Goal: Transaction & Acquisition: Purchase product/service

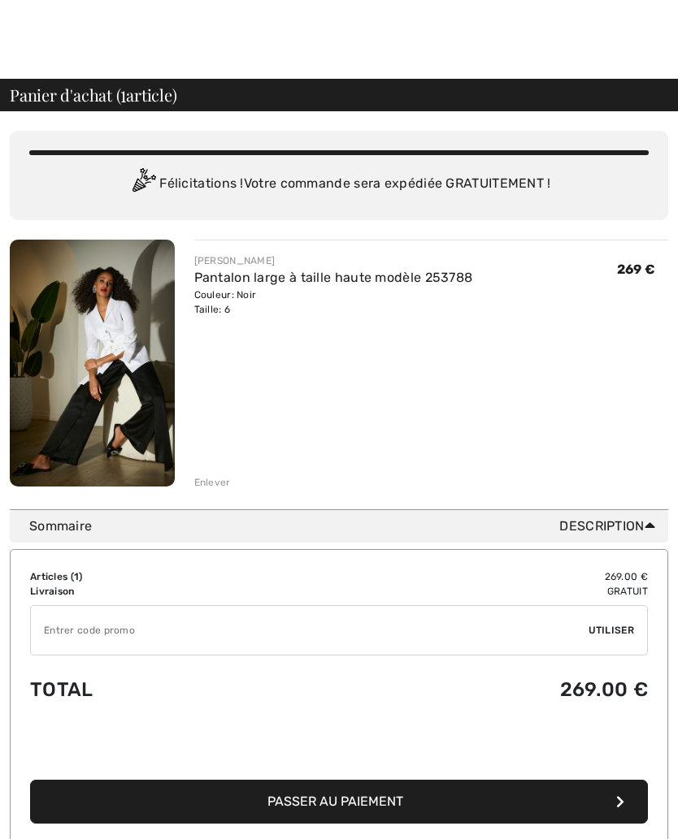
scroll to position [9, 0]
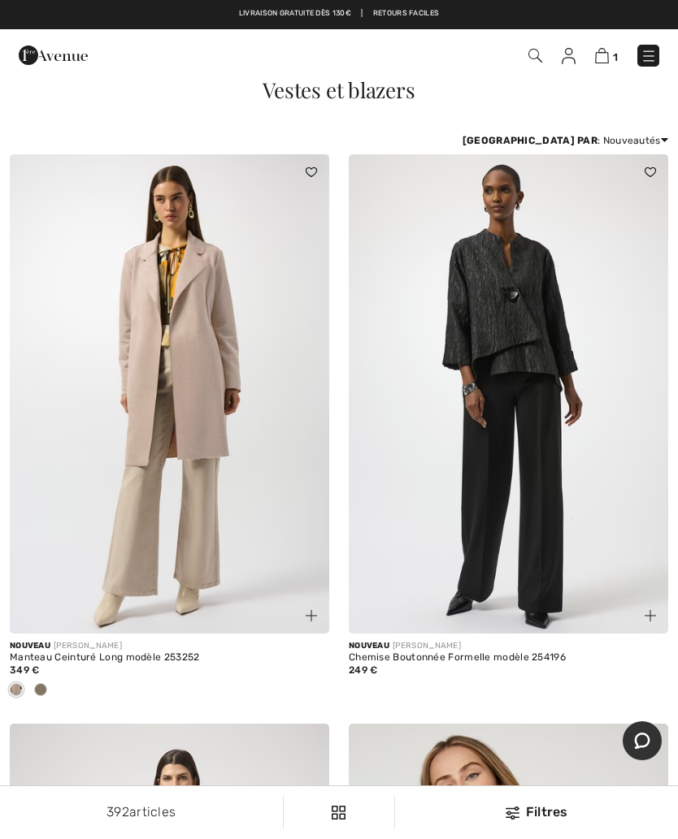
click at [656, 54] on img at bounding box center [648, 56] width 16 height 16
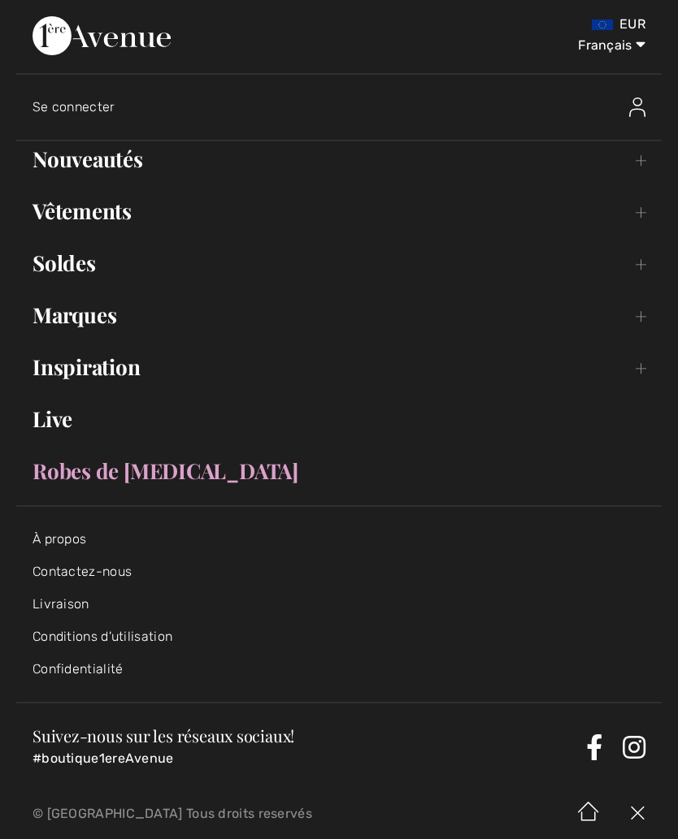
click at [100, 219] on link "Vêtements Toggle submenu" at bounding box center [338, 211] width 645 height 36
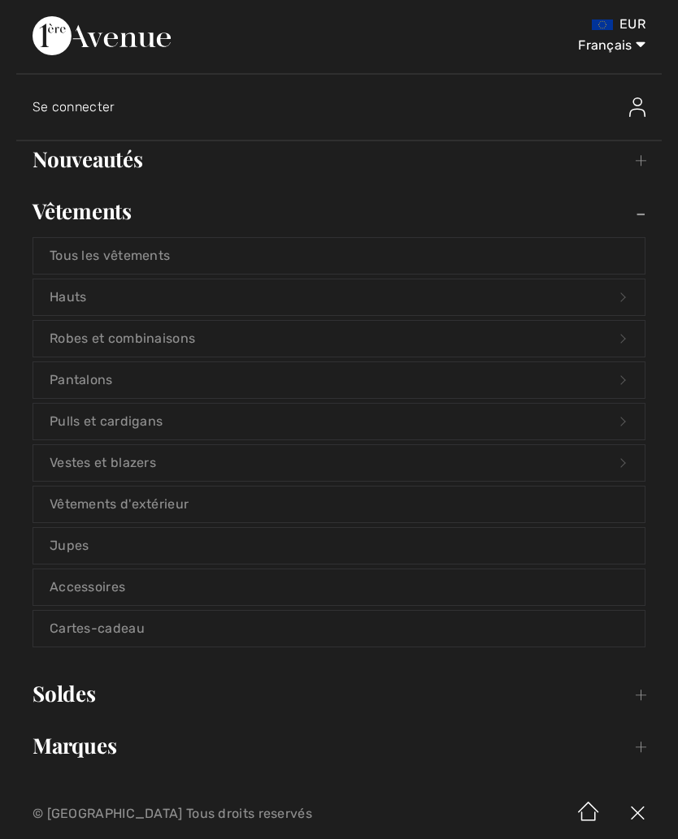
click at [124, 302] on link "Hauts Open submenu" at bounding box center [338, 297] width 611 height 36
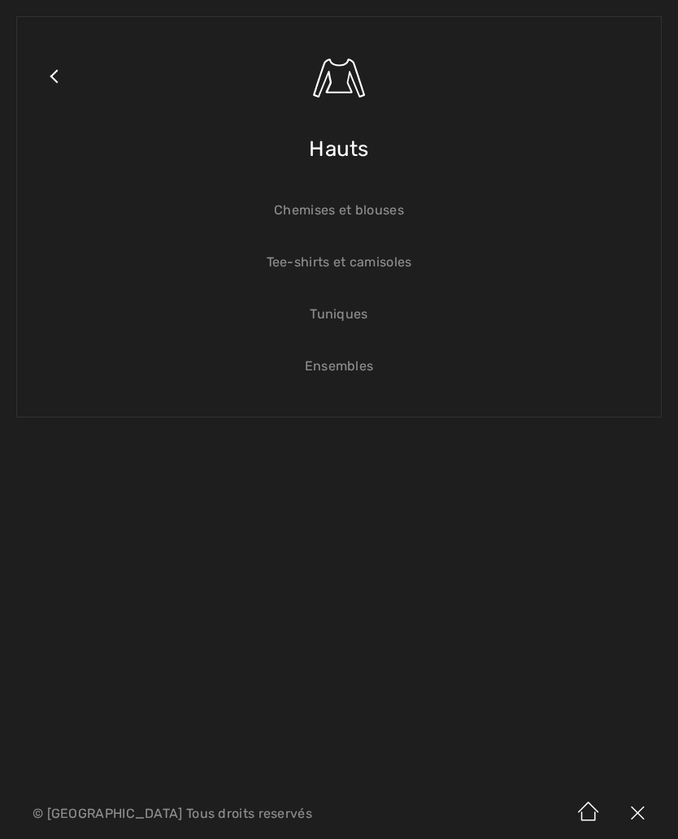
click at [361, 267] on link "Tee-shirts et camisoles" at bounding box center [338, 263] width 611 height 36
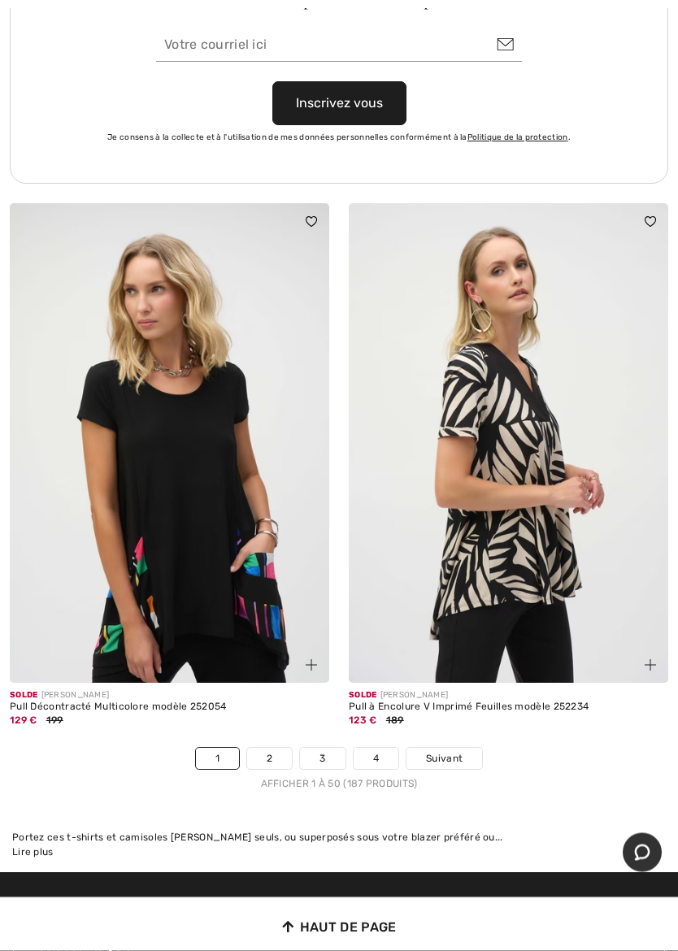
scroll to position [14058, 0]
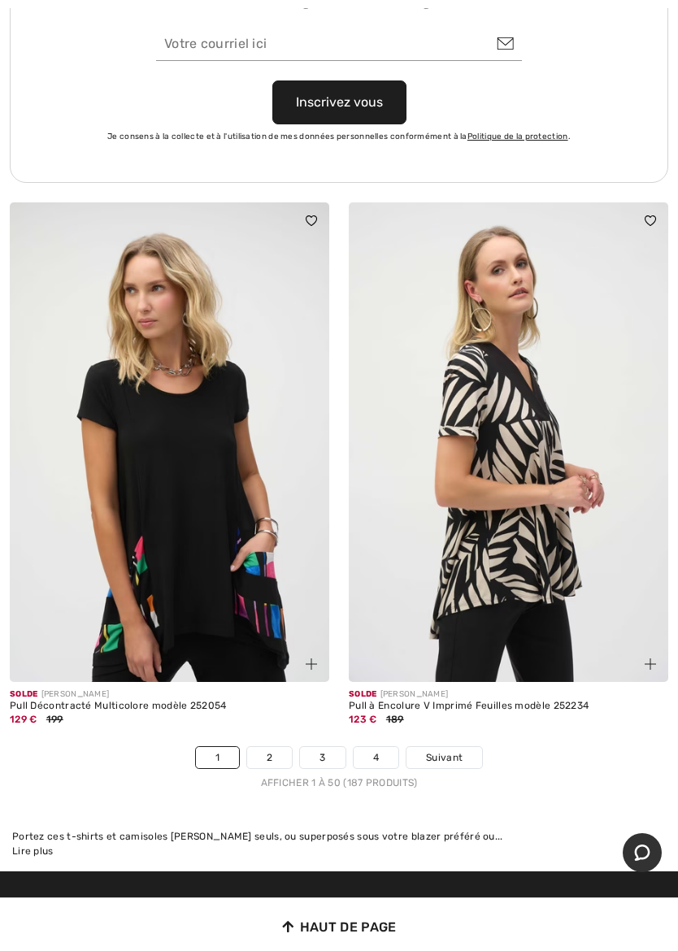
click at [276, 747] on link "2" at bounding box center [269, 757] width 45 height 21
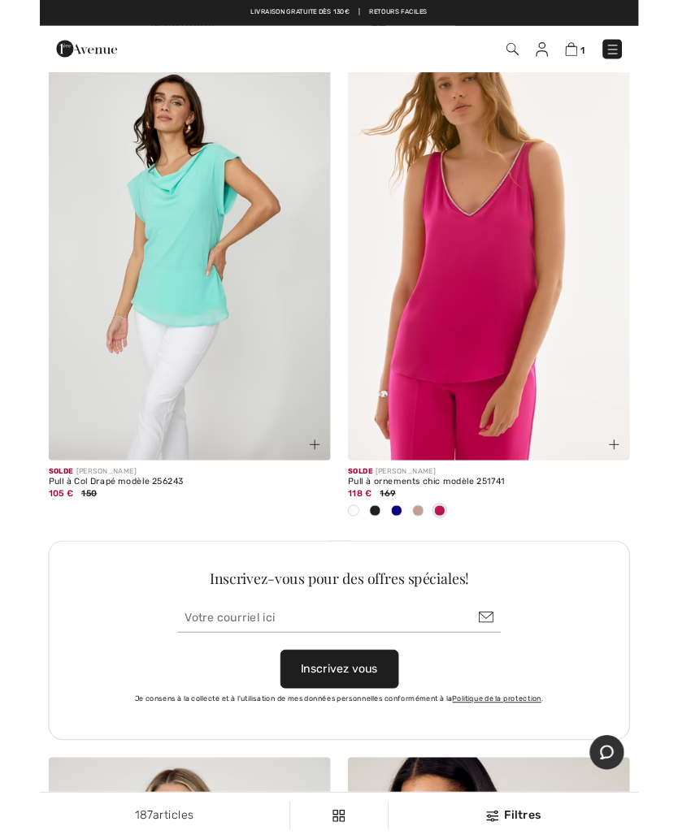
scroll to position [13482, 0]
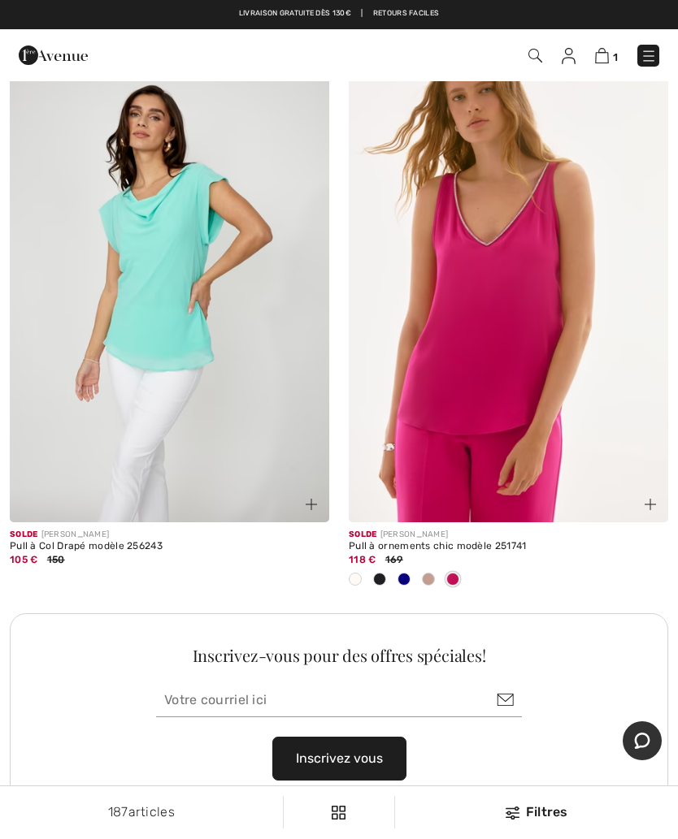
click at [382, 573] on span at bounding box center [379, 579] width 13 height 13
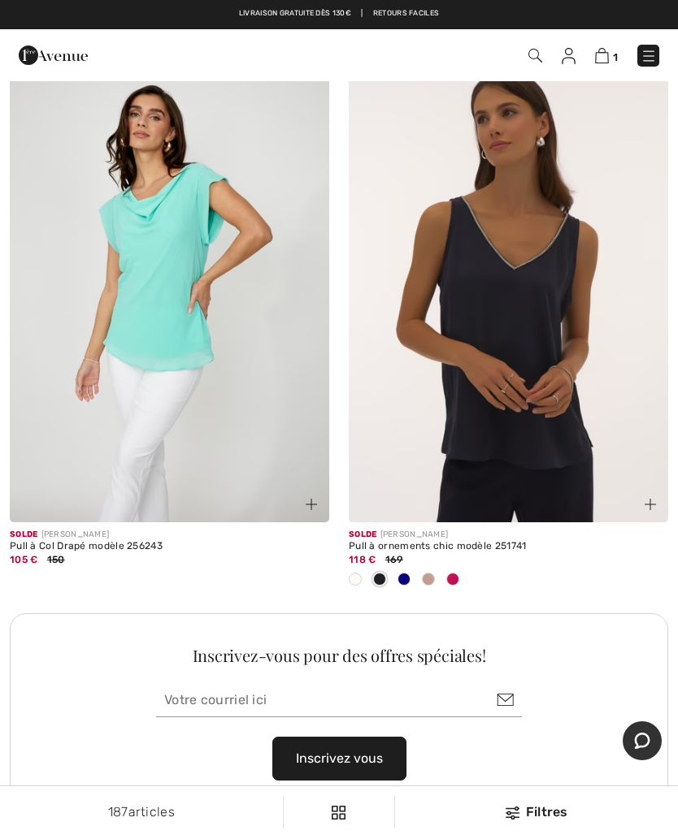
click at [535, 414] on img at bounding box center [508, 283] width 319 height 479
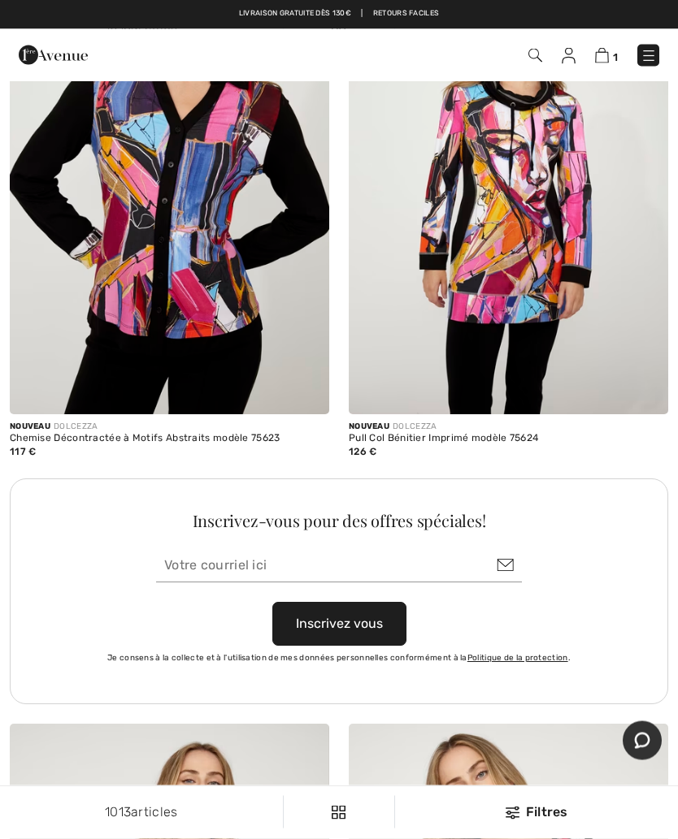
scroll to position [13371, 0]
click at [539, 58] on img at bounding box center [535, 56] width 14 height 14
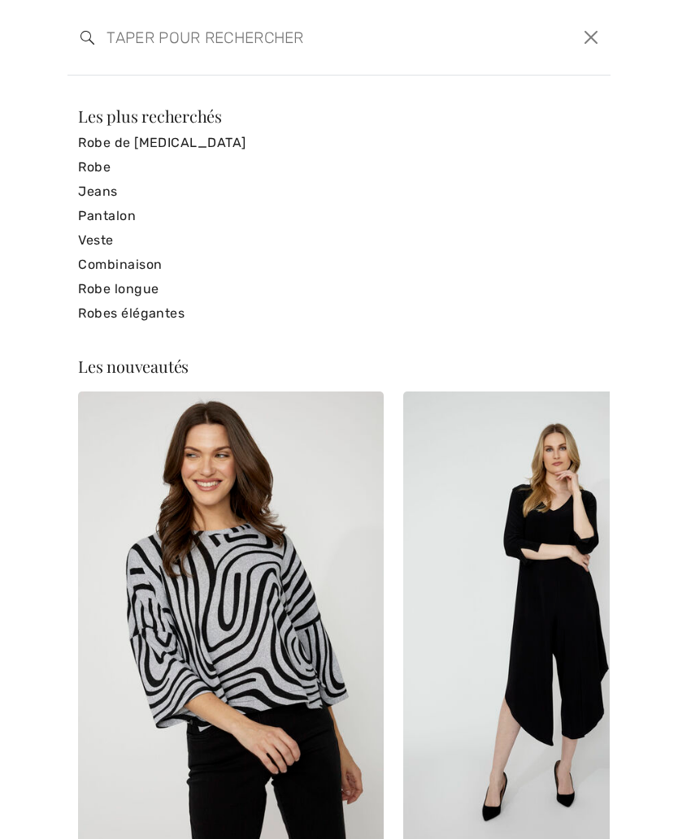
click at [146, 54] on input "search" at bounding box center [280, 37] width 373 height 49
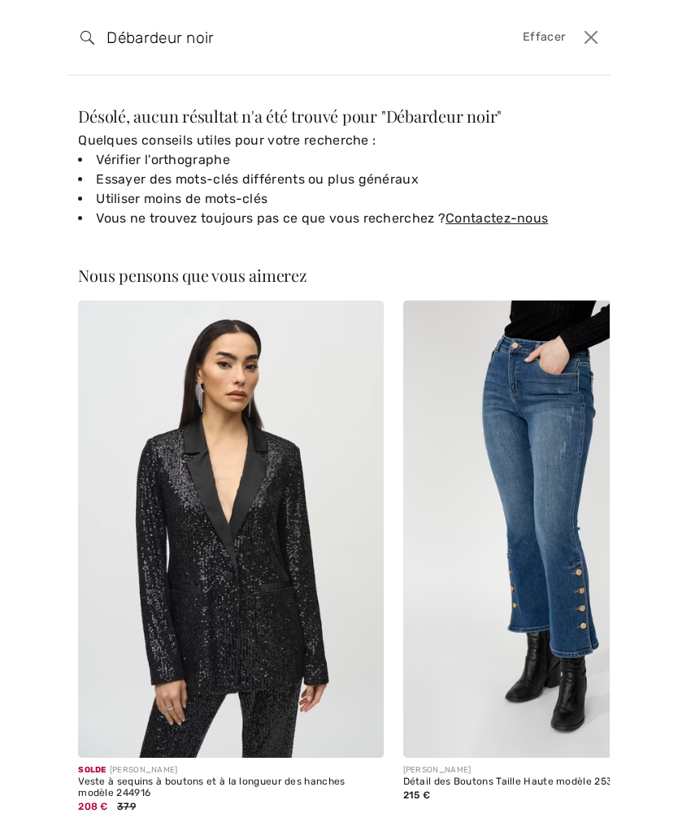
type input "Débardeur noir"
click at [552, 45] on span "Effacer" at bounding box center [543, 37] width 42 height 18
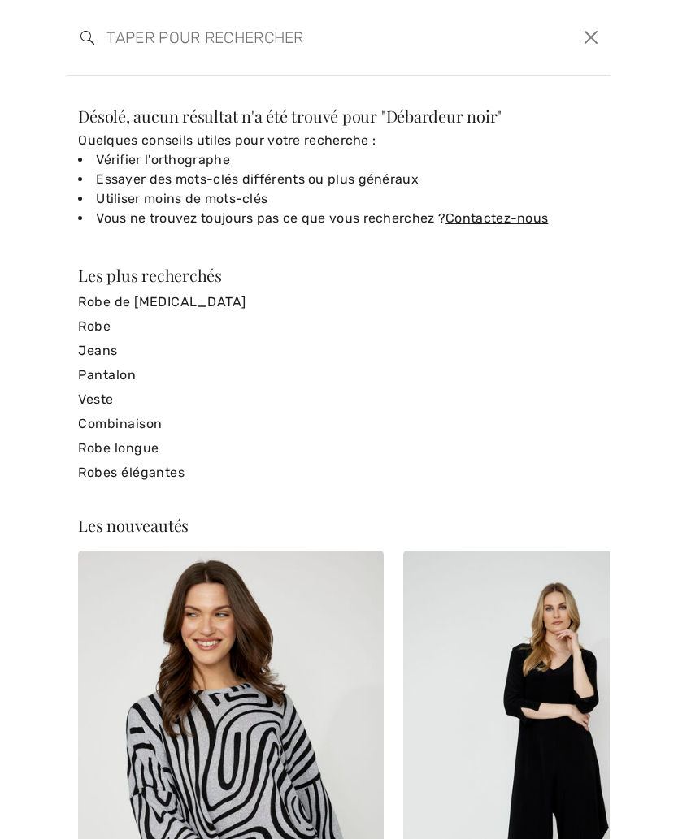
click at [591, 37] on button "Ferme" at bounding box center [590, 37] width 25 height 26
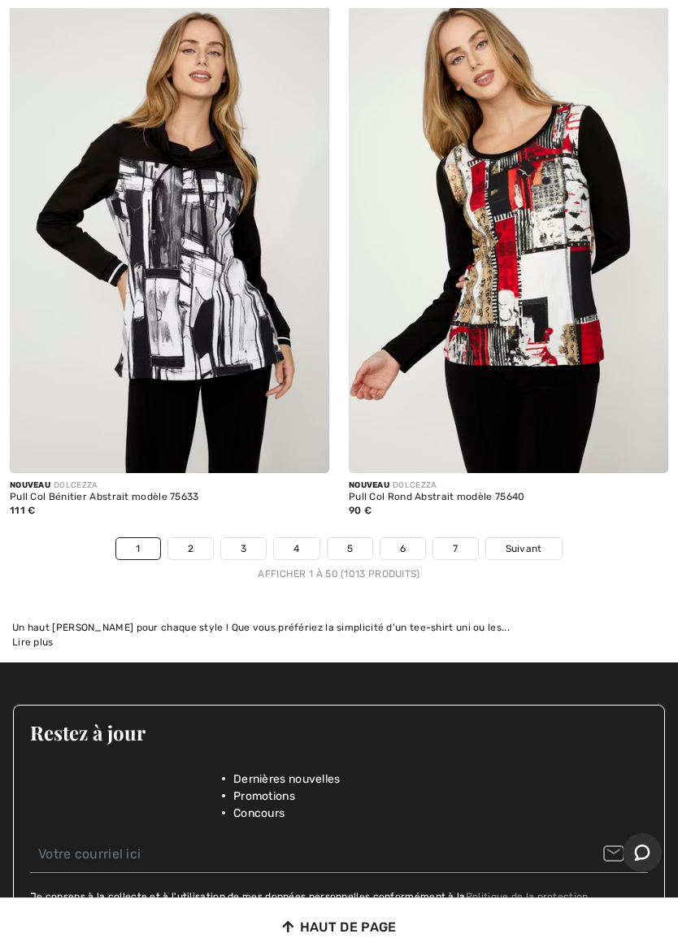
scroll to position [14102, 0]
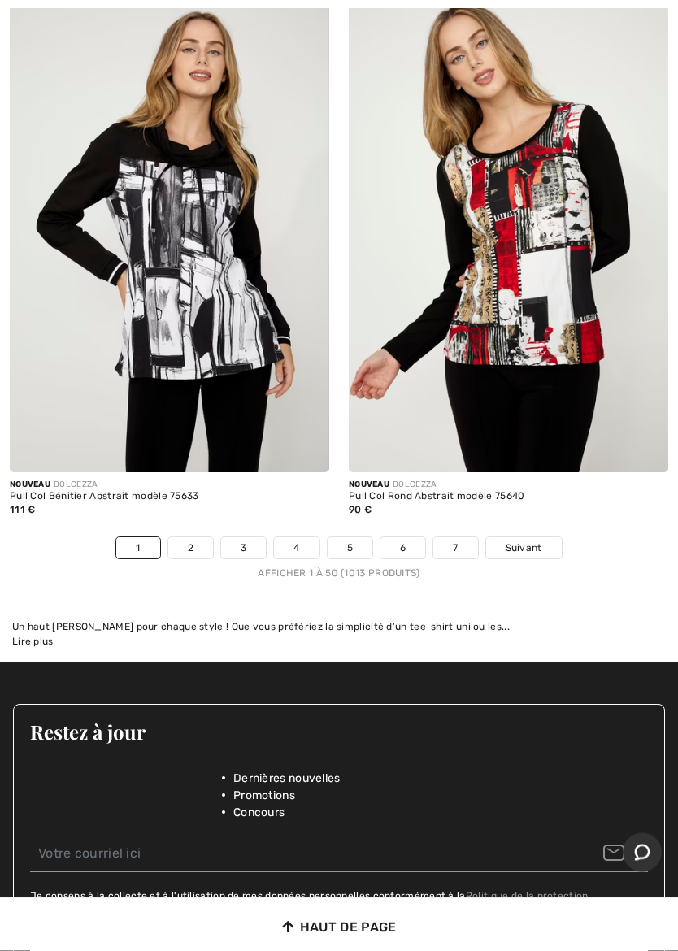
click at [193, 538] on link "2" at bounding box center [190, 548] width 45 height 21
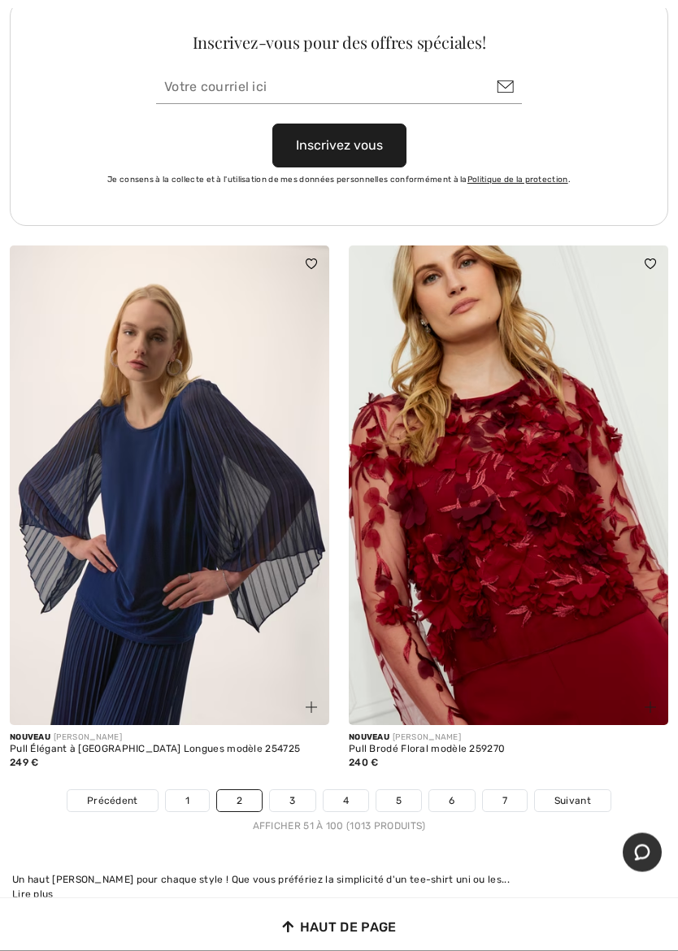
scroll to position [14011, 0]
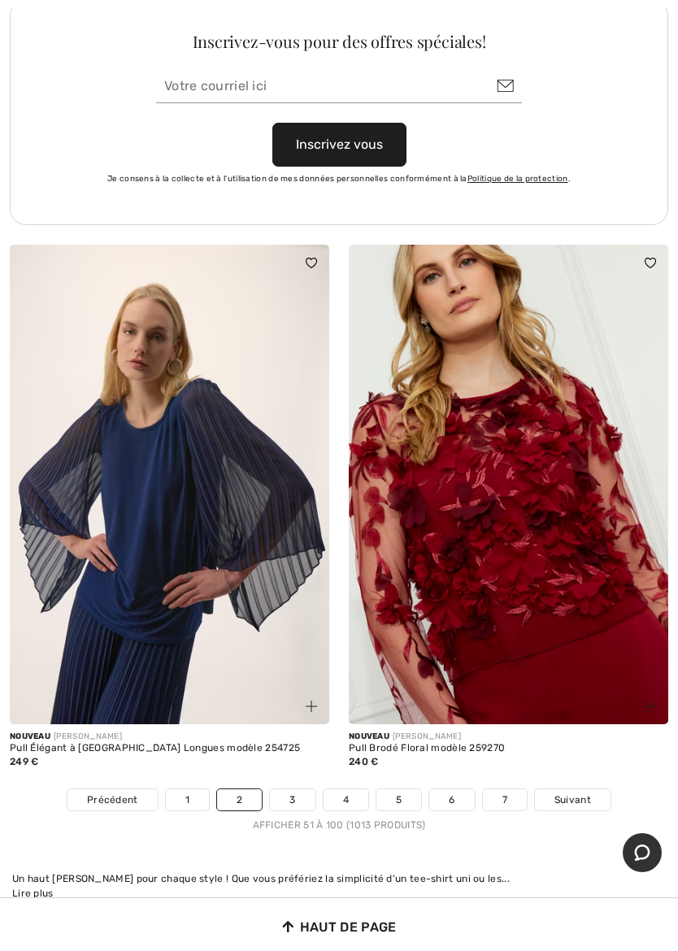
click at [307, 789] on link "3" at bounding box center [292, 799] width 45 height 21
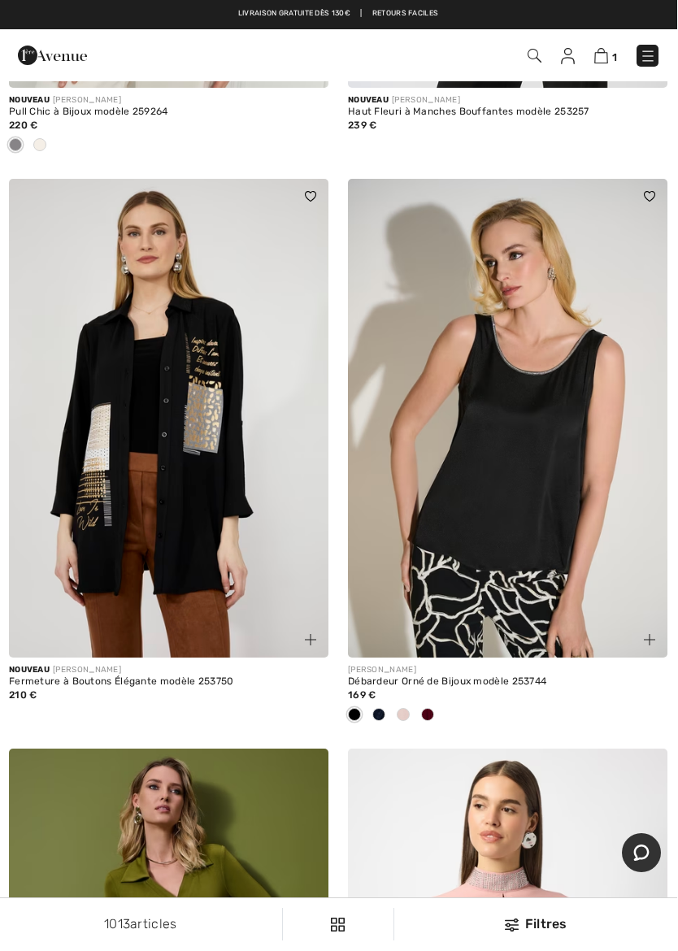
scroll to position [4647, 0]
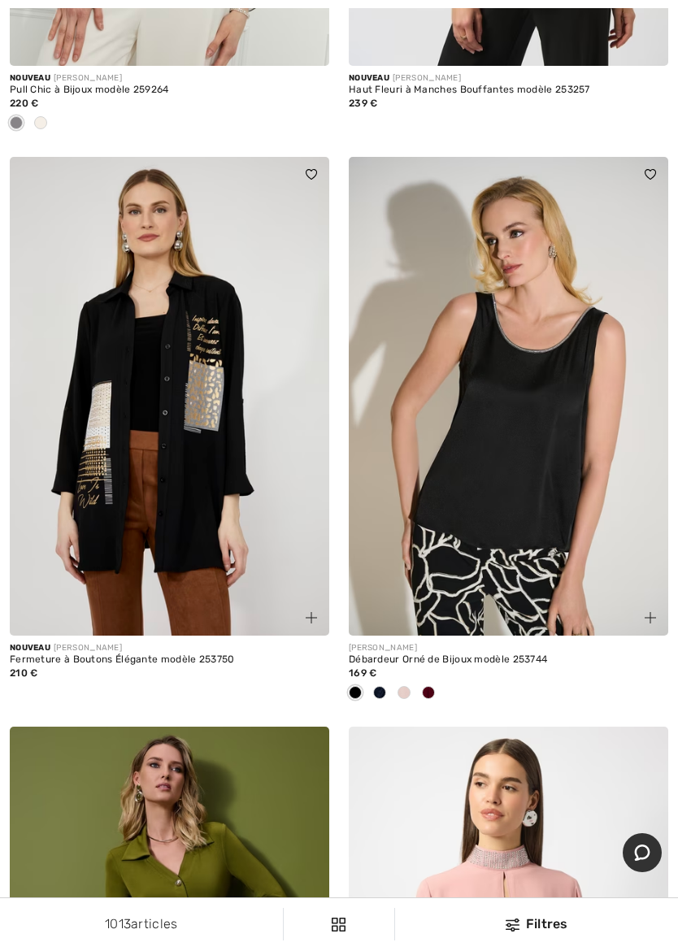
click at [537, 492] on img at bounding box center [508, 396] width 319 height 479
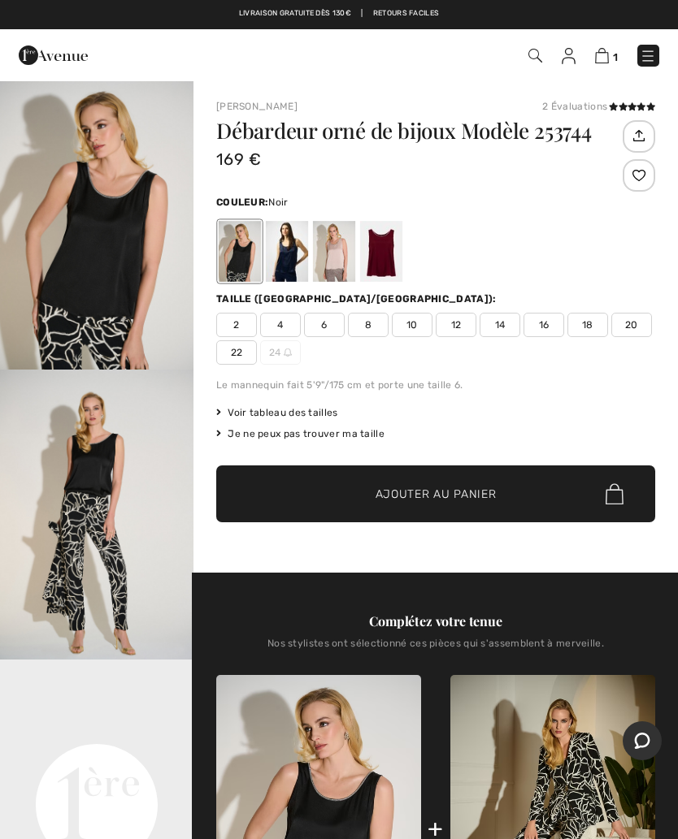
click at [375, 323] on span "8" at bounding box center [368, 325] width 41 height 24
click at [292, 266] on div at bounding box center [287, 251] width 42 height 61
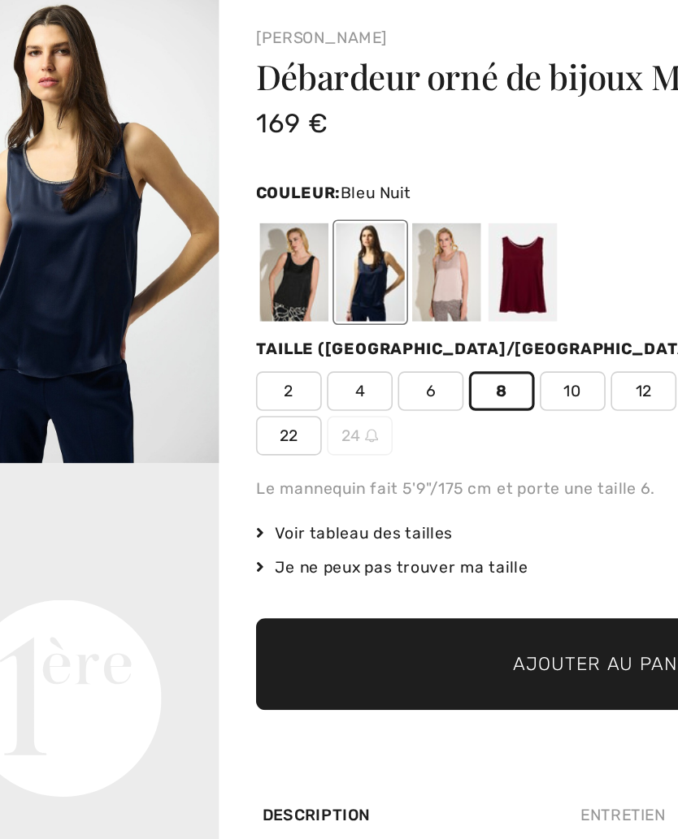
click at [219, 221] on div at bounding box center [240, 251] width 42 height 61
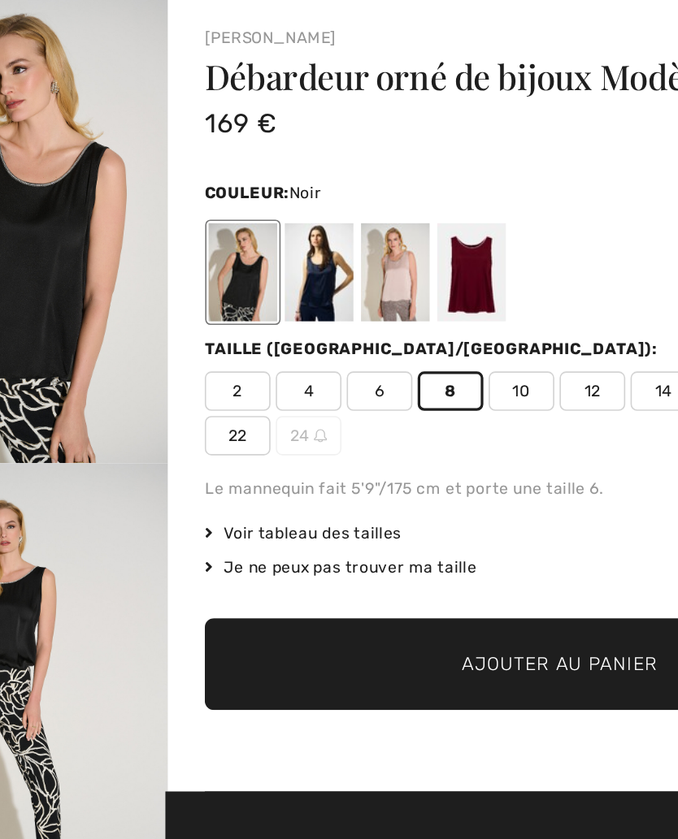
click at [219, 466] on span "✔ Ajouté au panier Ajouter au panier" at bounding box center [435, 494] width 439 height 57
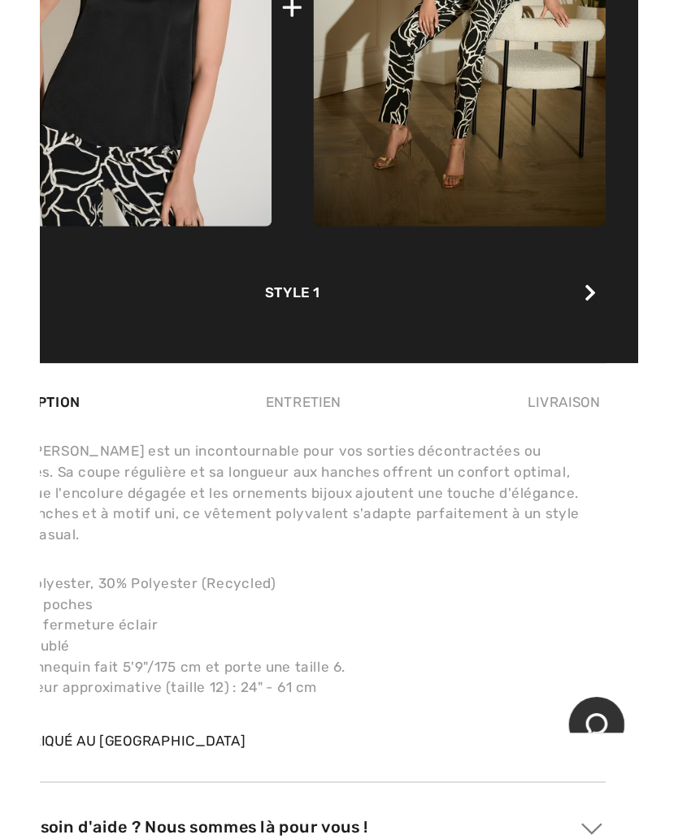
scroll to position [462, 0]
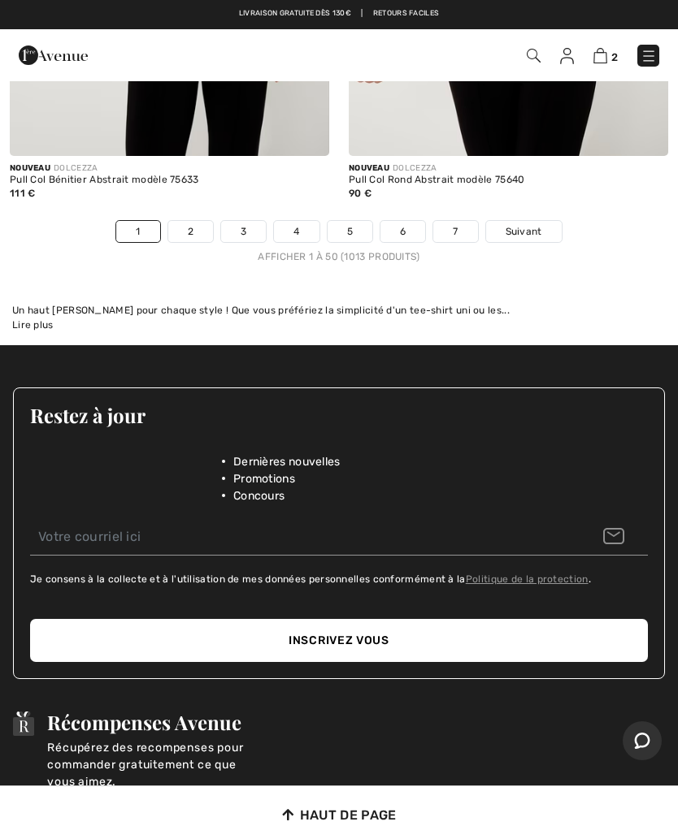
scroll to position [14416, 0]
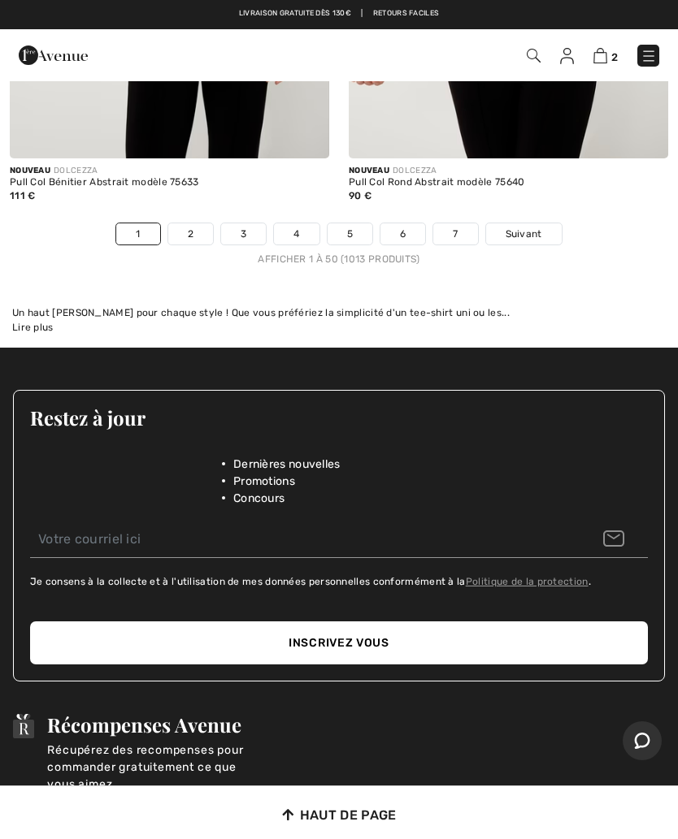
click at [197, 223] on link "2" at bounding box center [190, 233] width 45 height 21
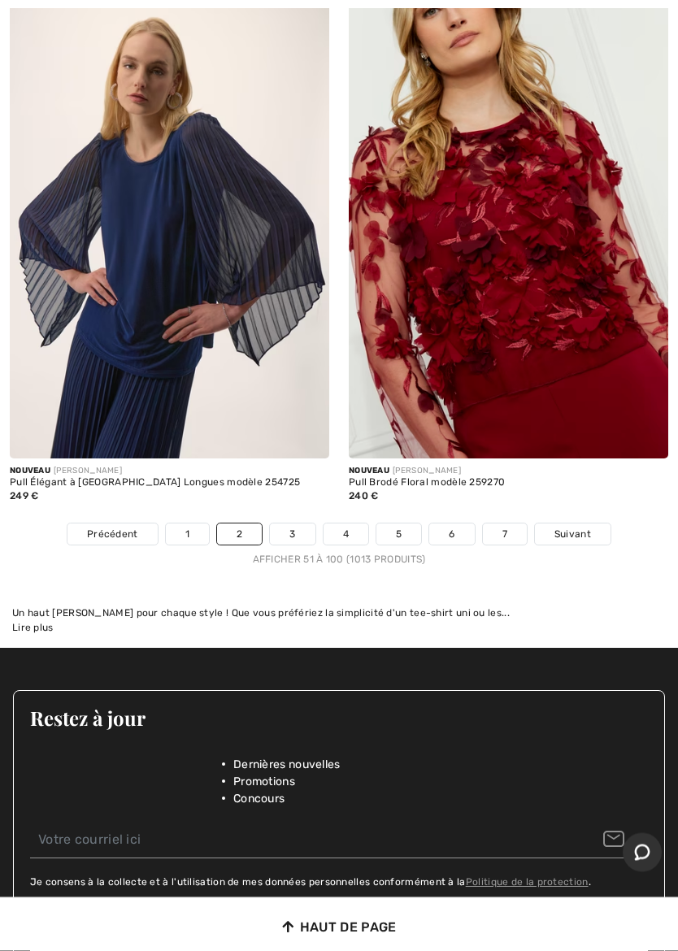
scroll to position [14278, 0]
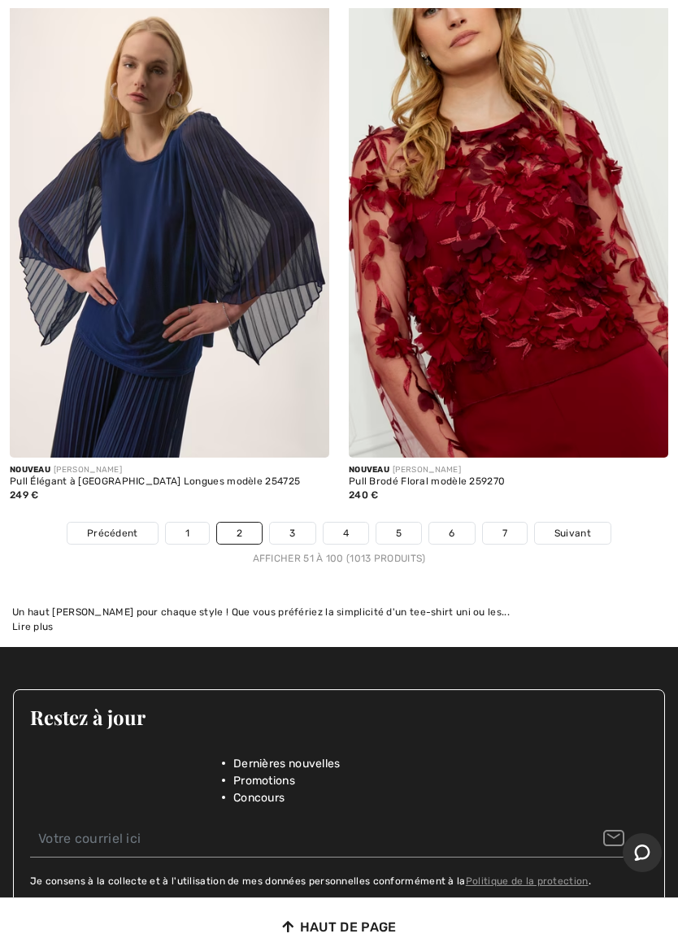
click at [301, 522] on link "3" at bounding box center [292, 532] width 45 height 21
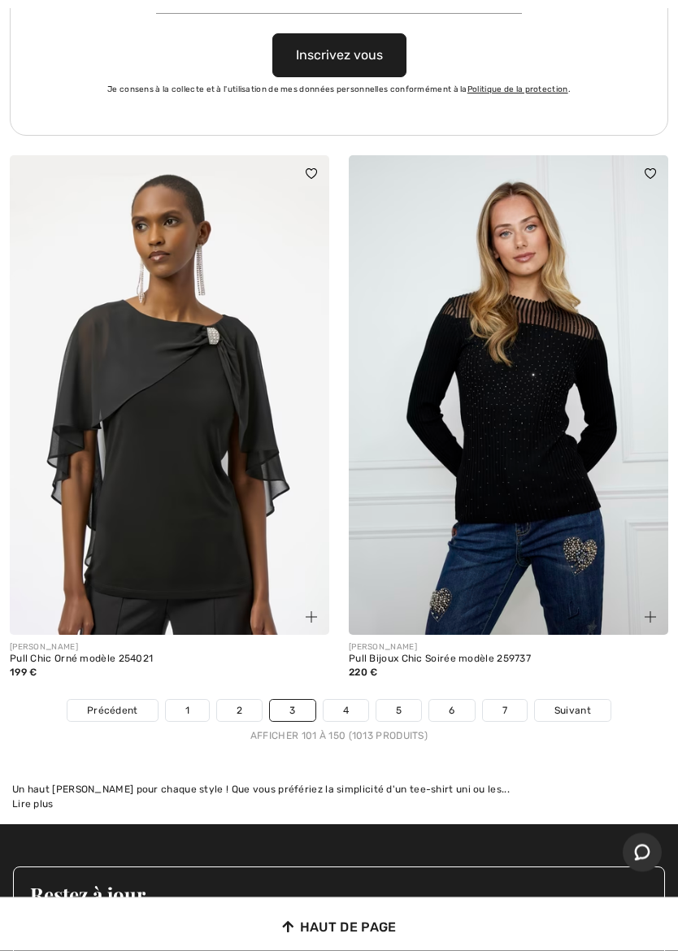
scroll to position [14181, 0]
click at [355, 700] on link "4" at bounding box center [345, 710] width 45 height 21
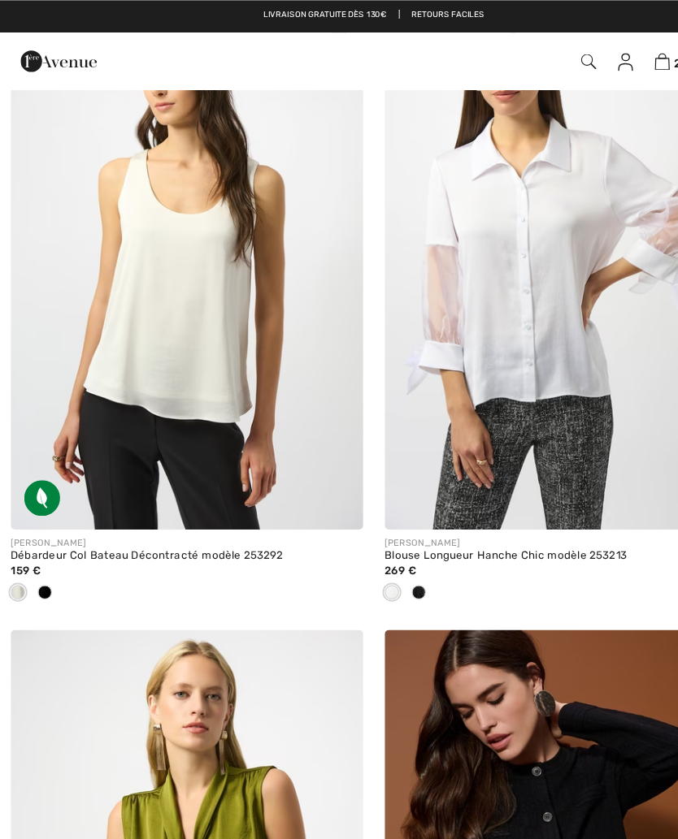
scroll to position [9281, 0]
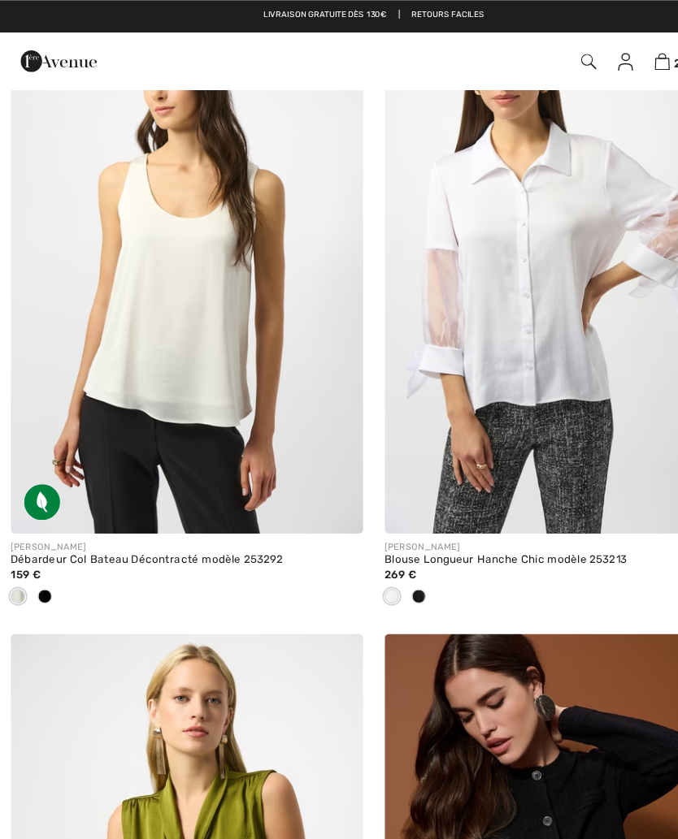
click at [57, 530] on div at bounding box center [169, 541] width 319 height 27
click at [54, 528] on div at bounding box center [169, 541] width 319 height 27
click at [48, 534] on div at bounding box center [40, 541] width 24 height 27
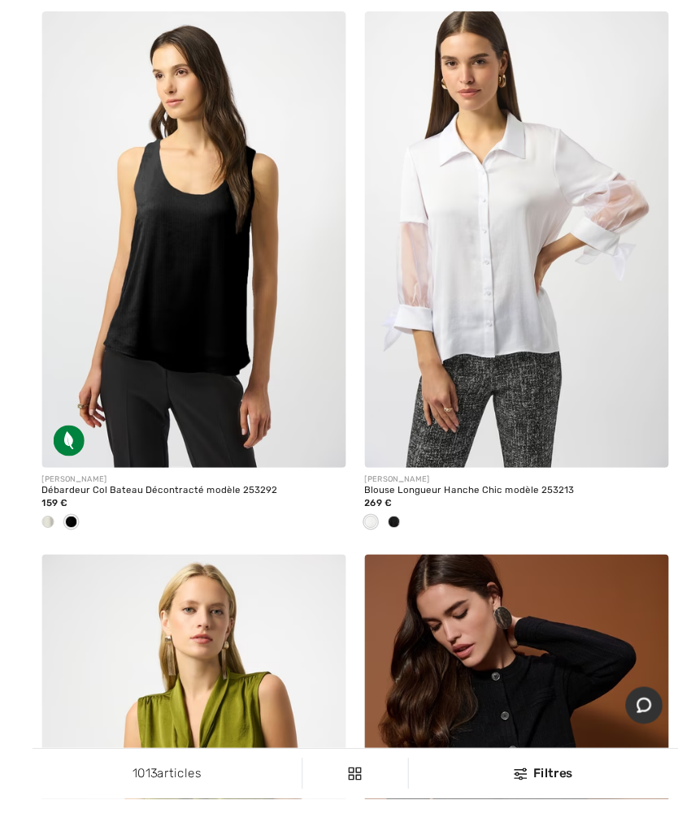
scroll to position [9293, 0]
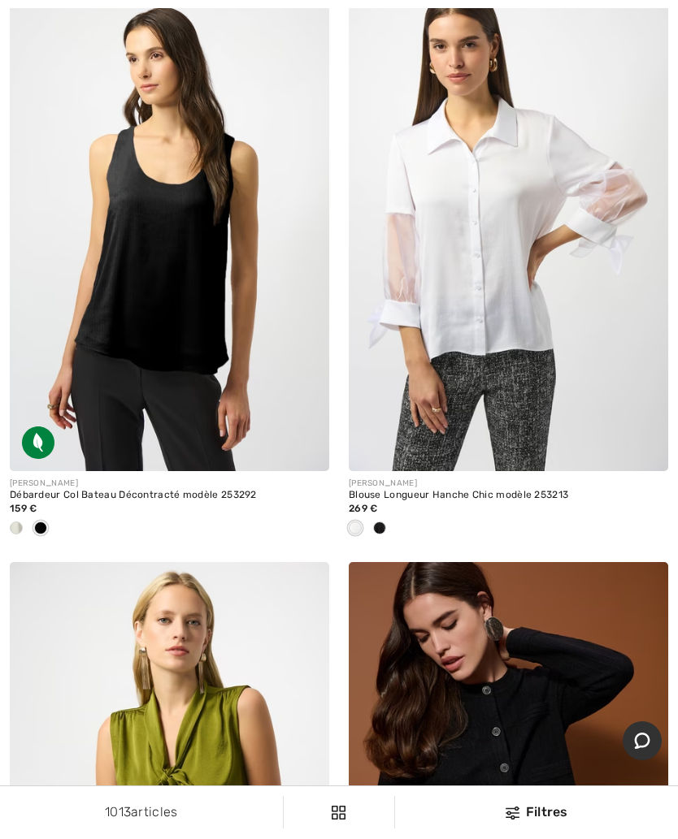
click at [202, 376] on img at bounding box center [169, 231] width 319 height 479
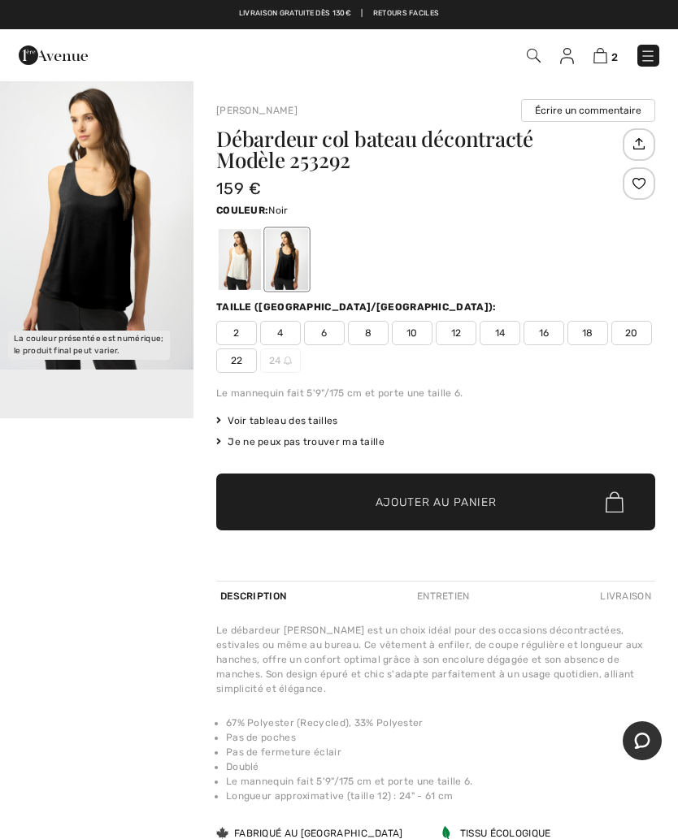
click at [370, 338] on span "8" at bounding box center [368, 333] width 41 height 24
click at [384, 482] on span "✔ Ajouté au panier Ajouter au panier" at bounding box center [435, 502] width 439 height 57
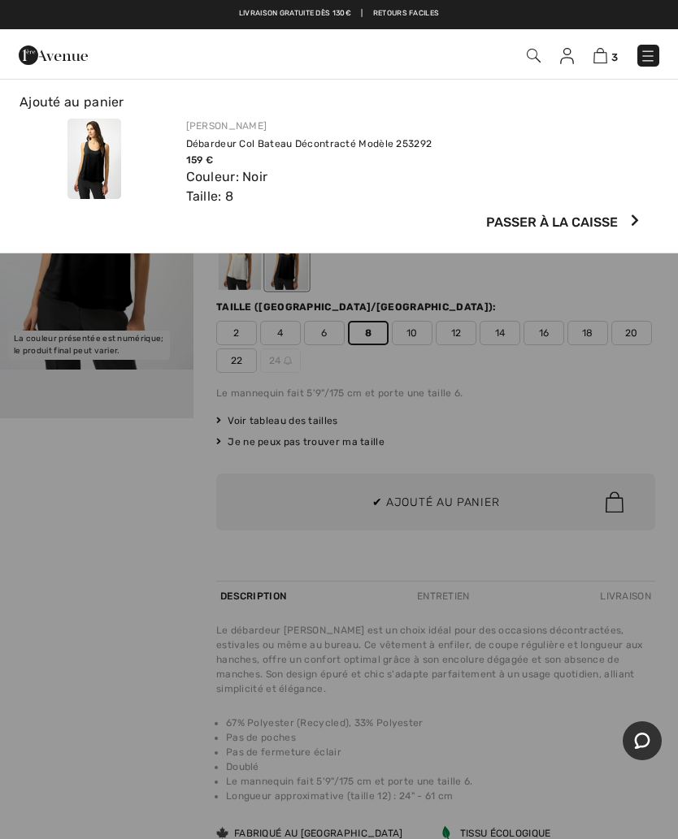
click at [600, 62] on img at bounding box center [600, 55] width 14 height 15
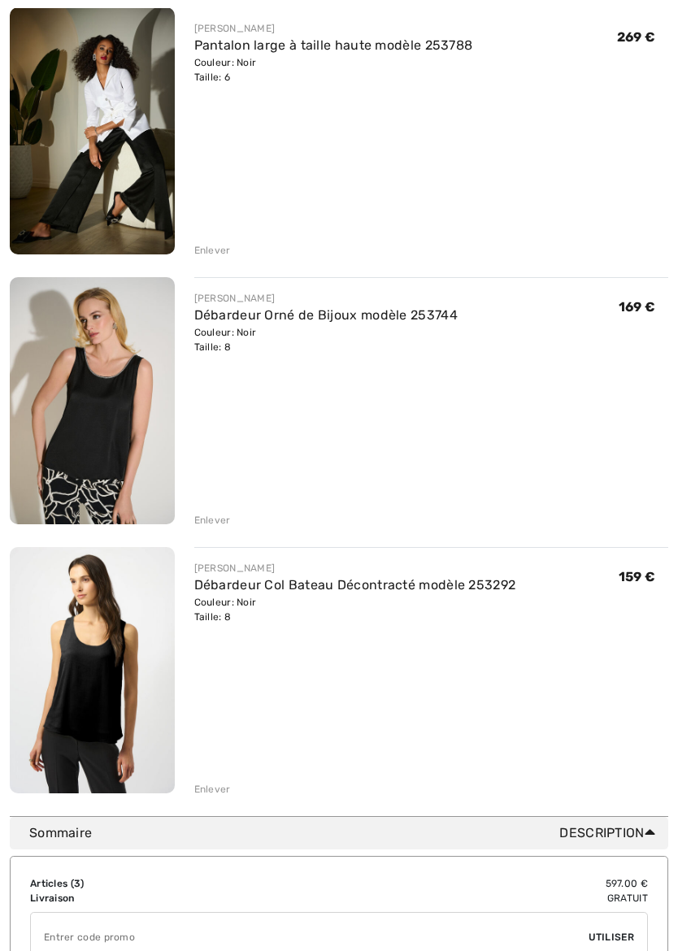
scroll to position [244, 0]
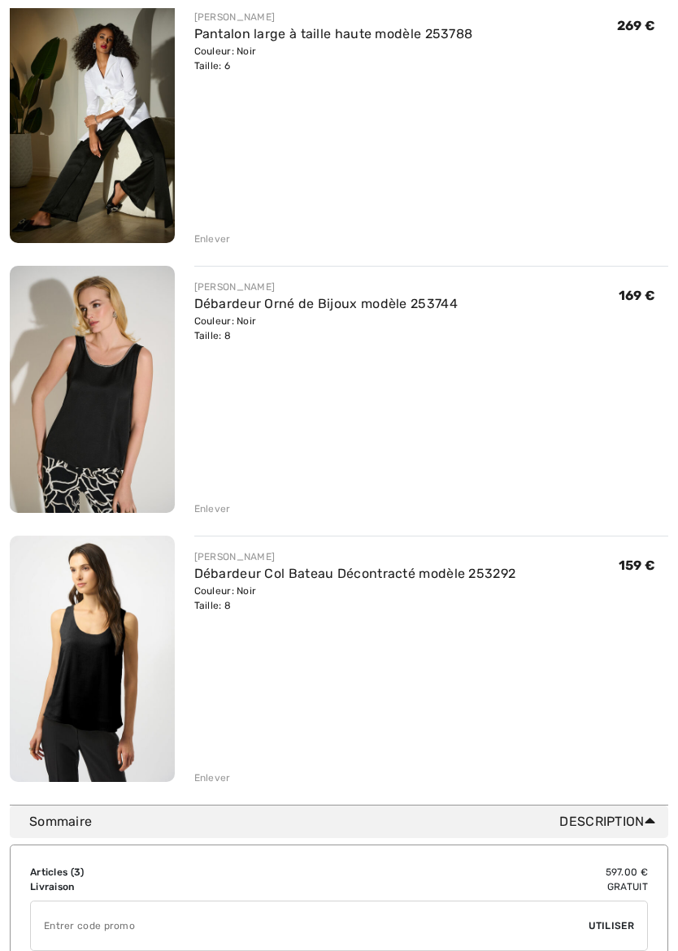
click at [214, 507] on div "Enlever" at bounding box center [212, 509] width 37 height 15
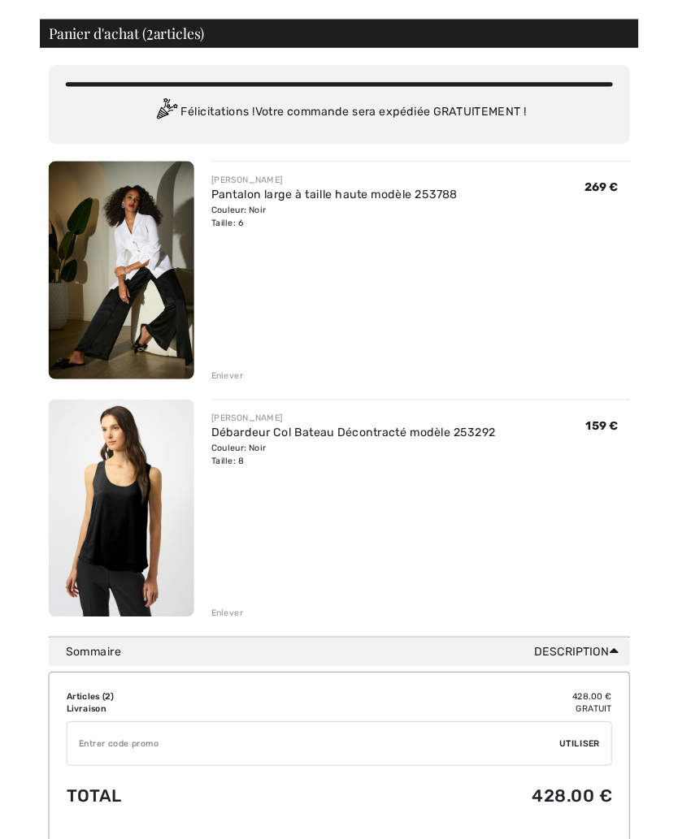
scroll to position [0, 0]
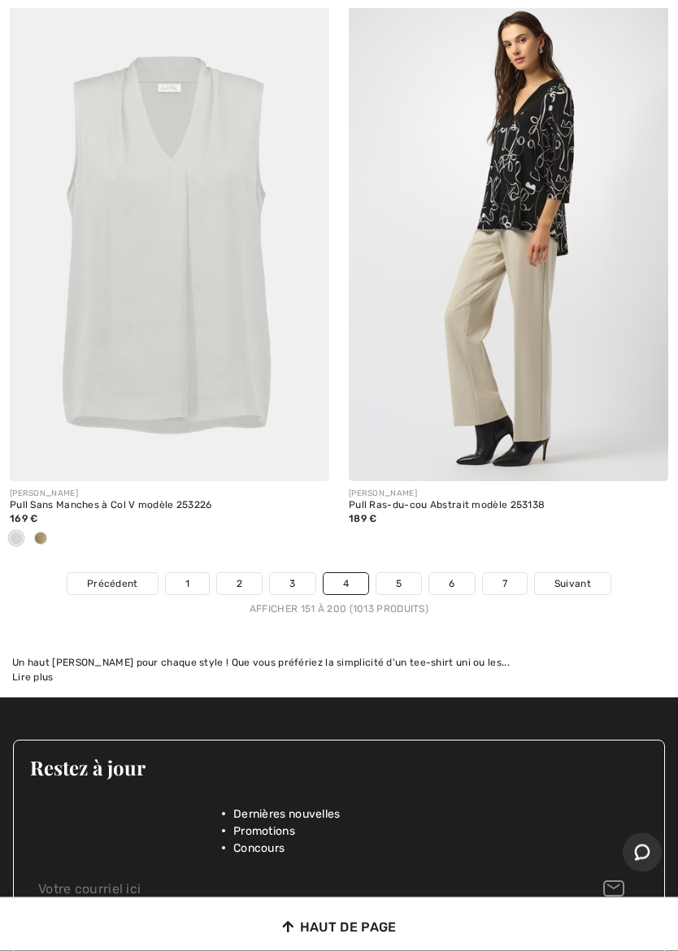
scroll to position [14154, 0]
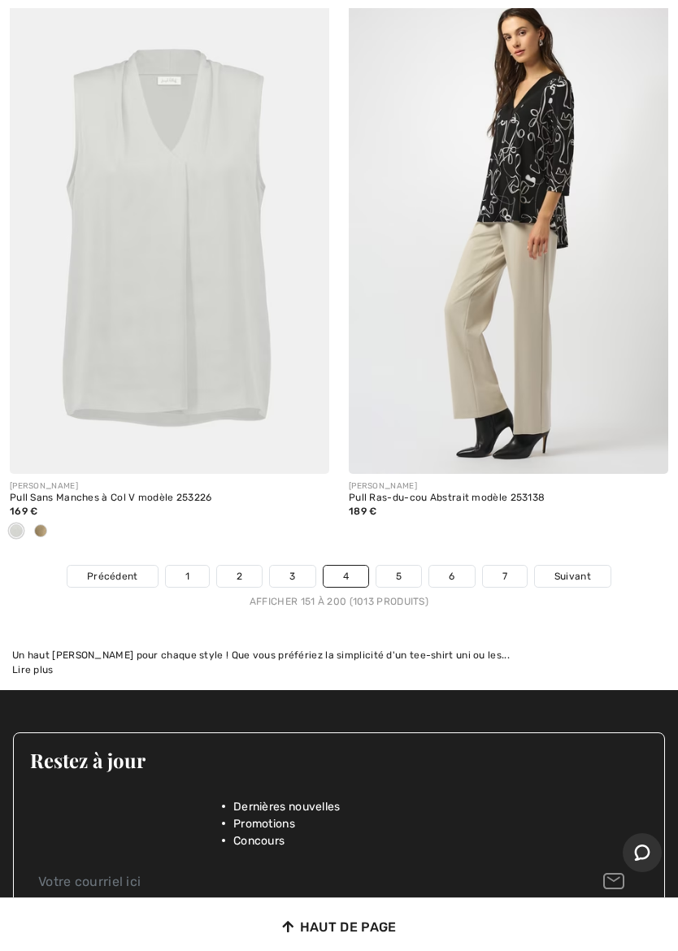
click at [407, 565] on link "5" at bounding box center [398, 575] width 45 height 21
click at [404, 565] on link "5" at bounding box center [398, 575] width 45 height 21
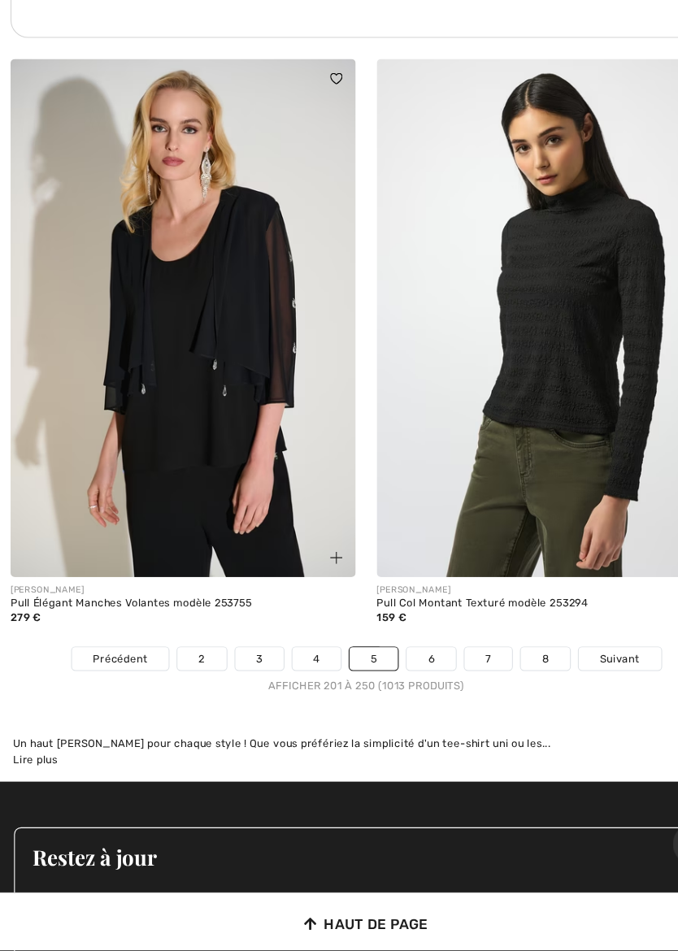
scroll to position [14024, 0]
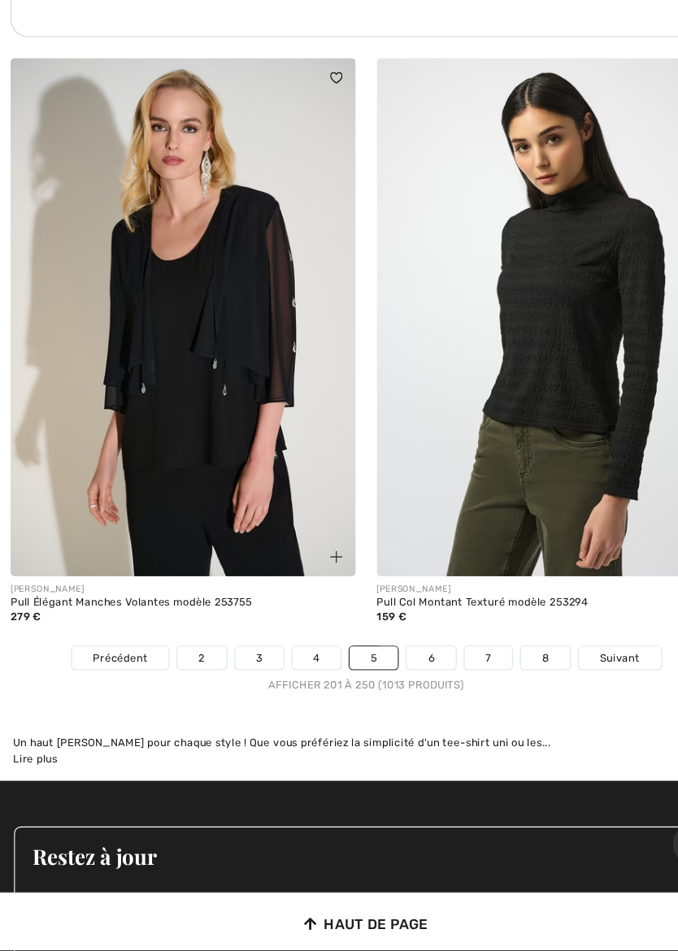
click at [407, 669] on link "6" at bounding box center [398, 679] width 45 height 21
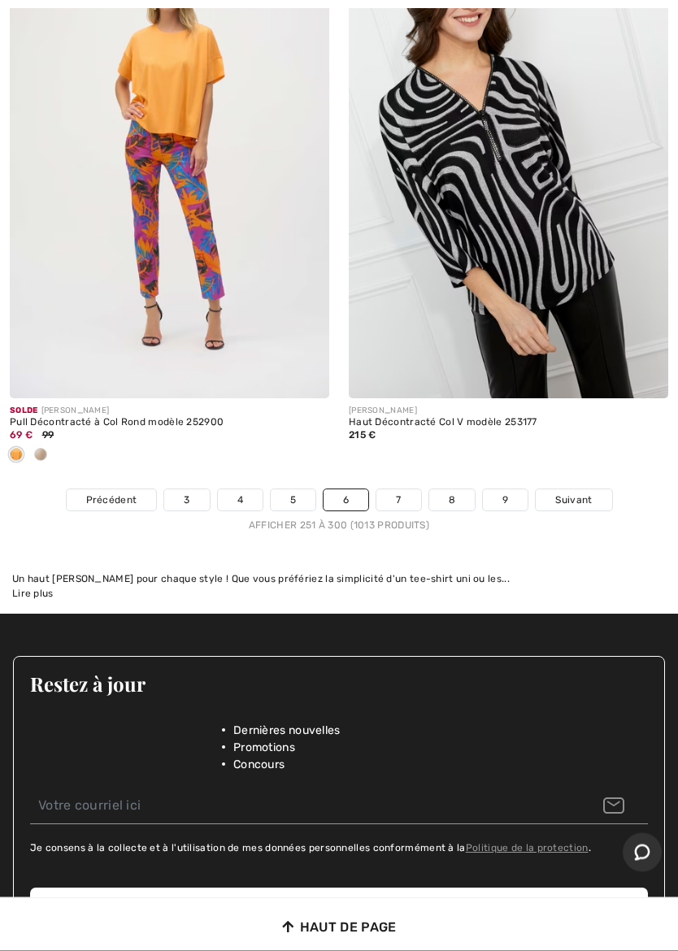
scroll to position [14161, 0]
click at [400, 489] on link "7" at bounding box center [398, 499] width 44 height 21
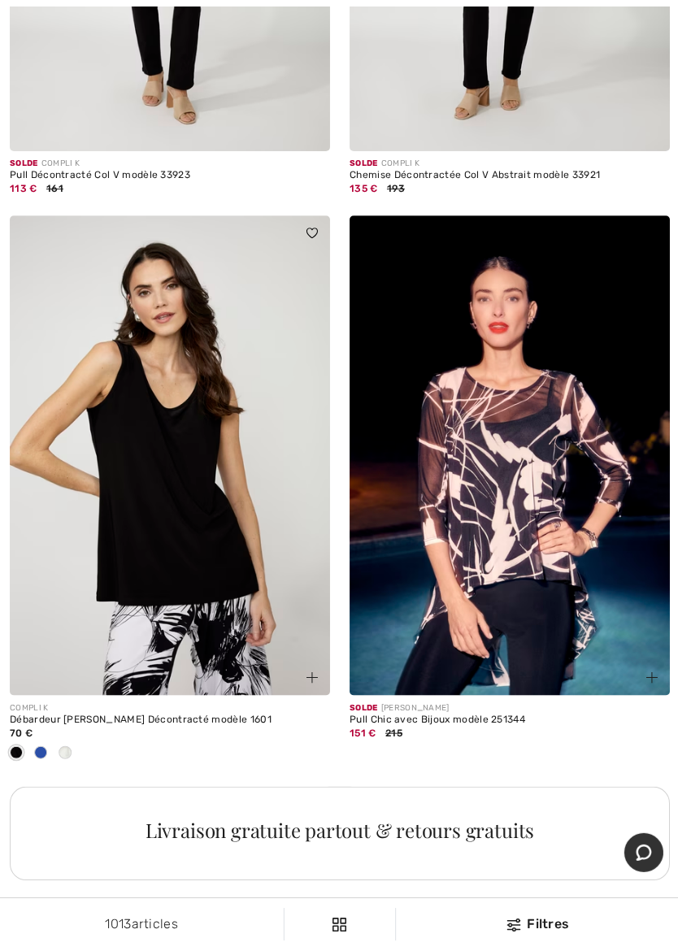
scroll to position [9639, 0]
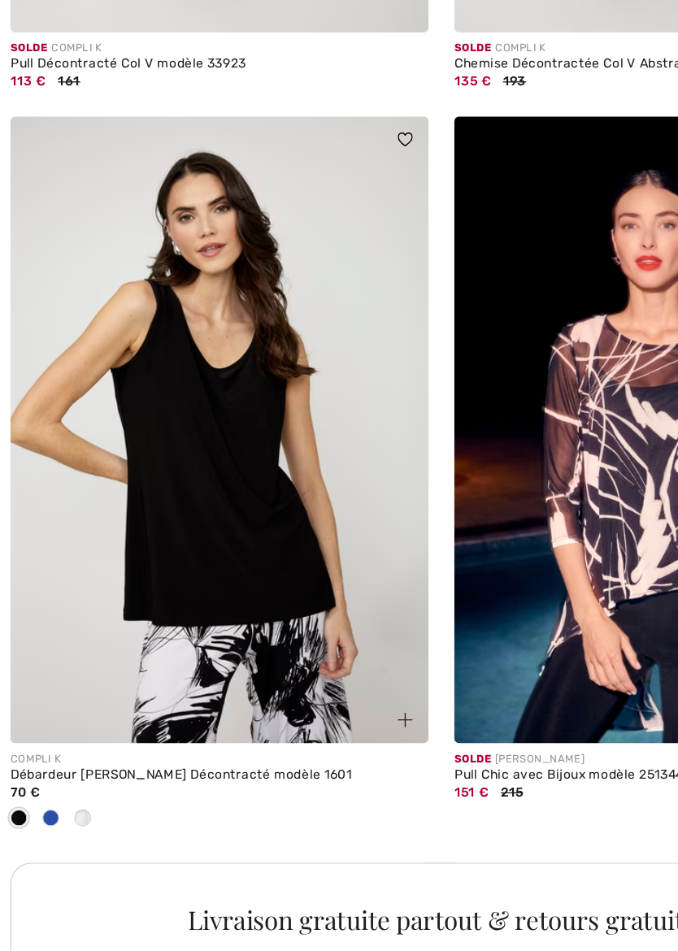
click at [202, 370] on img at bounding box center [169, 456] width 319 height 479
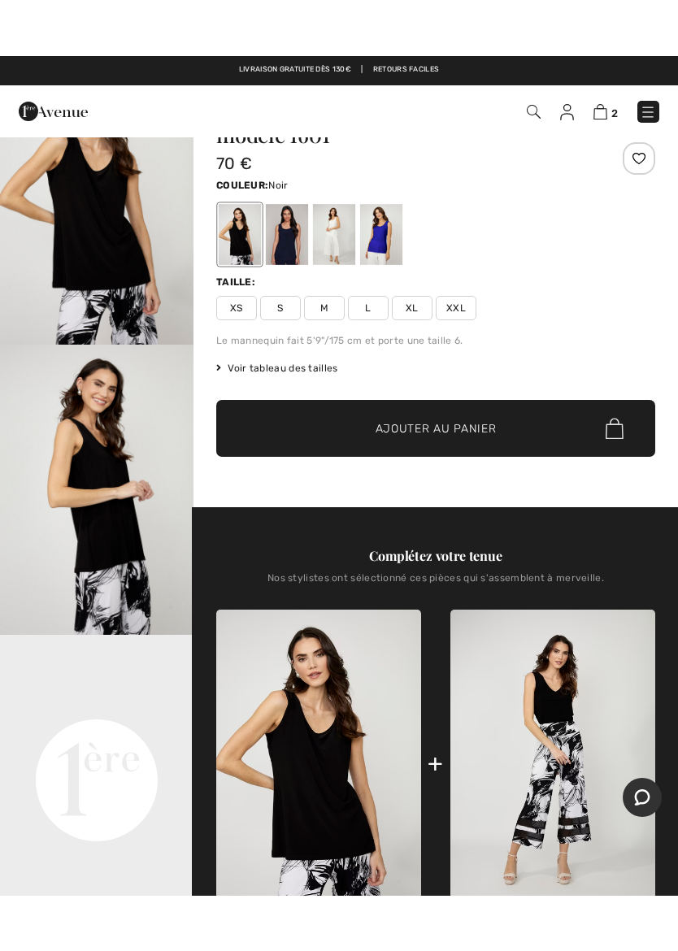
scroll to position [80, 0]
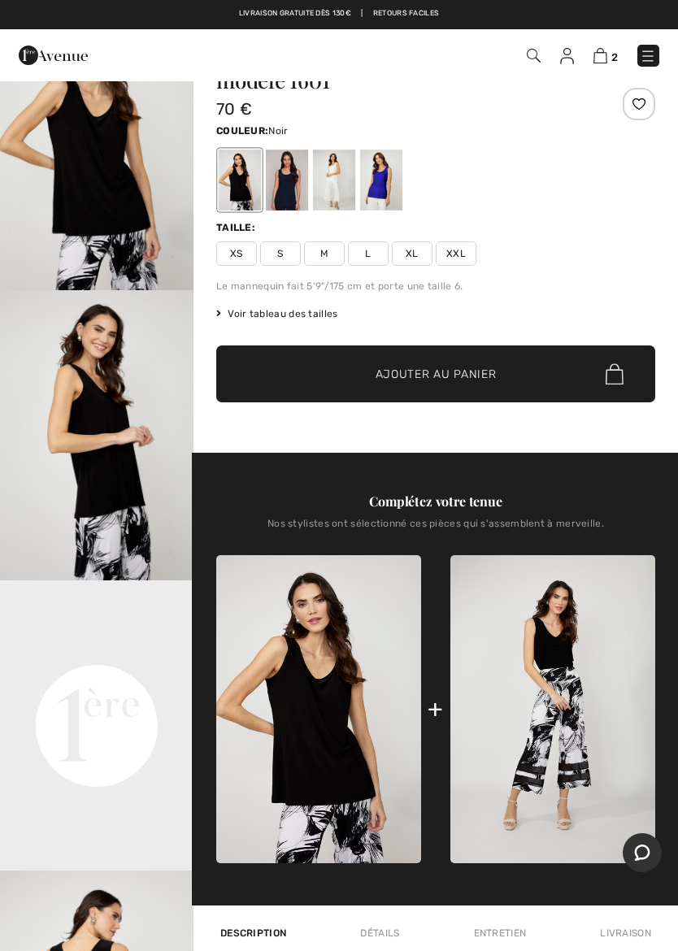
click at [323, 251] on span "M" at bounding box center [324, 253] width 41 height 24
click at [483, 375] on span "Ajouter au panier" at bounding box center [435, 374] width 121 height 17
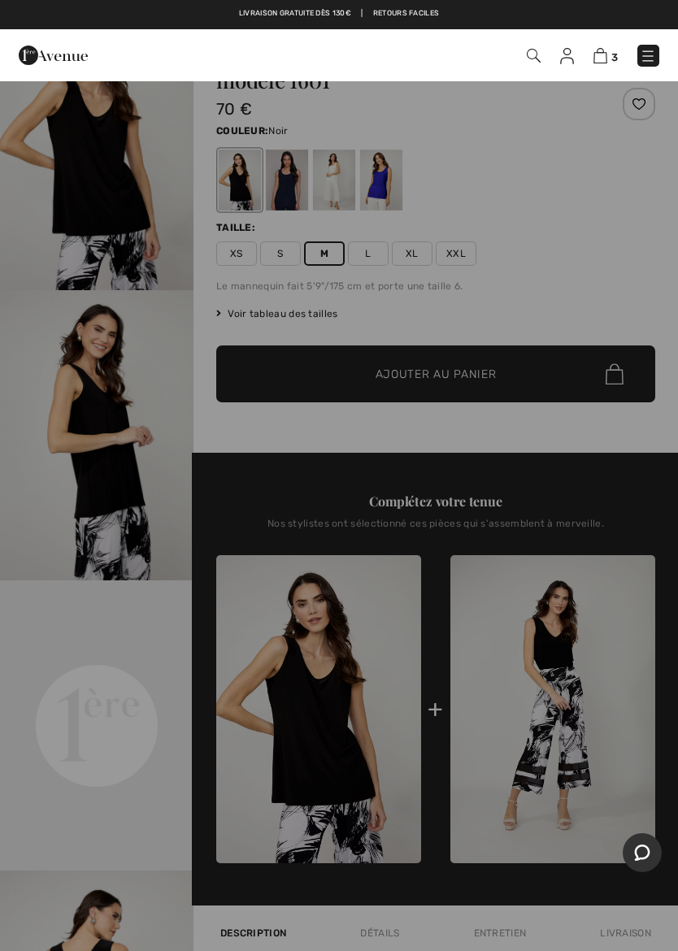
click at [604, 61] on img at bounding box center [600, 55] width 14 height 15
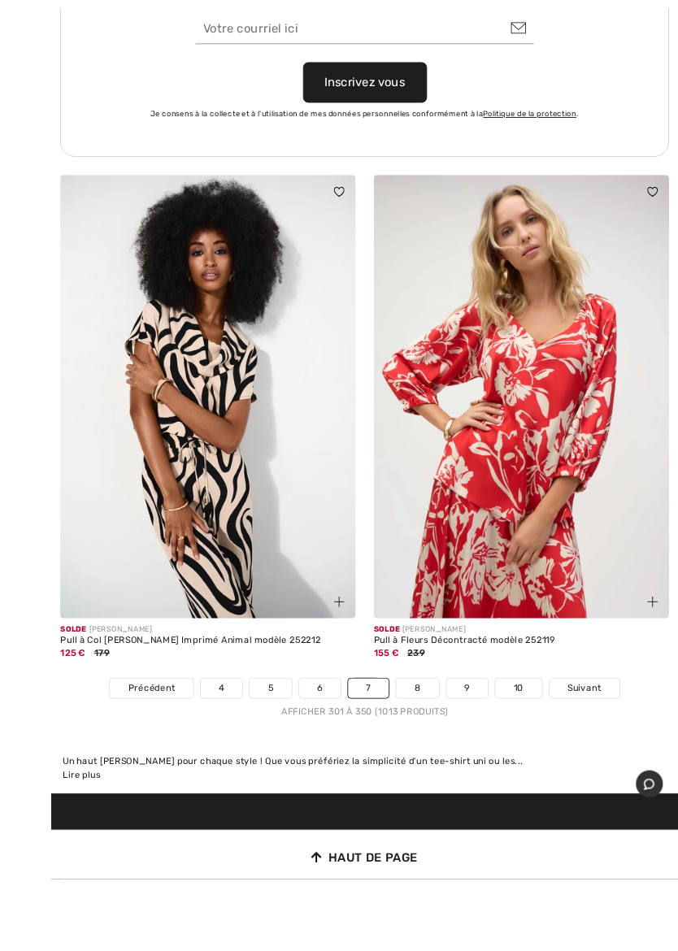
scroll to position [14073, 0]
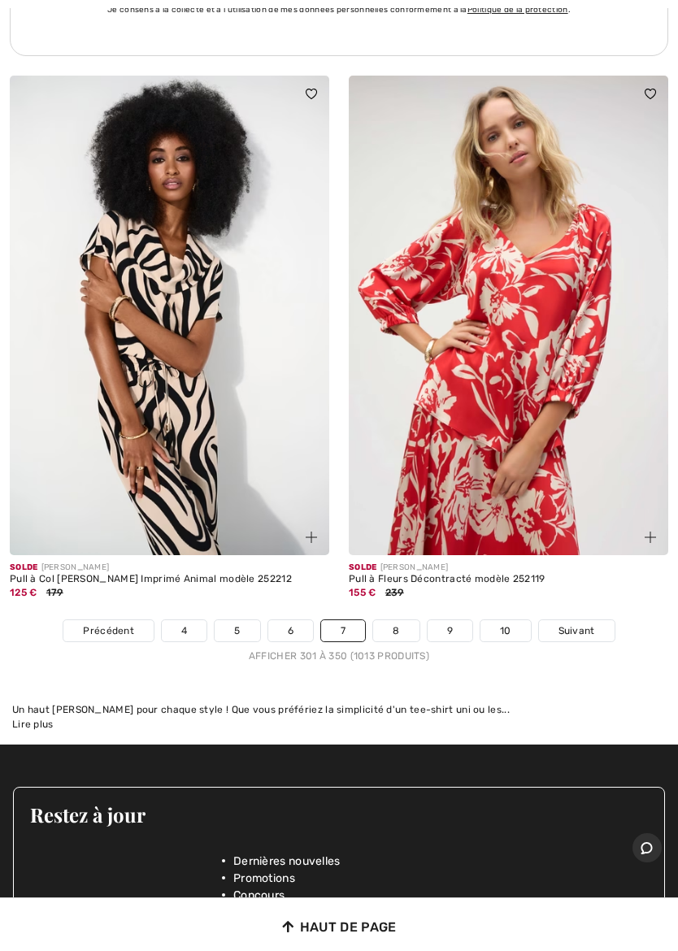
click at [401, 620] on link "8" at bounding box center [395, 630] width 45 height 21
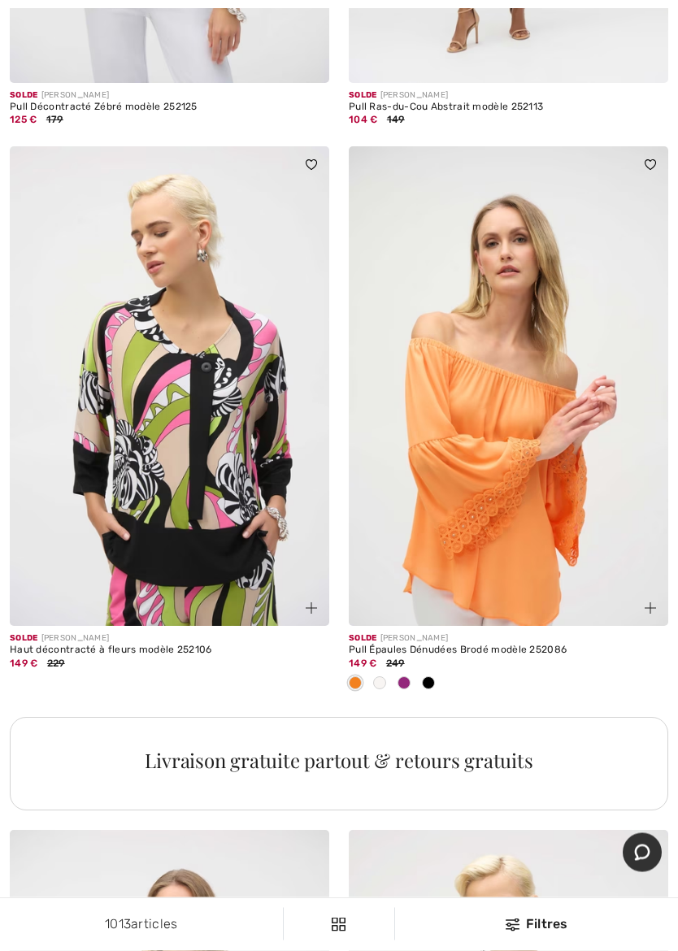
scroll to position [2807, 0]
click at [249, 481] on img at bounding box center [169, 385] width 319 height 479
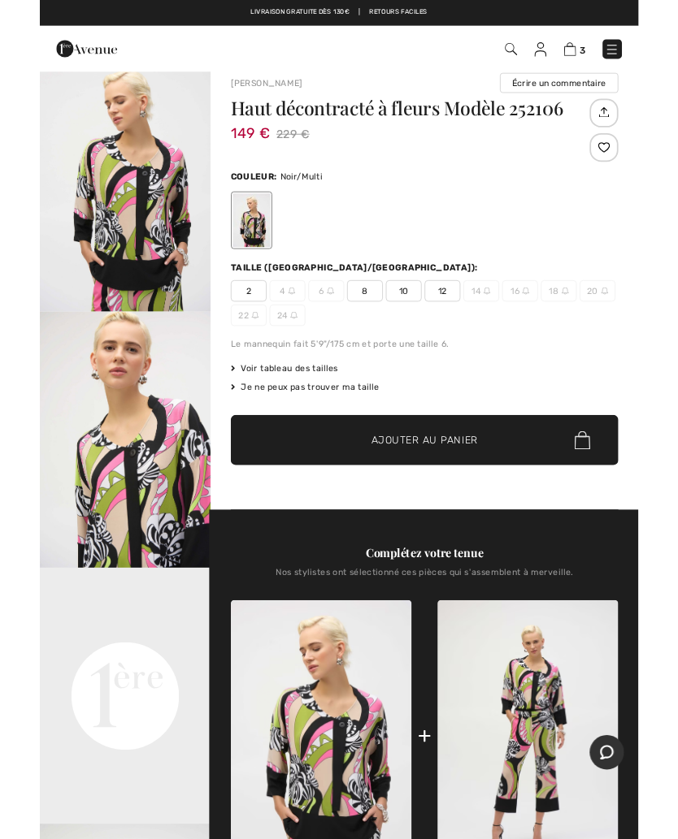
scroll to position [11, 0]
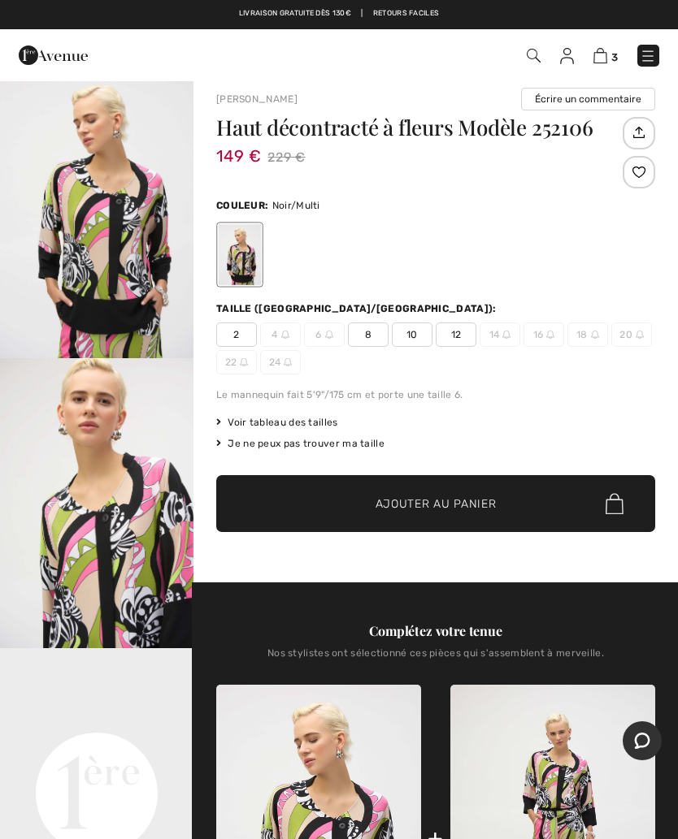
click at [375, 336] on span "8" at bounding box center [368, 335] width 41 height 24
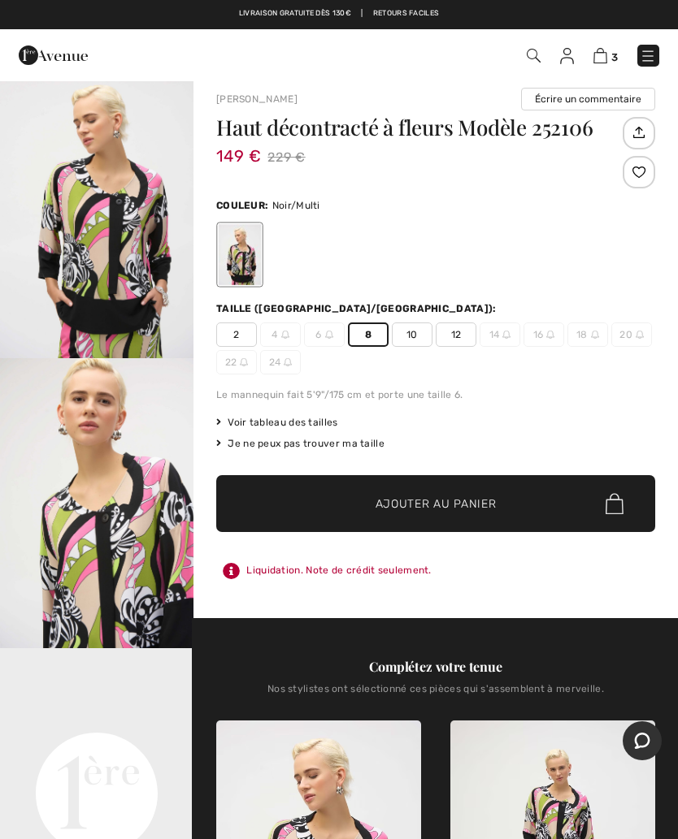
click at [423, 506] on span "Ajouter au panier" at bounding box center [435, 504] width 121 height 17
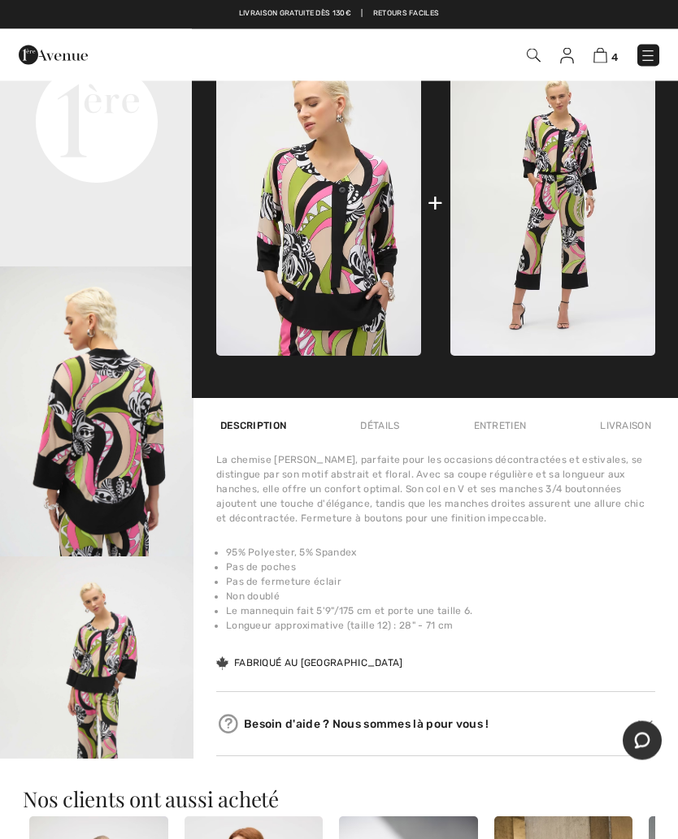
scroll to position [683, 0]
click at [566, 249] on img at bounding box center [552, 202] width 205 height 307
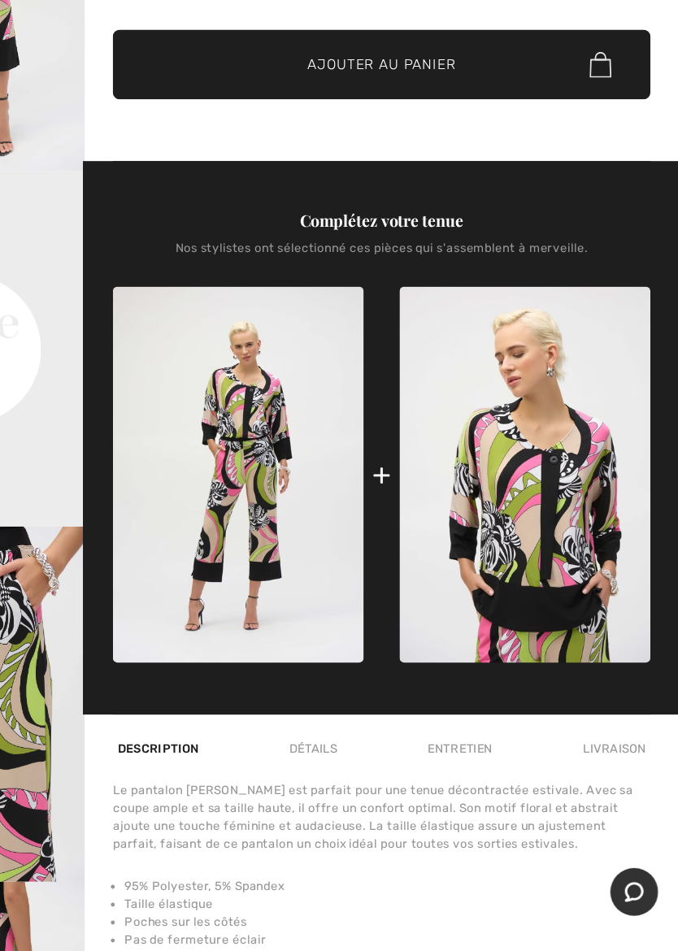
scroll to position [199, 0]
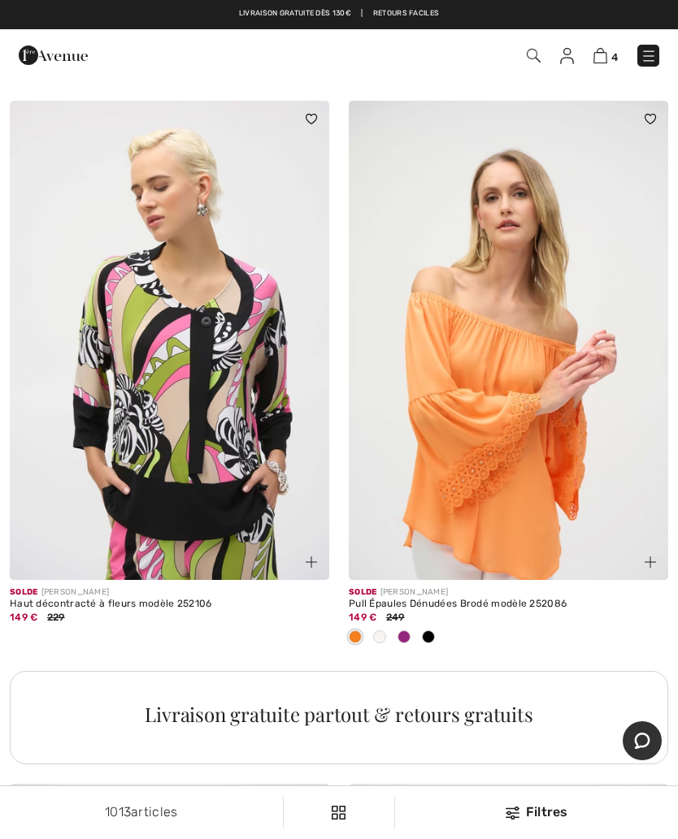
click at [606, 58] on img at bounding box center [600, 55] width 14 height 15
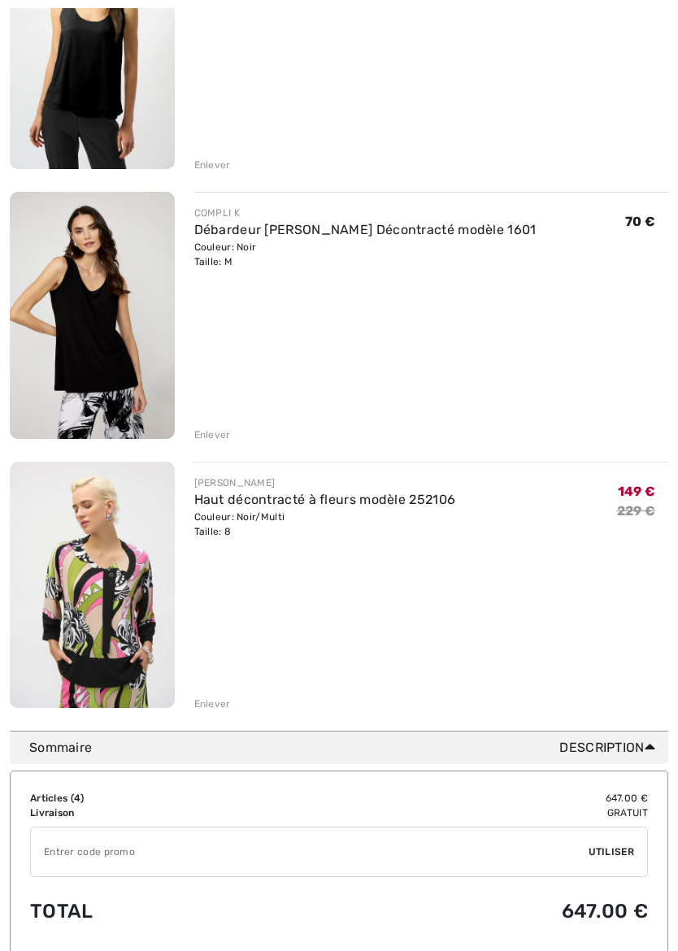
click at [219, 708] on div "Enlever" at bounding box center [212, 704] width 37 height 15
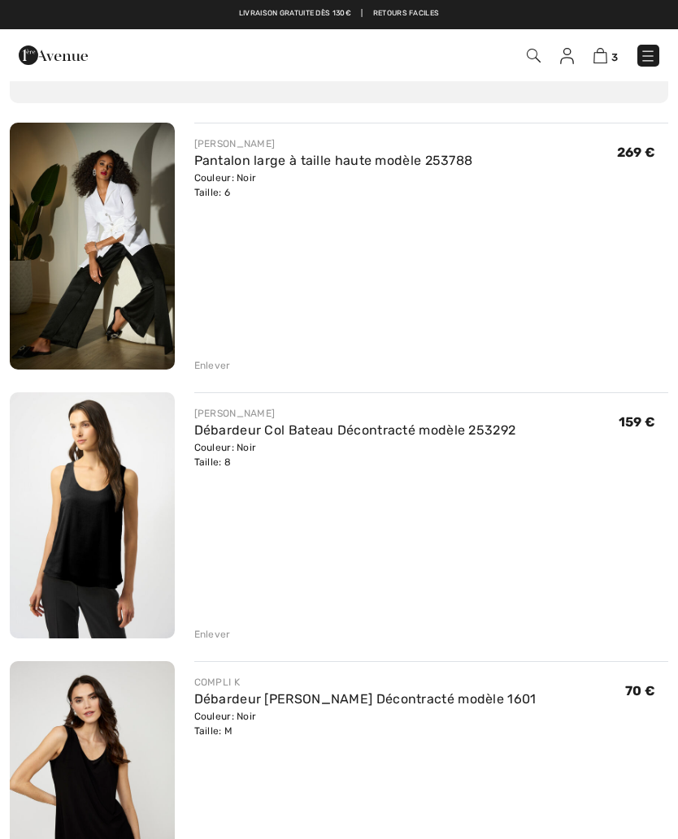
scroll to position [114, 0]
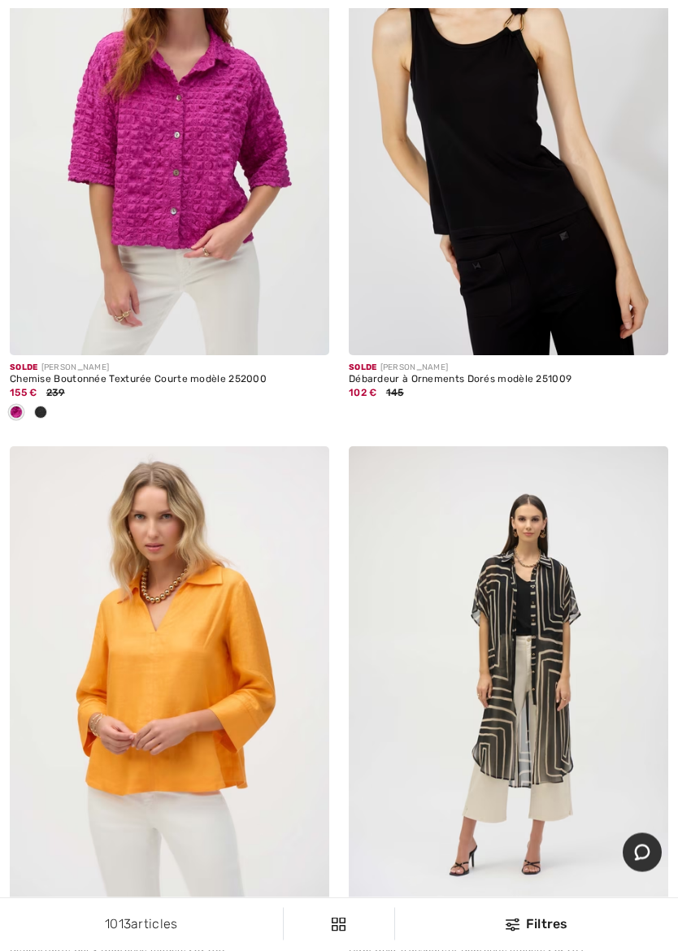
scroll to position [4304, 0]
click at [518, 385] on div "102 € 145" at bounding box center [508, 392] width 319 height 15
click at [550, 279] on img at bounding box center [508, 115] width 319 height 479
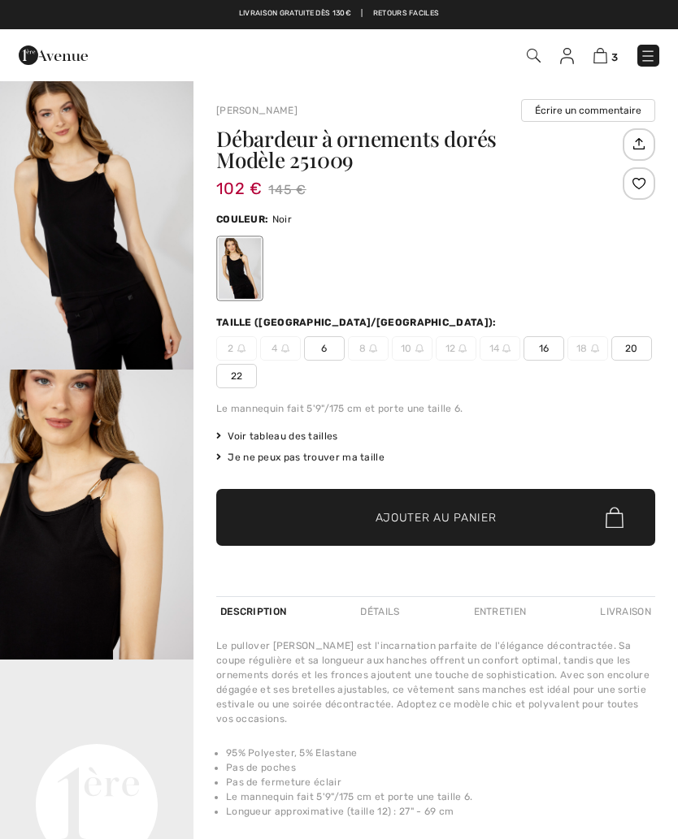
checkbox input "true"
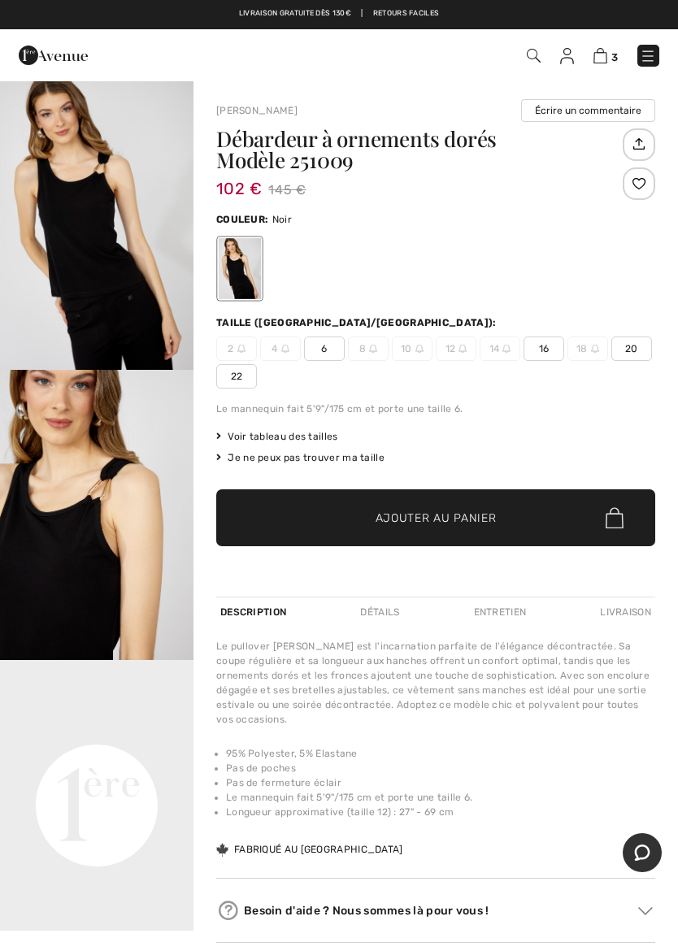
click at [325, 353] on span "6" at bounding box center [324, 348] width 41 height 24
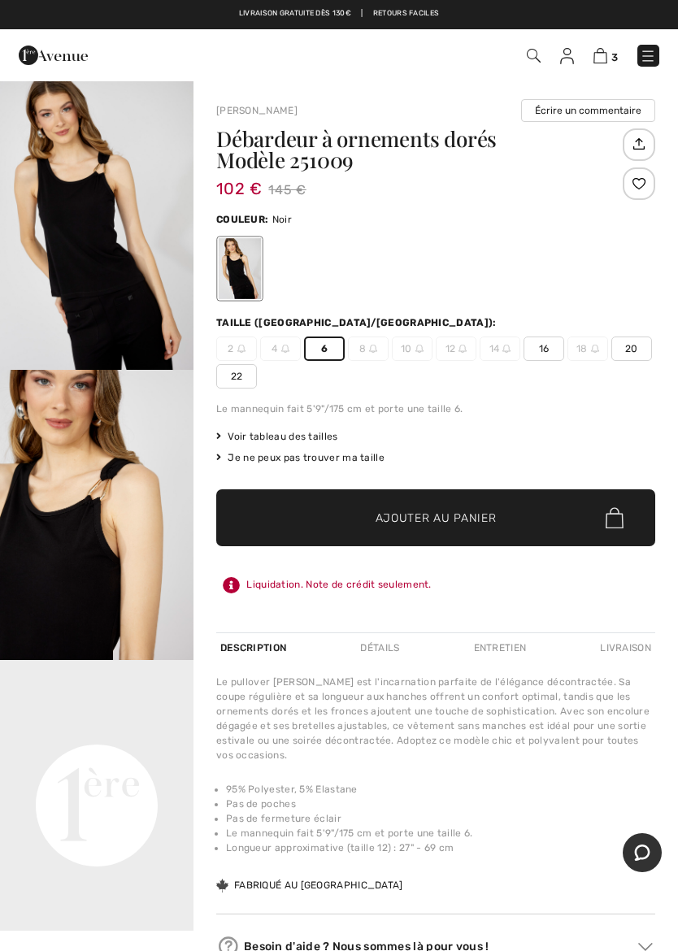
click at [412, 501] on span "✔ Ajouté au panier Ajouter au panier" at bounding box center [435, 517] width 439 height 57
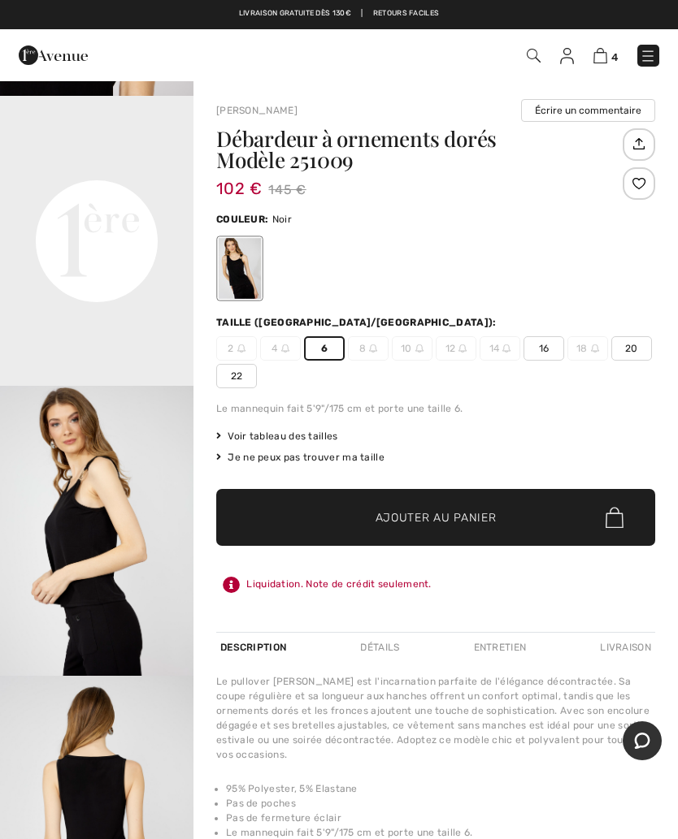
scroll to position [623, 0]
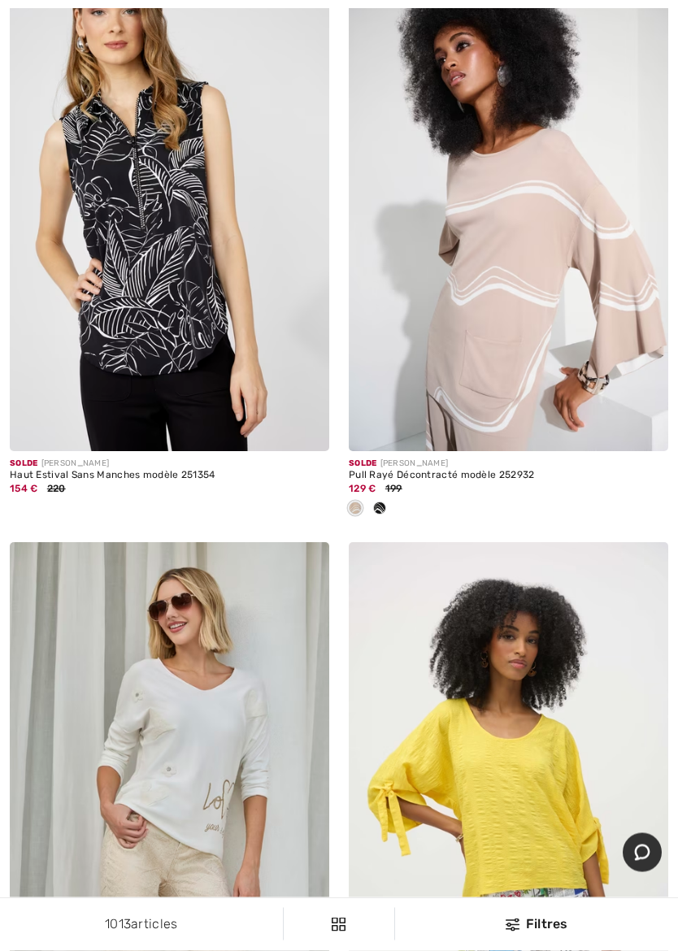
scroll to position [5918, 0]
click at [643, 246] on img at bounding box center [508, 210] width 319 height 479
click at [642, 201] on img at bounding box center [508, 210] width 319 height 479
click at [643, 208] on img at bounding box center [508, 210] width 319 height 479
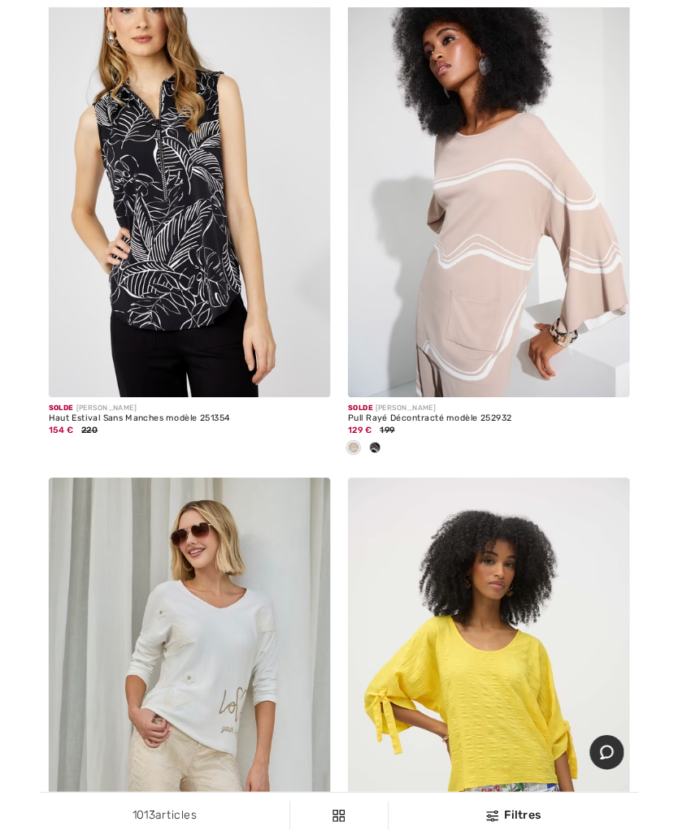
scroll to position [5964, 0]
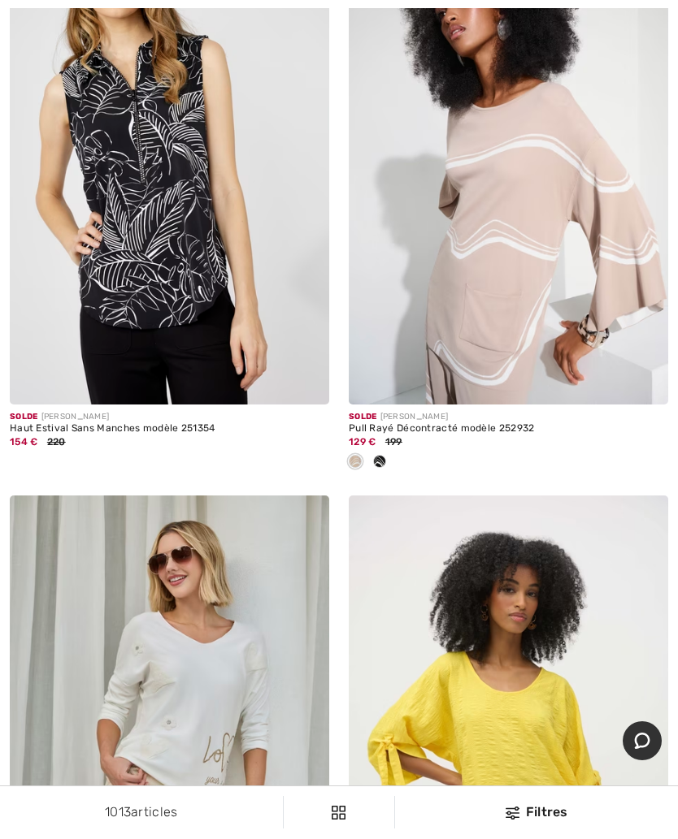
click at [648, 207] on img at bounding box center [508, 164] width 319 height 479
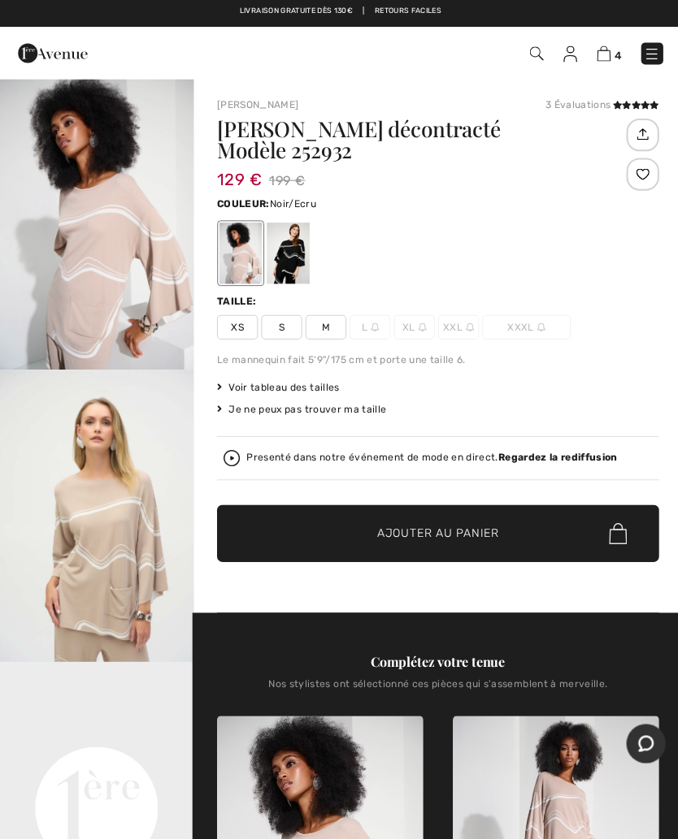
click at [292, 247] on div at bounding box center [287, 253] width 42 height 61
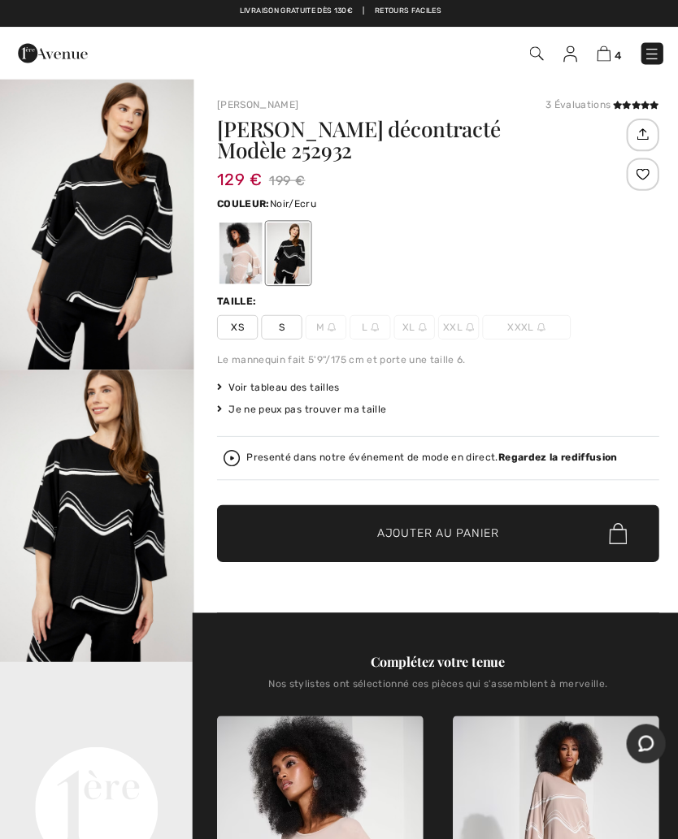
click at [290, 259] on div at bounding box center [287, 253] width 42 height 61
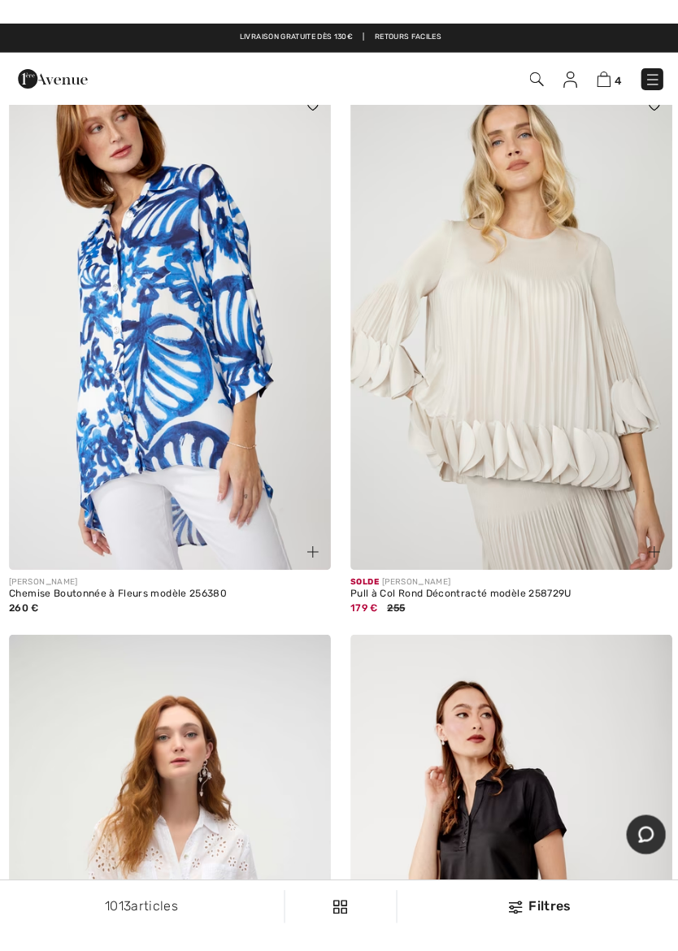
scroll to position [7761, 0]
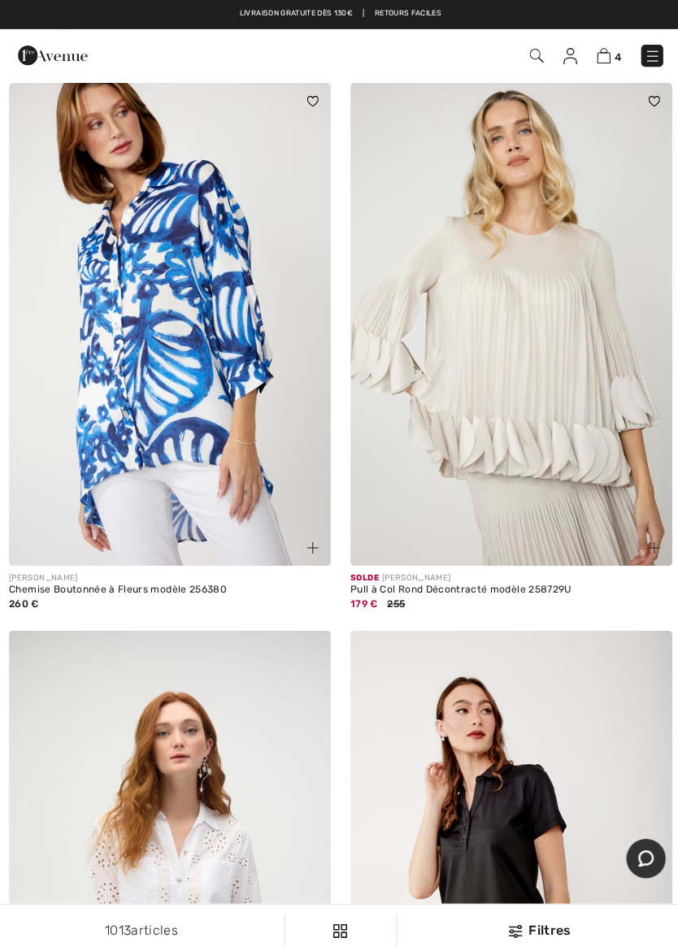
click at [537, 446] on img at bounding box center [508, 322] width 319 height 479
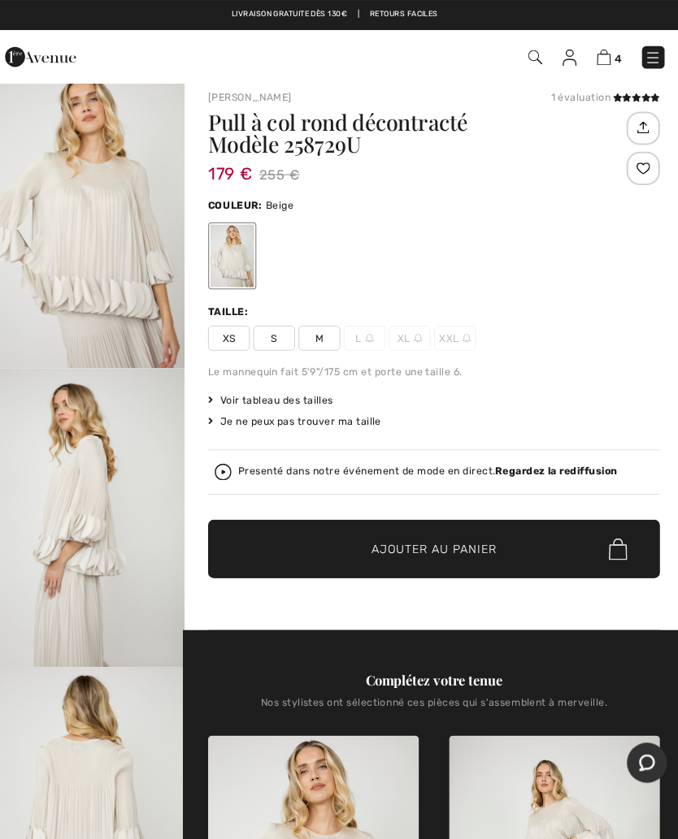
scroll to position [11, 0]
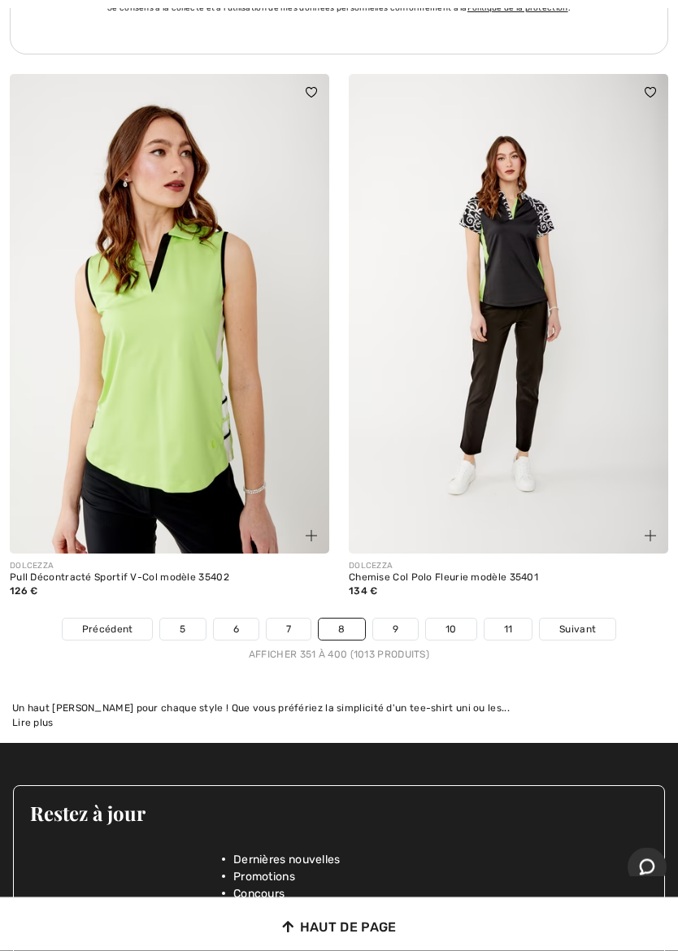
scroll to position [14237, 0]
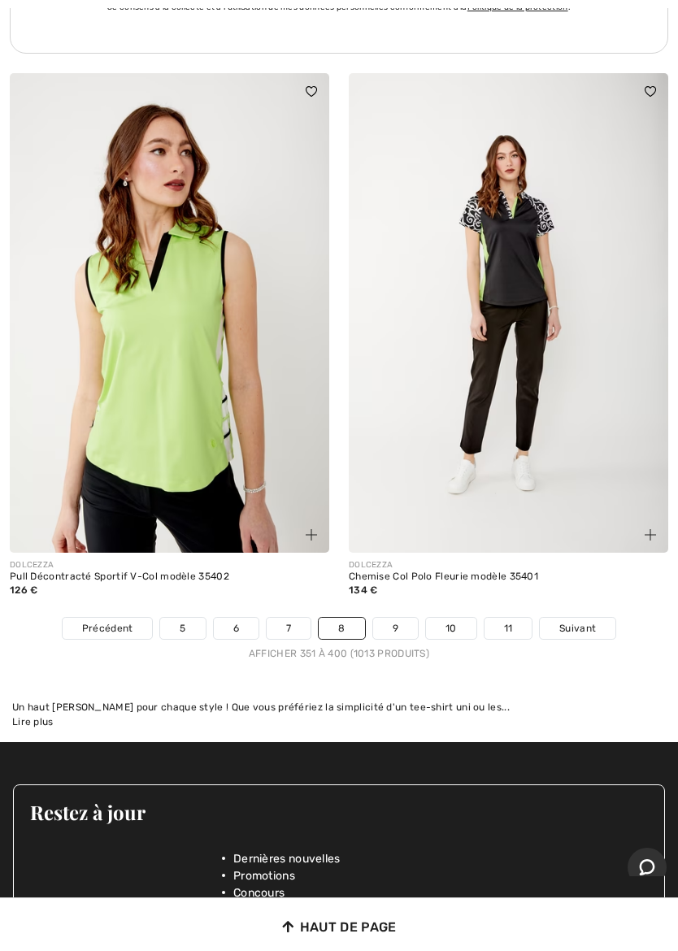
click at [401, 617] on link "9" at bounding box center [395, 627] width 45 height 21
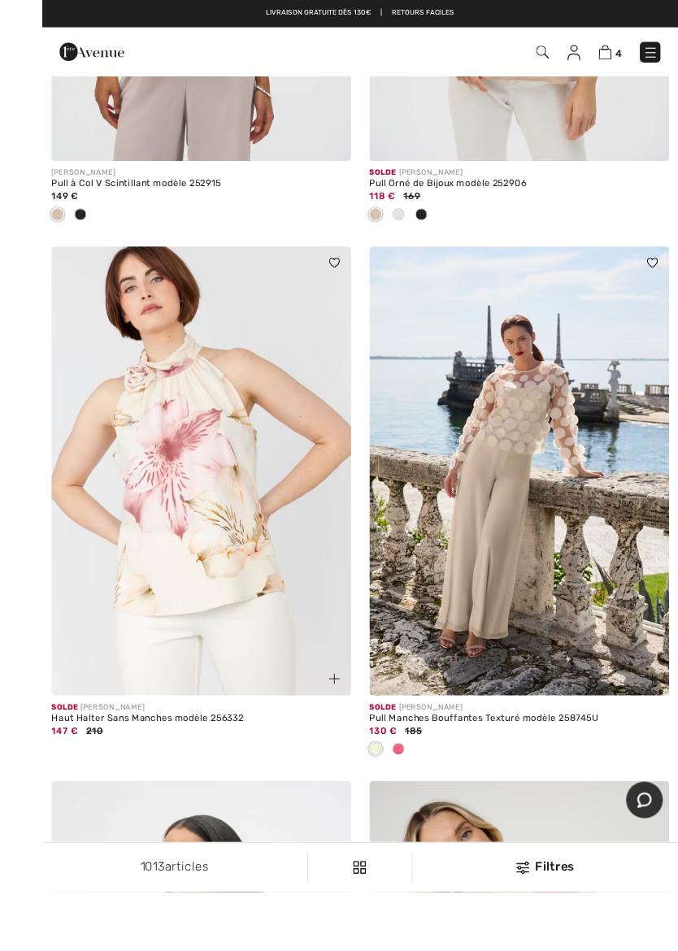
scroll to position [1141, 0]
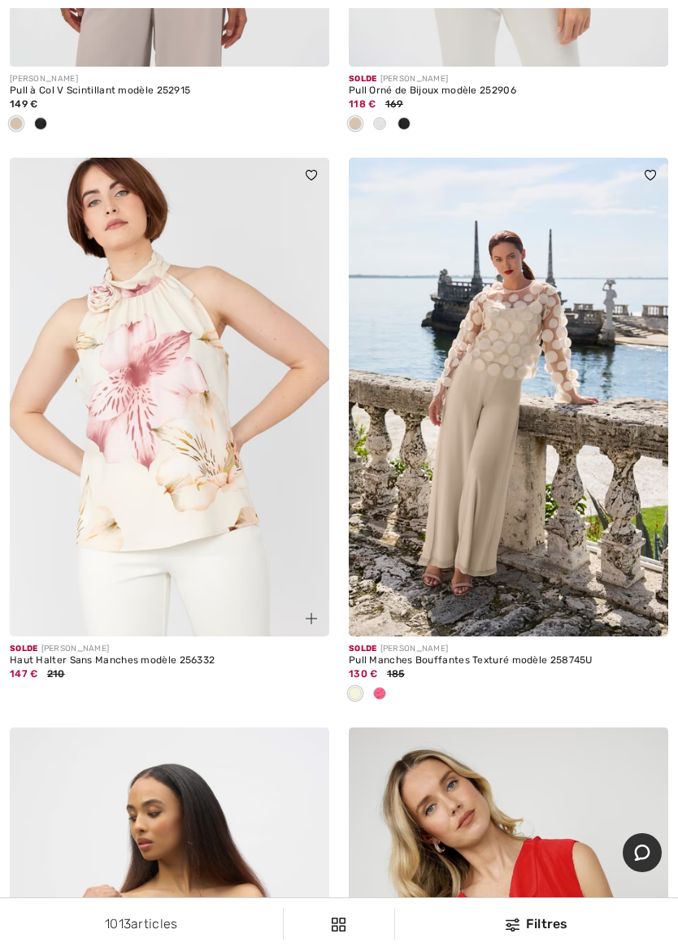
click at [392, 695] on div at bounding box center [508, 694] width 319 height 27
click at [393, 695] on div at bounding box center [508, 694] width 319 height 27
click at [389, 695] on div at bounding box center [379, 694] width 24 height 27
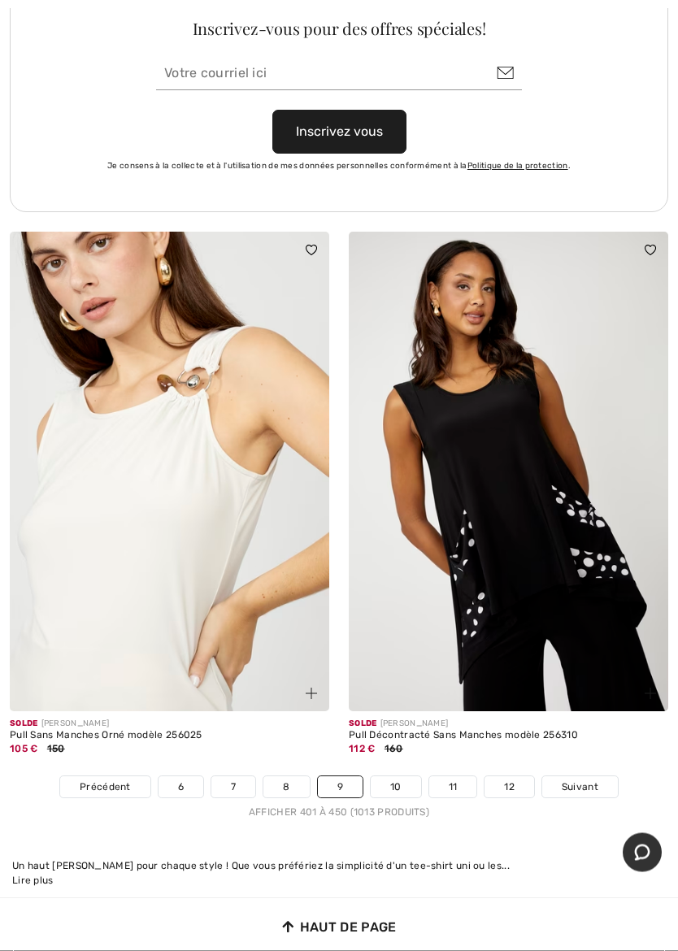
scroll to position [14051, 0]
click at [406, 776] on link "10" at bounding box center [395, 786] width 50 height 21
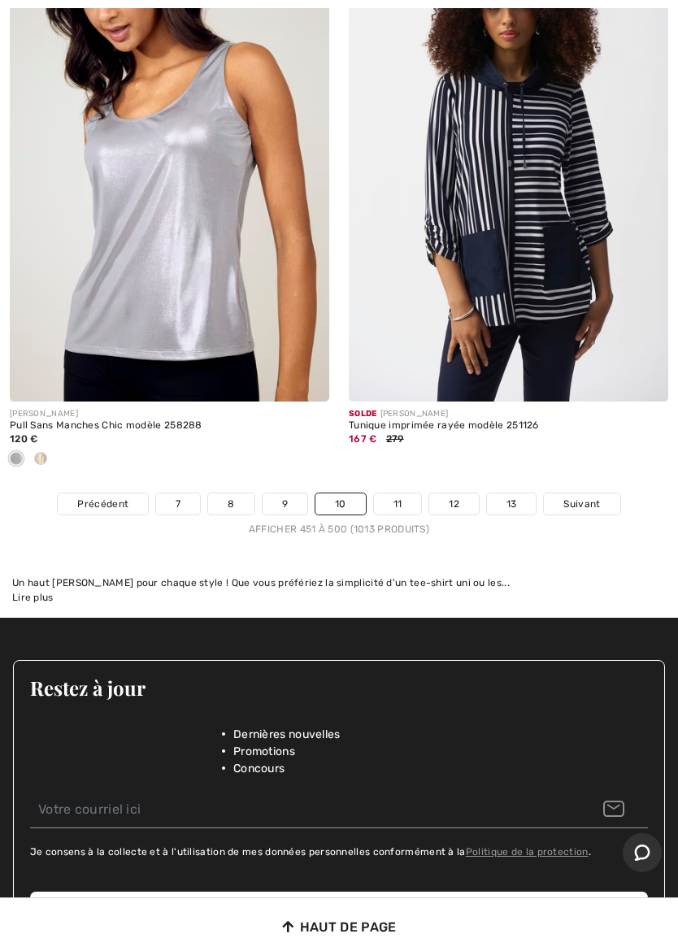
scroll to position [14308, 0]
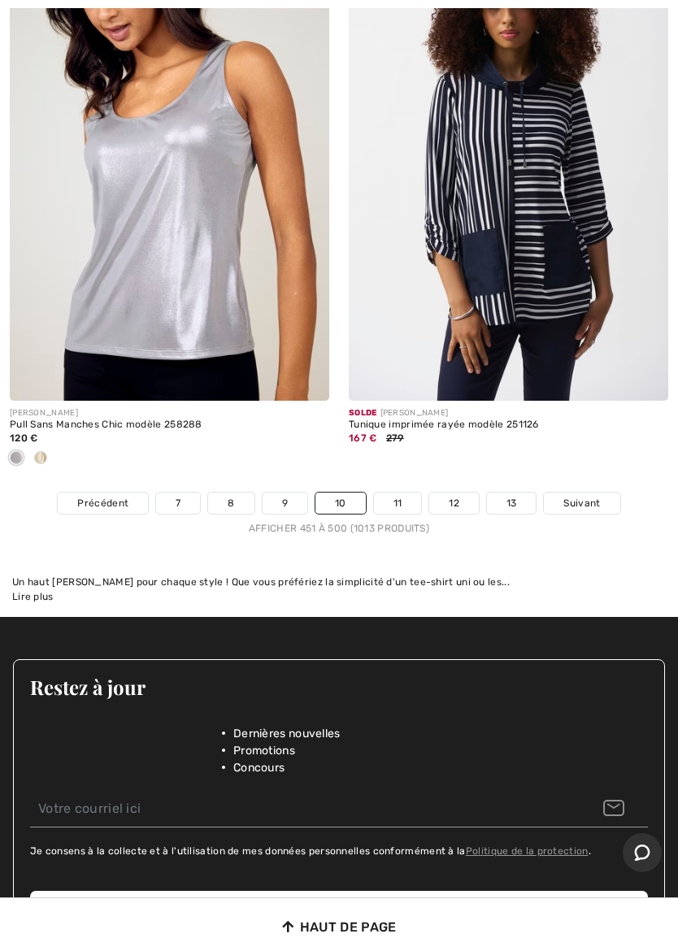
click at [404, 494] on link "11" at bounding box center [398, 502] width 48 height 21
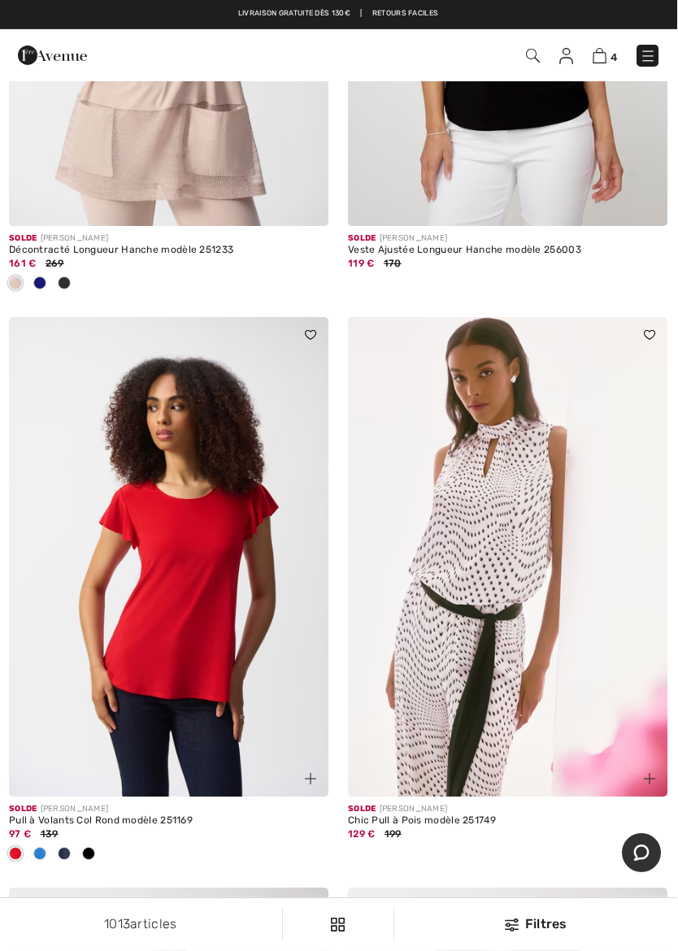
scroll to position [5602, 0]
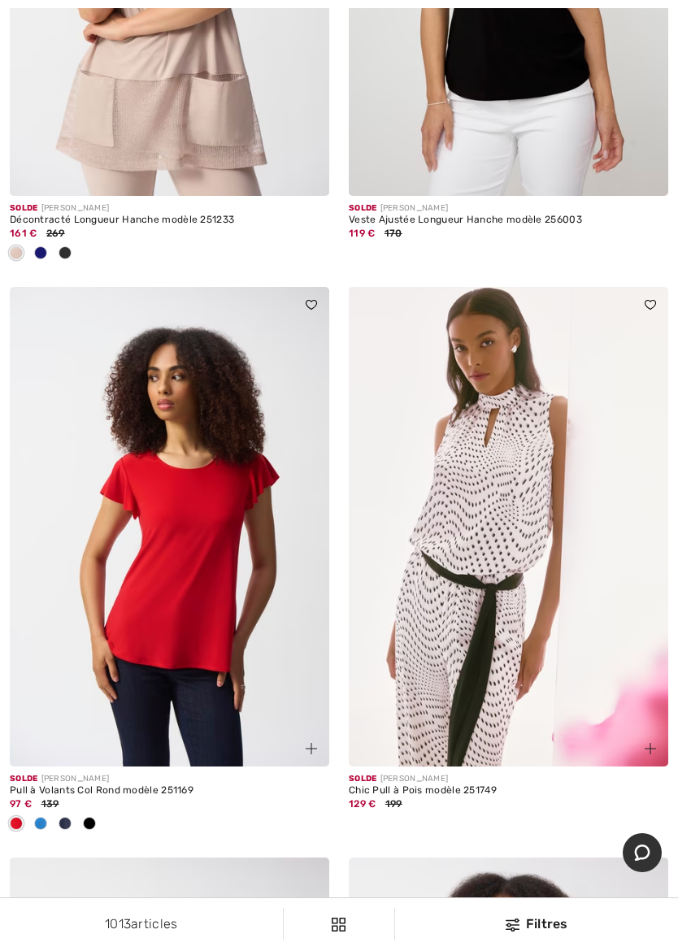
click at [523, 517] on img at bounding box center [508, 526] width 319 height 479
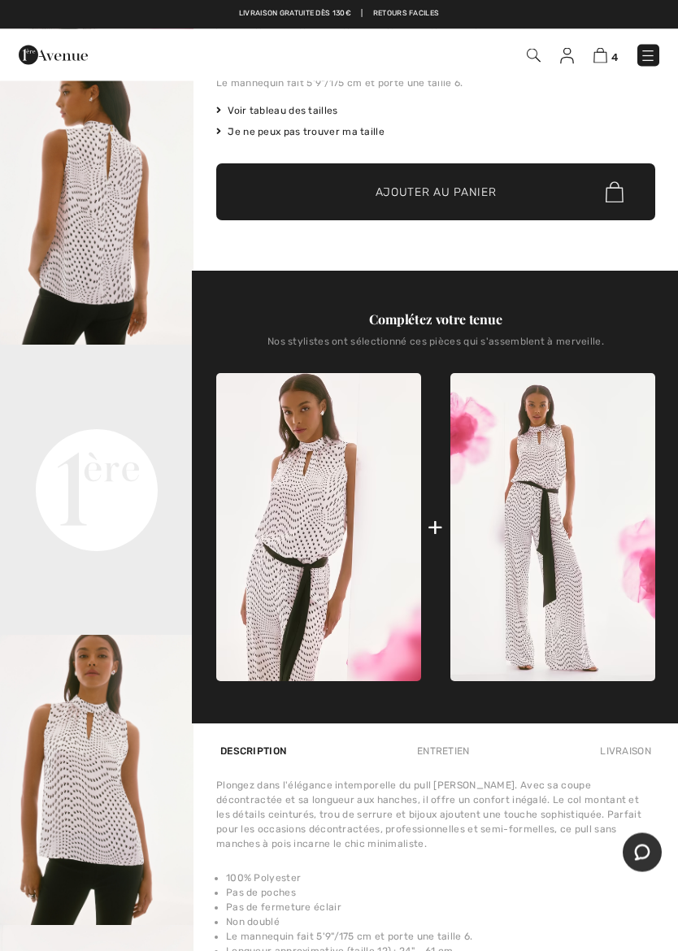
scroll to position [318, 0]
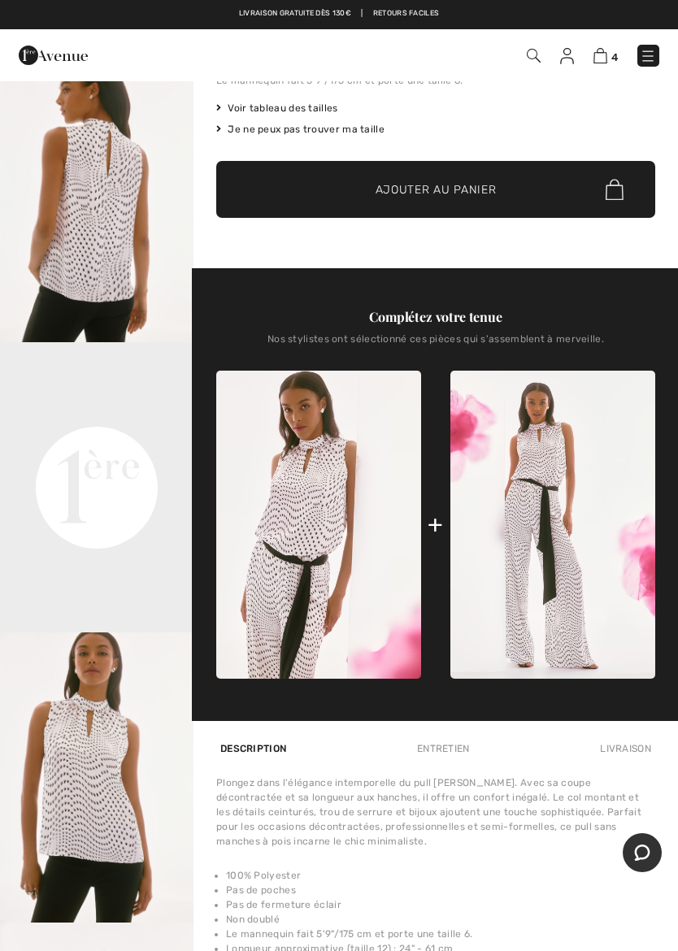
click at [583, 578] on img at bounding box center [552, 524] width 205 height 308
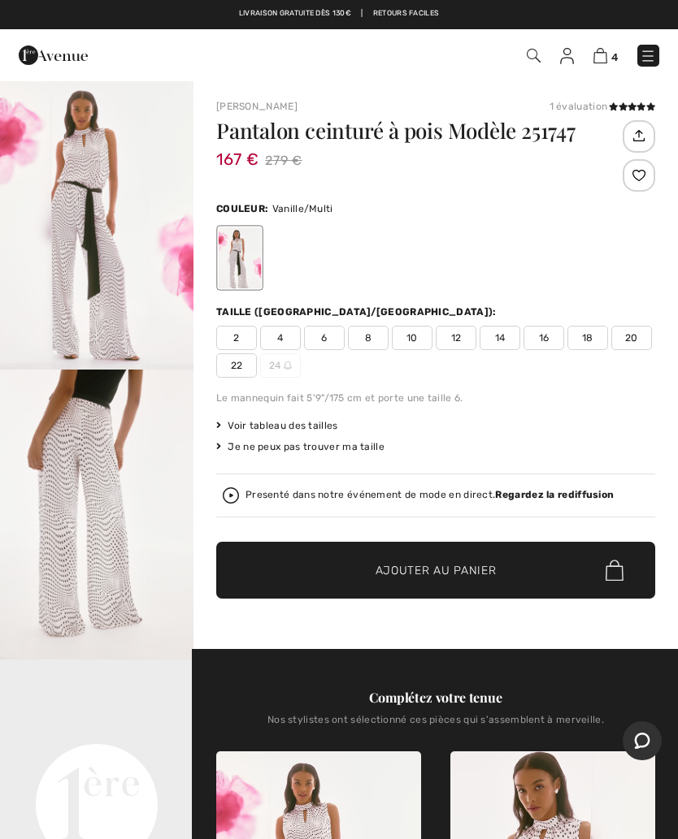
click at [325, 341] on span "6" at bounding box center [324, 338] width 41 height 24
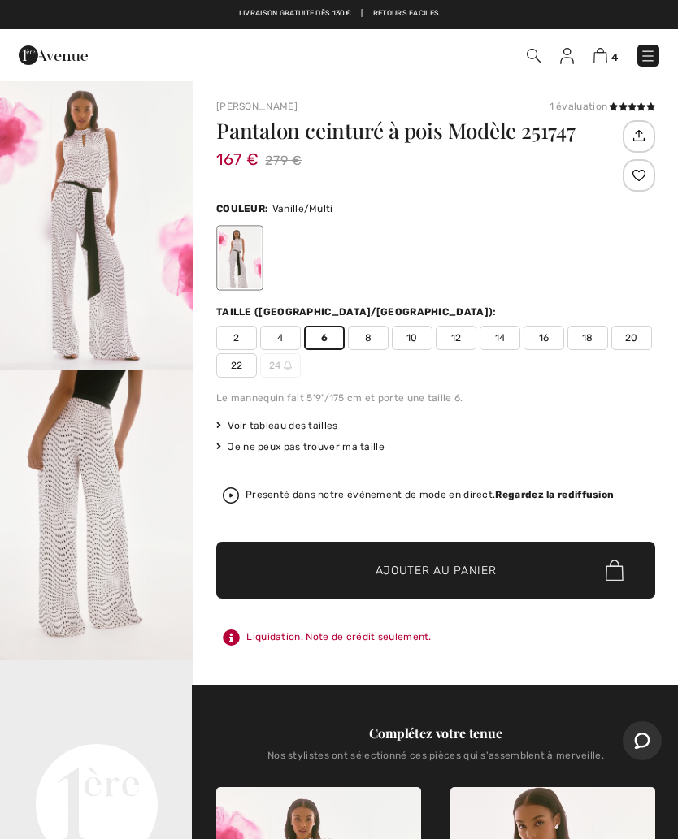
click at [422, 565] on span "Ajouter au panier" at bounding box center [435, 570] width 121 height 17
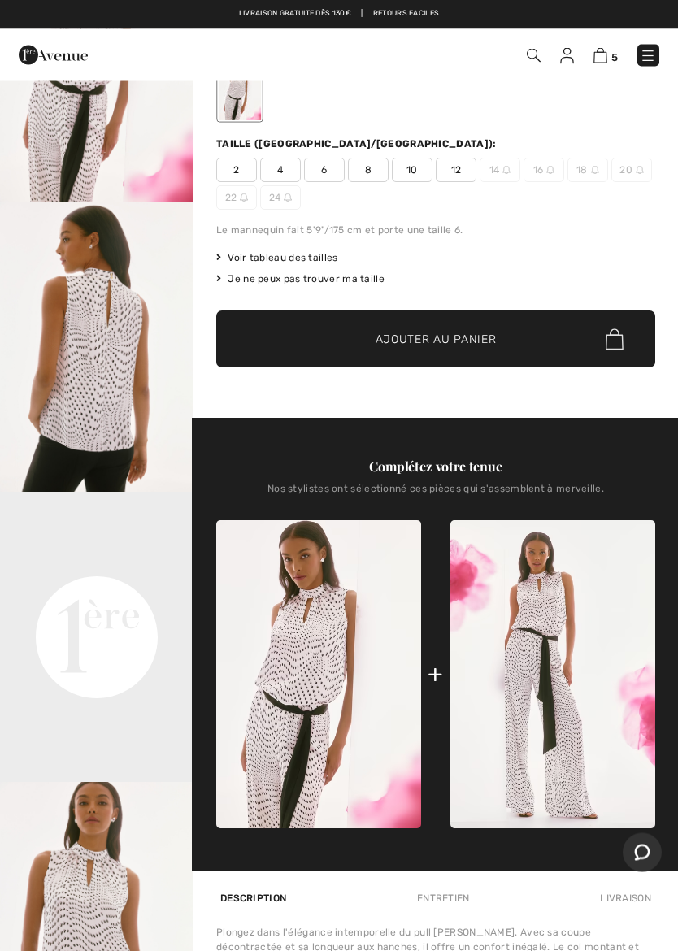
scroll to position [165, 0]
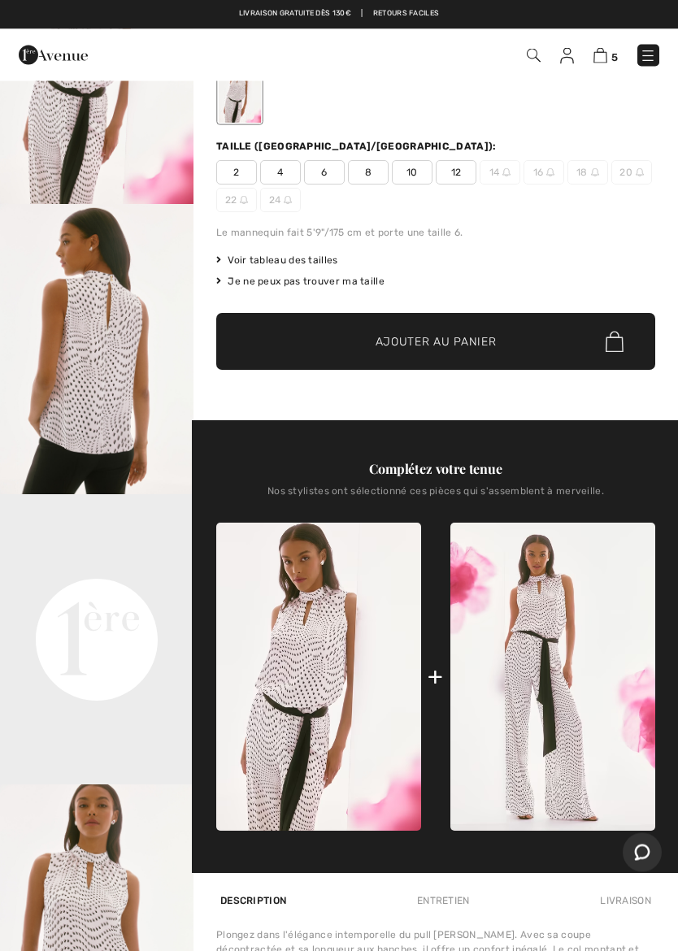
click at [377, 175] on span "8" at bounding box center [368, 173] width 41 height 24
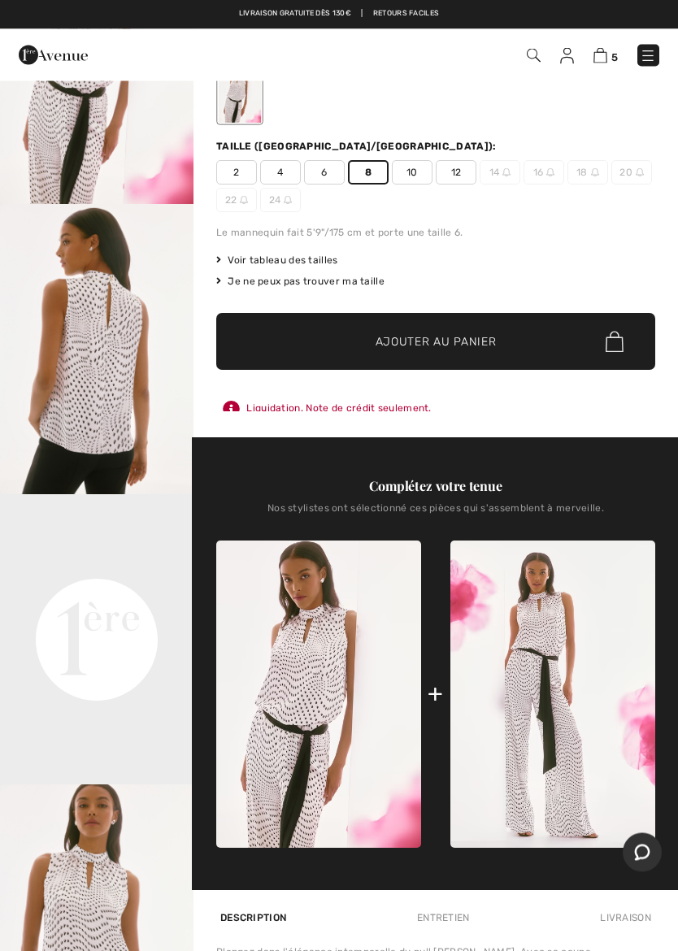
scroll to position [166, 0]
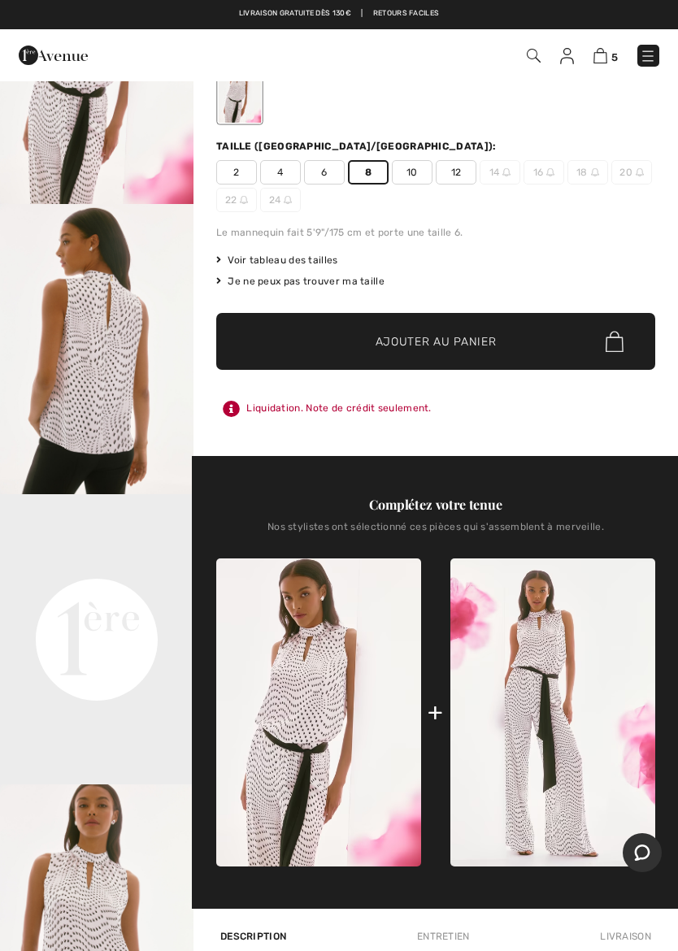
click at [456, 330] on span "✔ Ajouté au panier Ajouter au panier" at bounding box center [435, 341] width 439 height 57
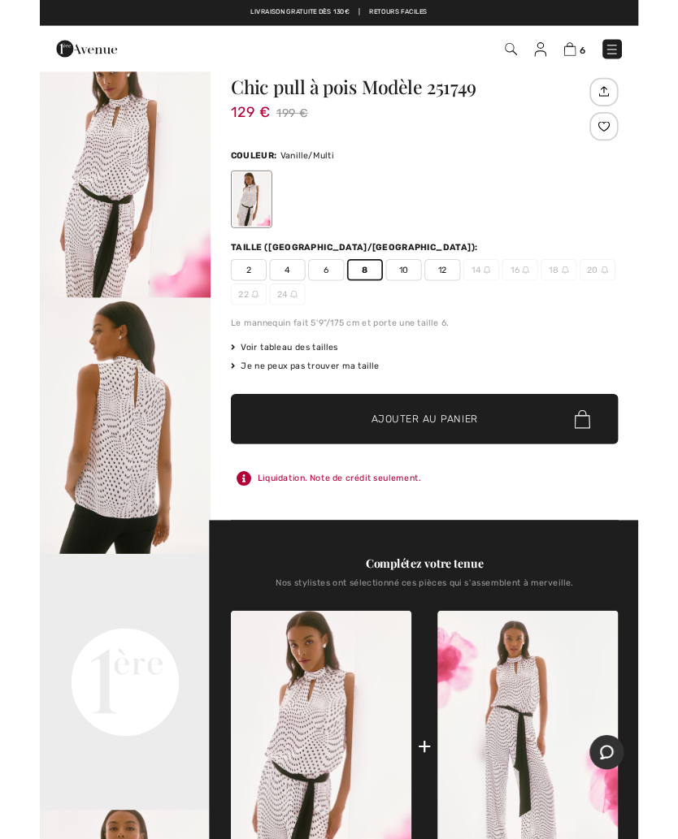
scroll to position [0, 0]
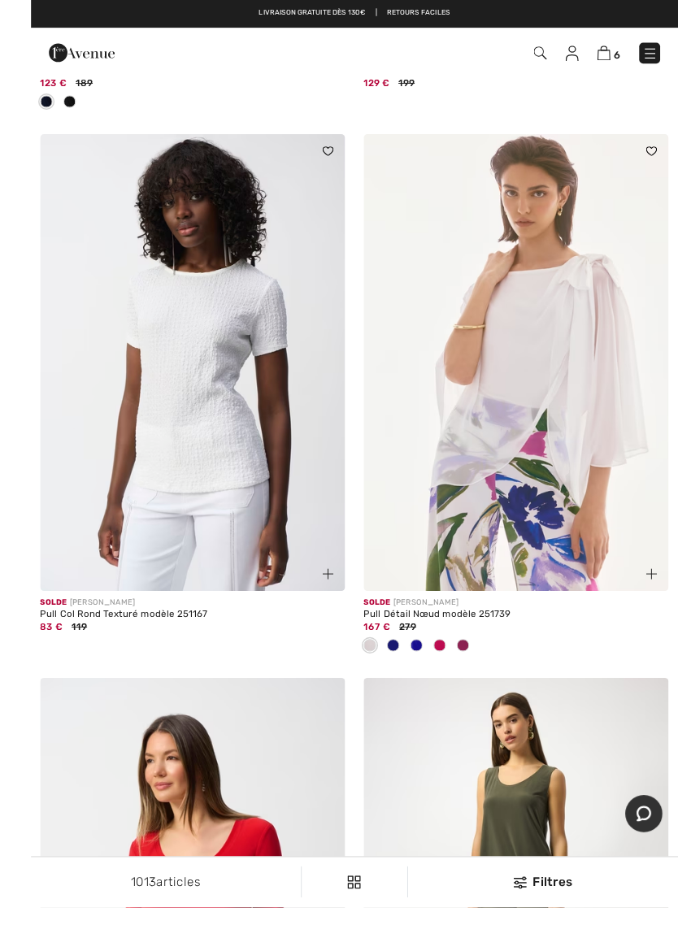
scroll to position [8314, 0]
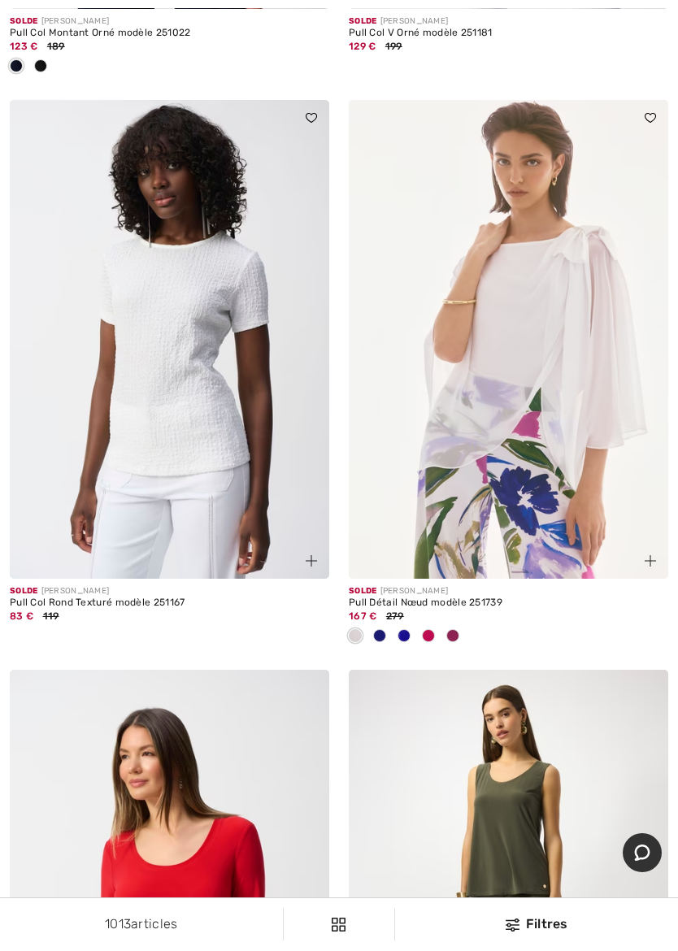
click at [386, 635] on div at bounding box center [379, 636] width 24 height 27
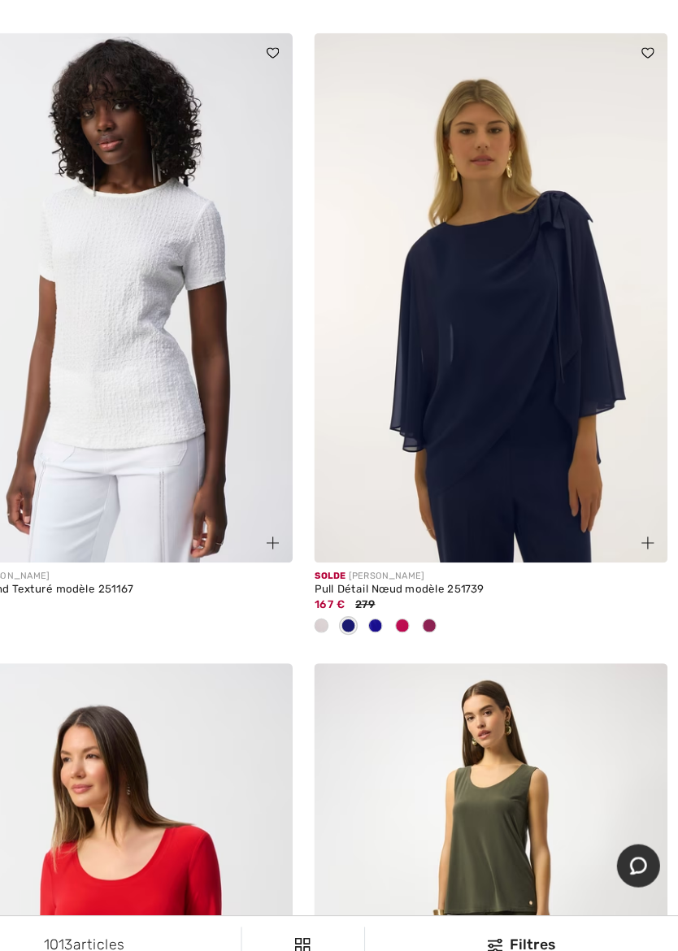
click at [476, 376] on img at bounding box center [508, 339] width 319 height 479
click at [460, 409] on img at bounding box center [508, 339] width 319 height 479
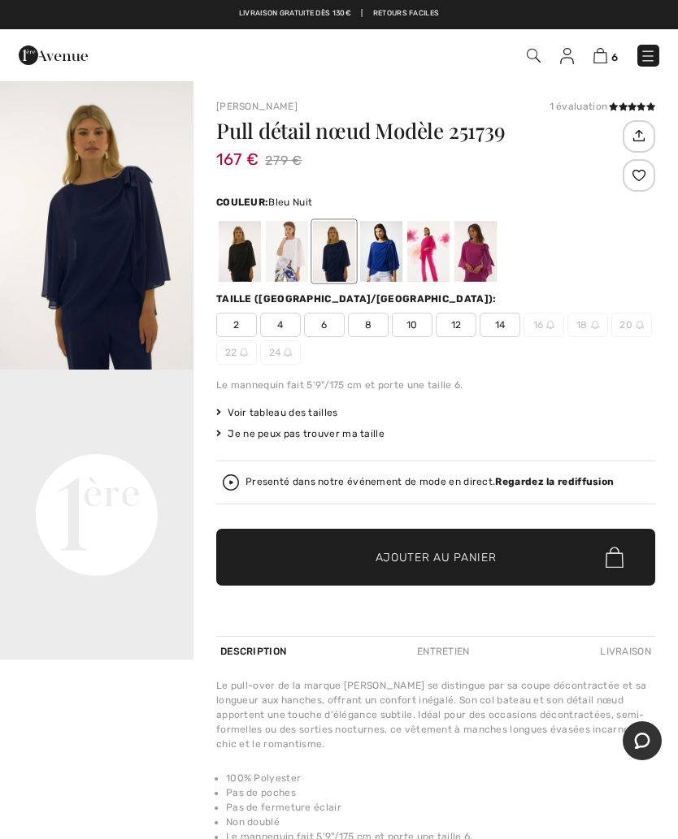
click at [362, 324] on span "8" at bounding box center [368, 325] width 41 height 24
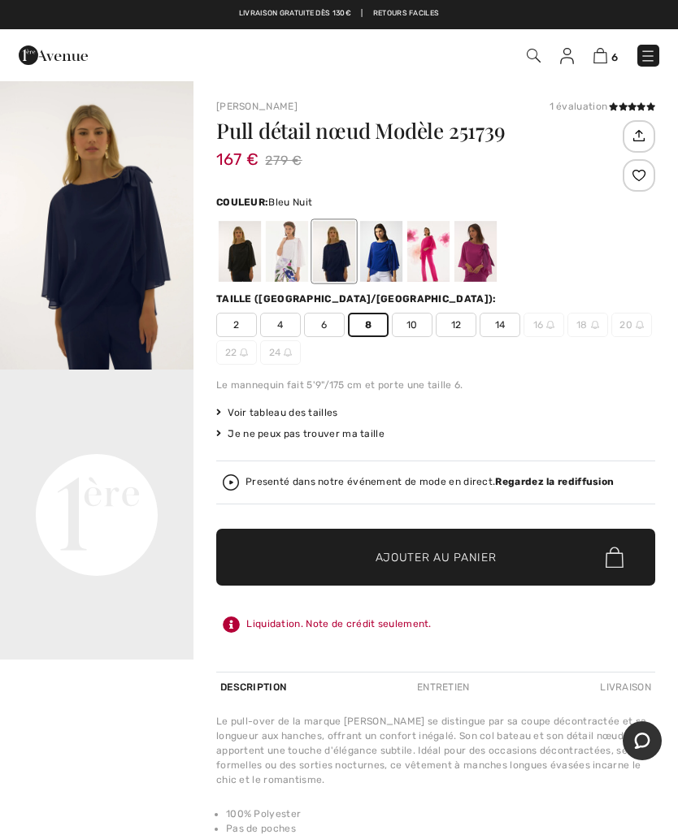
click at [412, 560] on span "Ajouter au panier" at bounding box center [435, 557] width 121 height 17
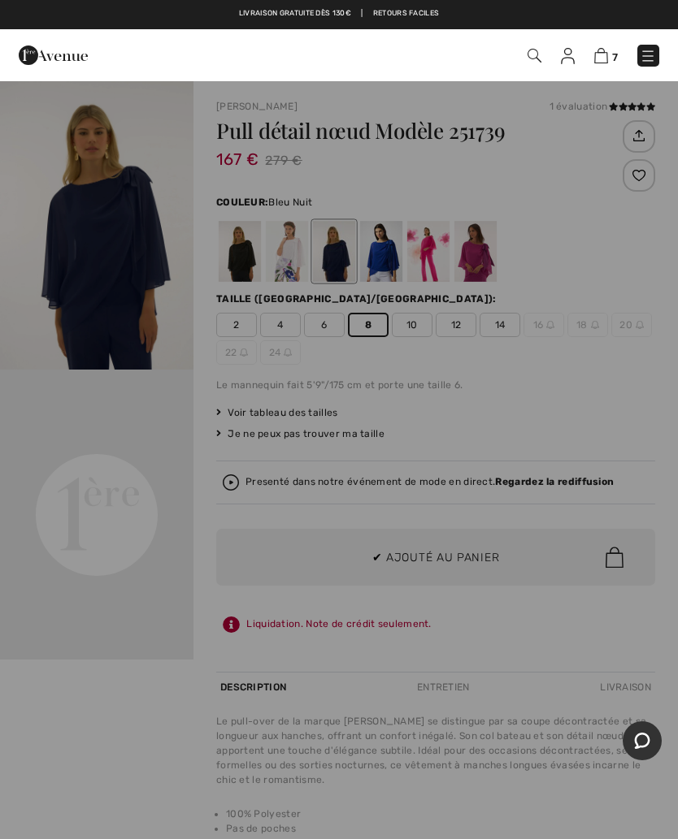
click at [594, 392] on div at bounding box center [339, 419] width 678 height 839
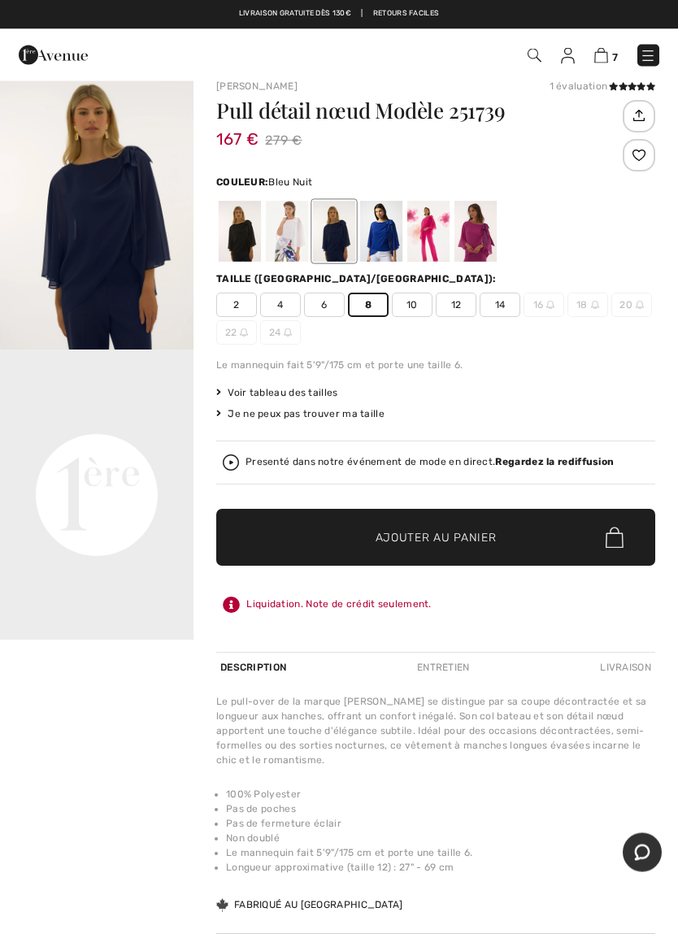
click at [140, 327] on img "1 / 1" at bounding box center [96, 205] width 193 height 290
click at [240, 240] on div at bounding box center [240, 231] width 42 height 61
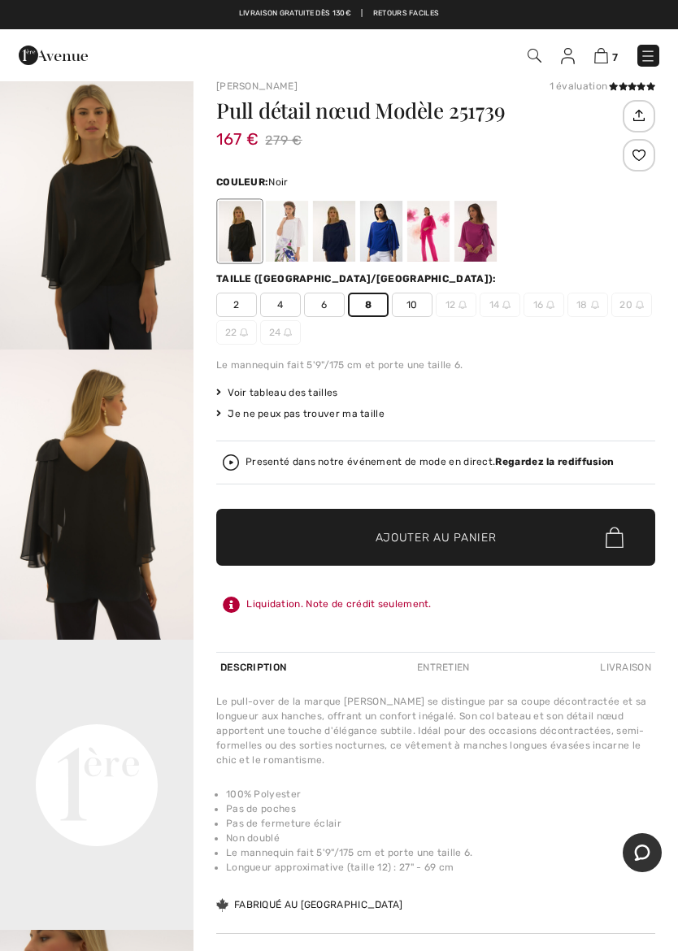
click at [244, 231] on div at bounding box center [240, 231] width 42 height 61
click at [136, 736] on video "Your browser does not support the video tag." at bounding box center [96, 687] width 193 height 97
click at [90, 736] on video "Your browser does not support the video tag." at bounding box center [96, 687] width 193 height 97
click at [106, 736] on video "Your browser does not support the video tag." at bounding box center [96, 687] width 193 height 97
click at [101, 736] on video "Your browser does not support the video tag." at bounding box center [96, 687] width 193 height 97
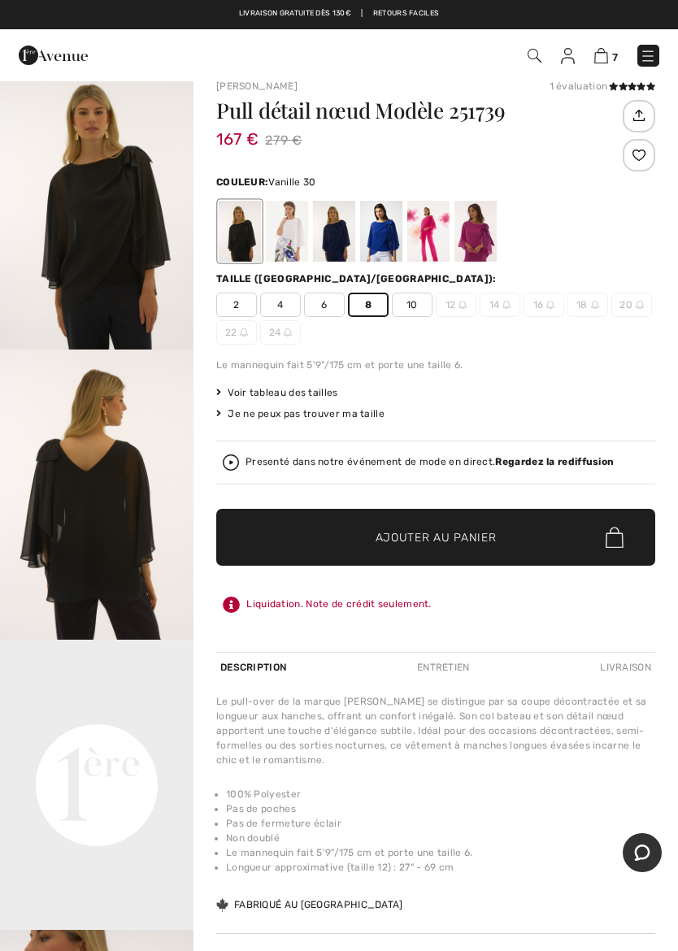
click at [296, 233] on div at bounding box center [287, 231] width 42 height 61
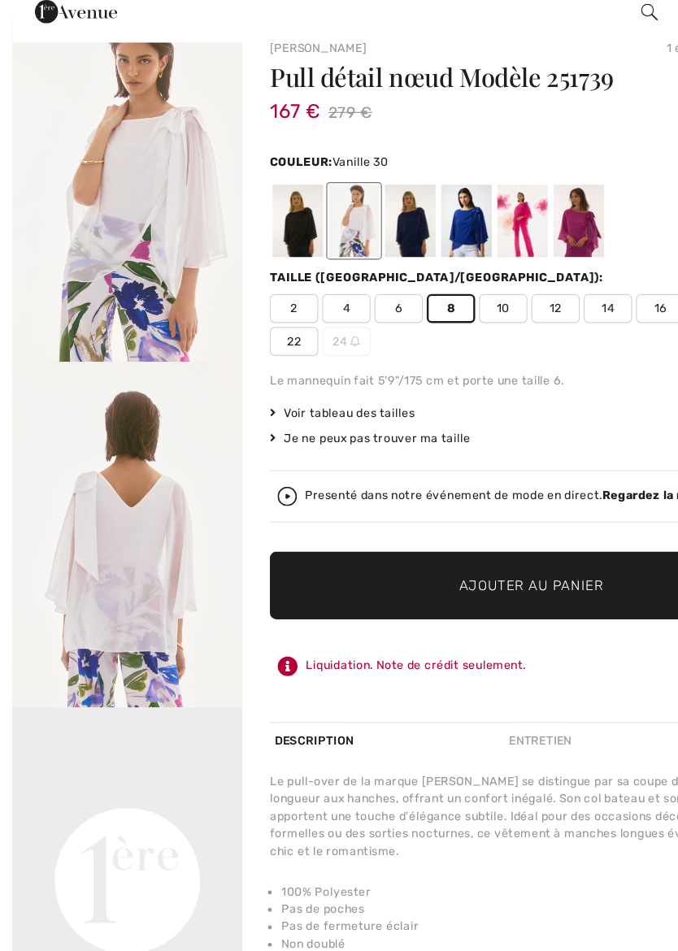
scroll to position [28, 0]
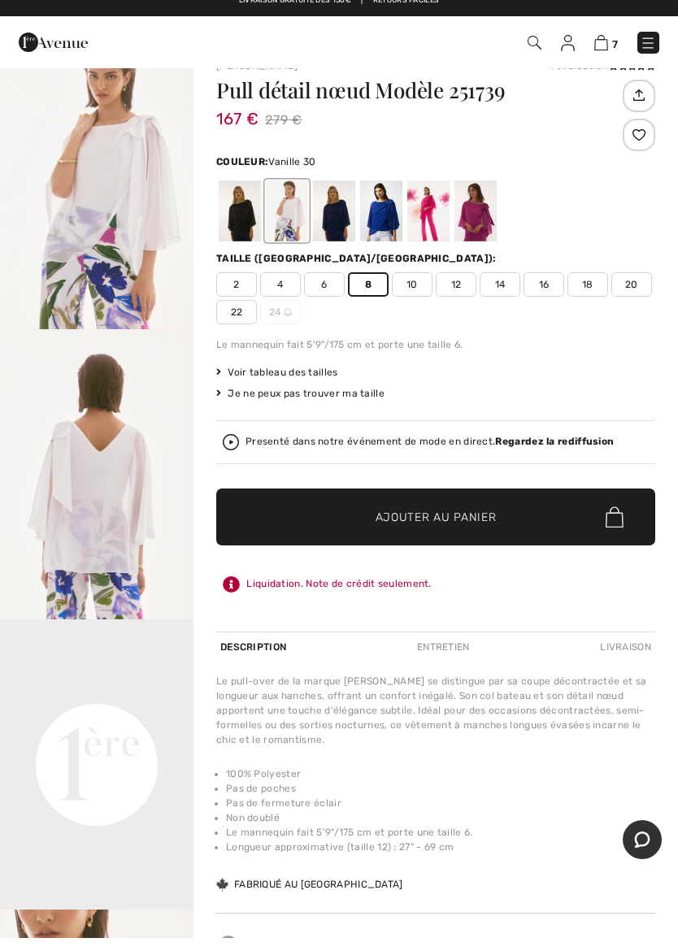
click at [391, 522] on span "Ajouter au panier" at bounding box center [435, 530] width 121 height 17
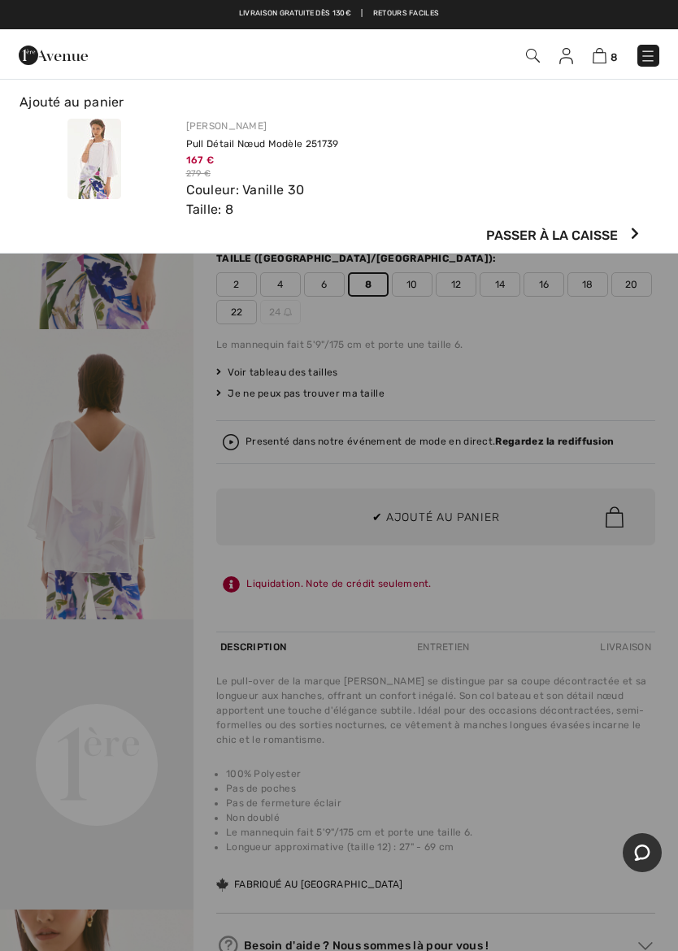
click at [602, 54] on img at bounding box center [599, 55] width 14 height 15
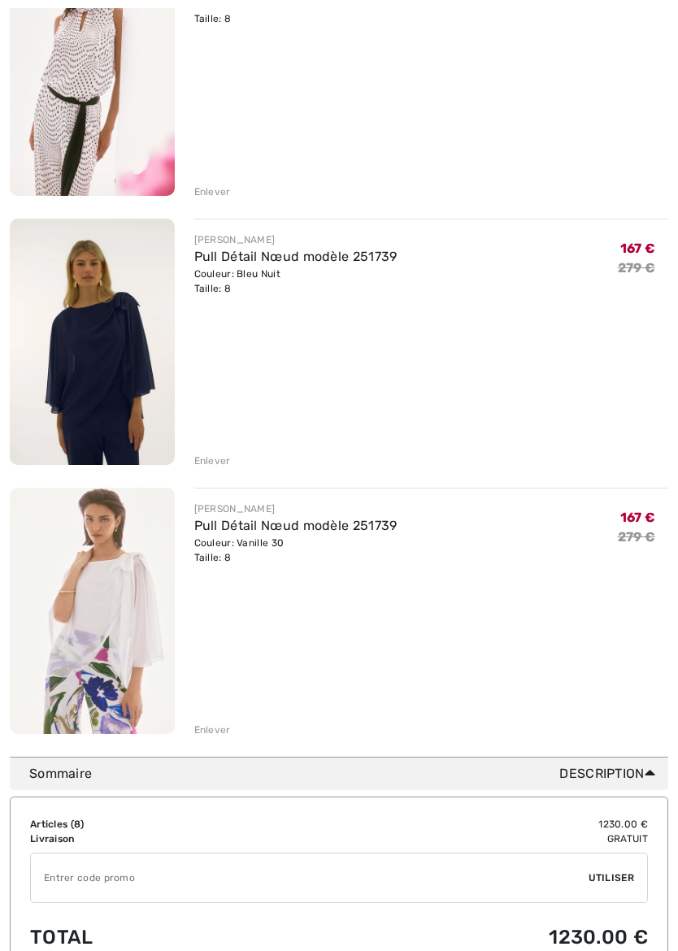
scroll to position [1640, 0]
click at [219, 463] on div "Enlever" at bounding box center [212, 460] width 37 height 15
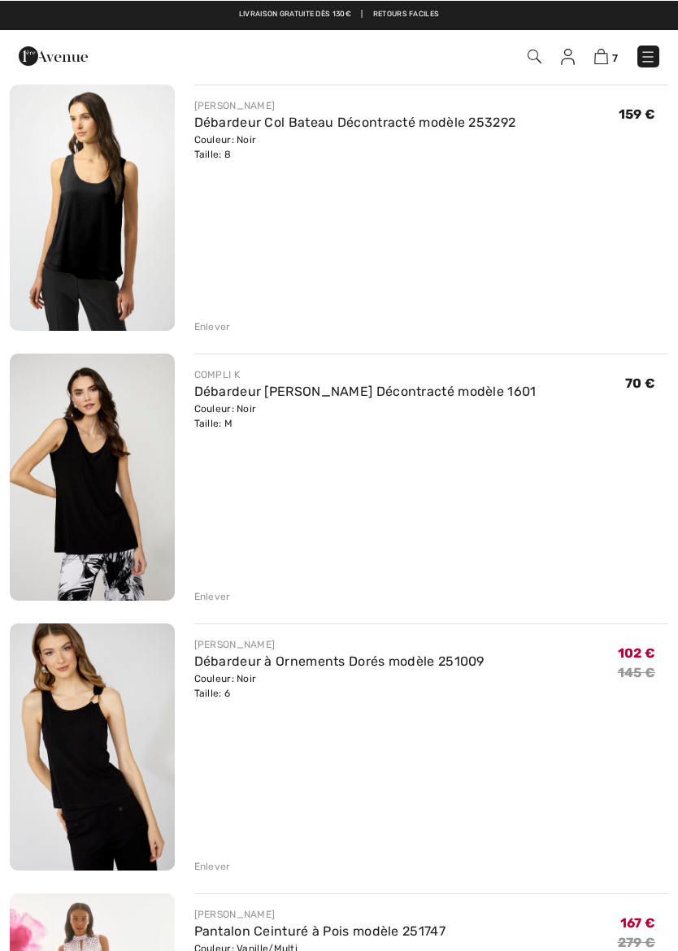
scroll to position [428, 0]
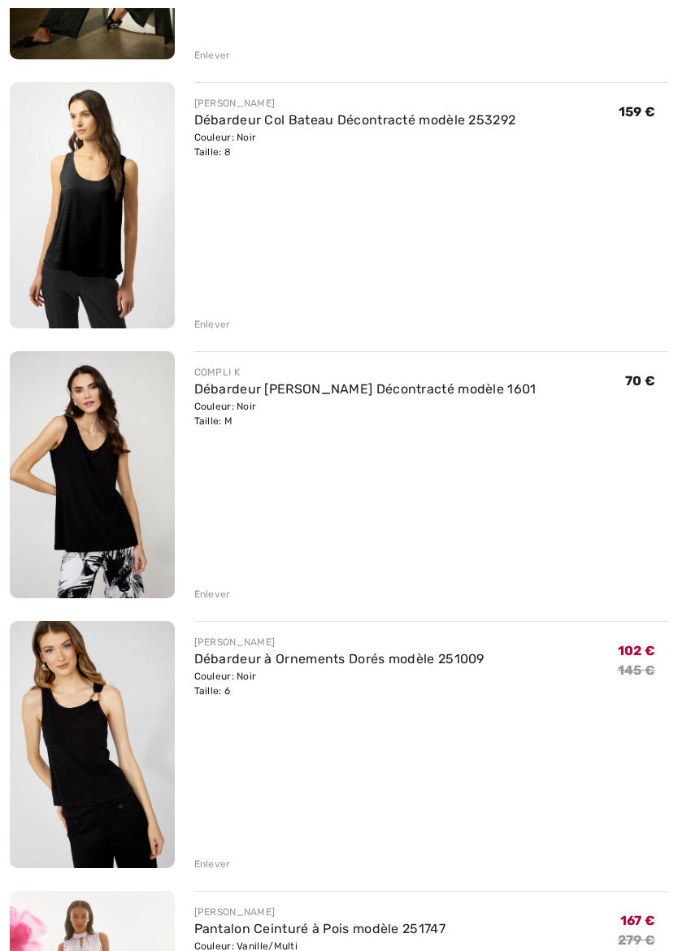
click at [229, 323] on div "Enlever" at bounding box center [212, 324] width 37 height 15
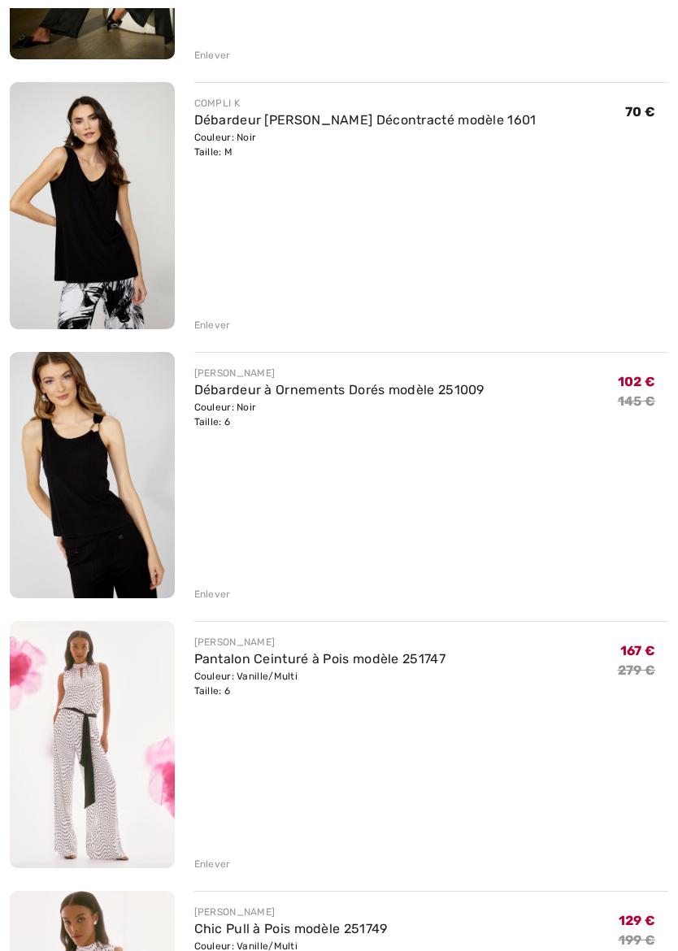
click at [213, 594] on div "Enlever" at bounding box center [212, 594] width 37 height 15
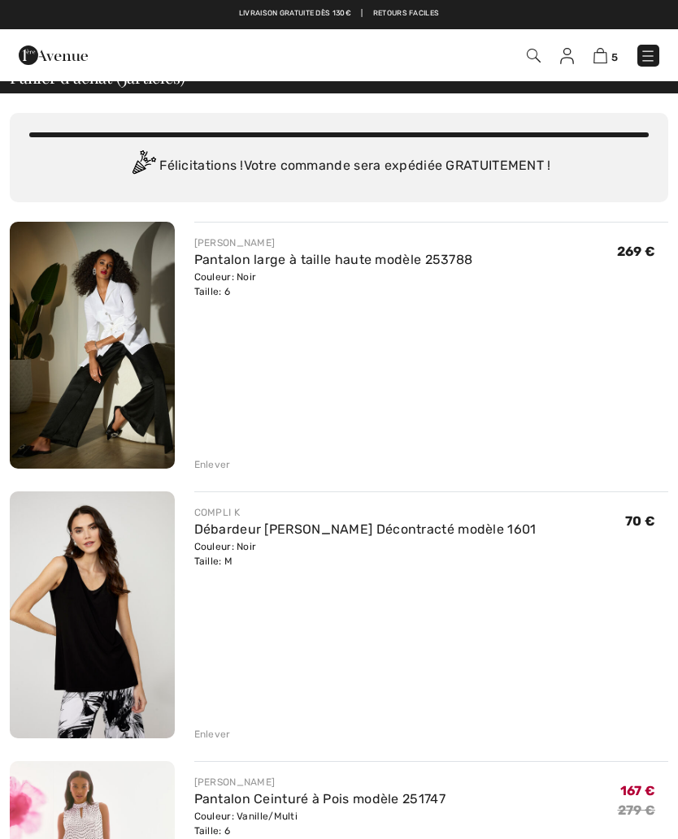
scroll to position [0, 0]
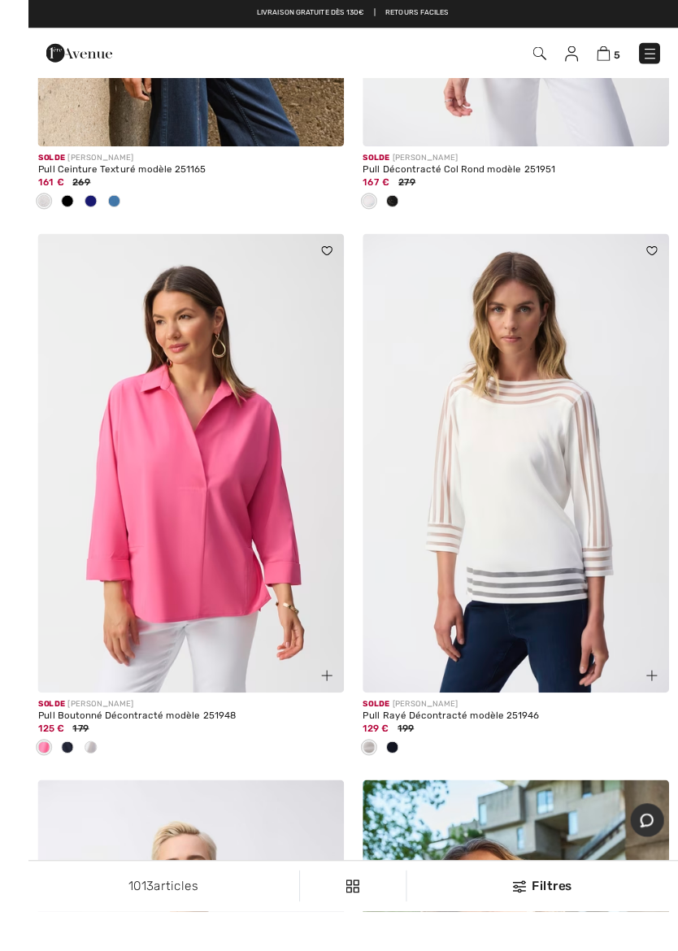
scroll to position [11838, 0]
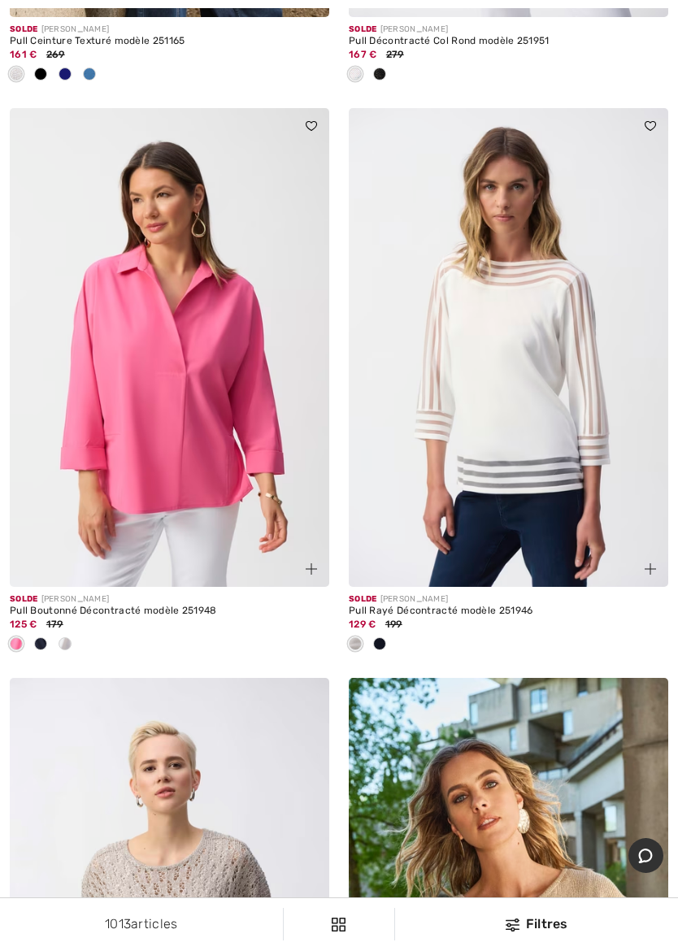
click at [389, 635] on div at bounding box center [379, 644] width 24 height 27
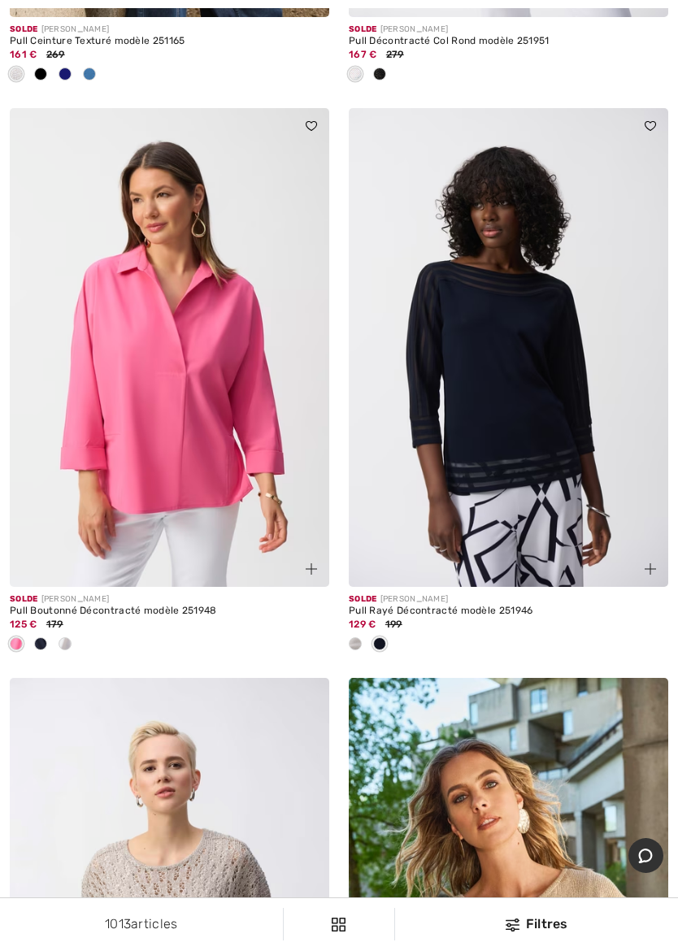
click at [352, 637] on span at bounding box center [355, 643] width 13 height 13
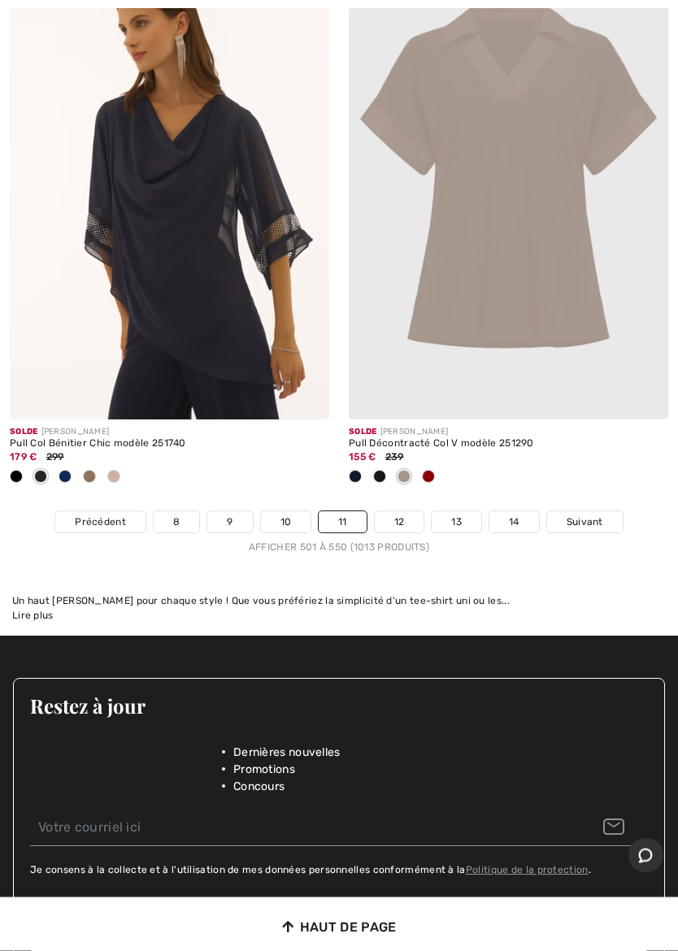
scroll to position [14482, 0]
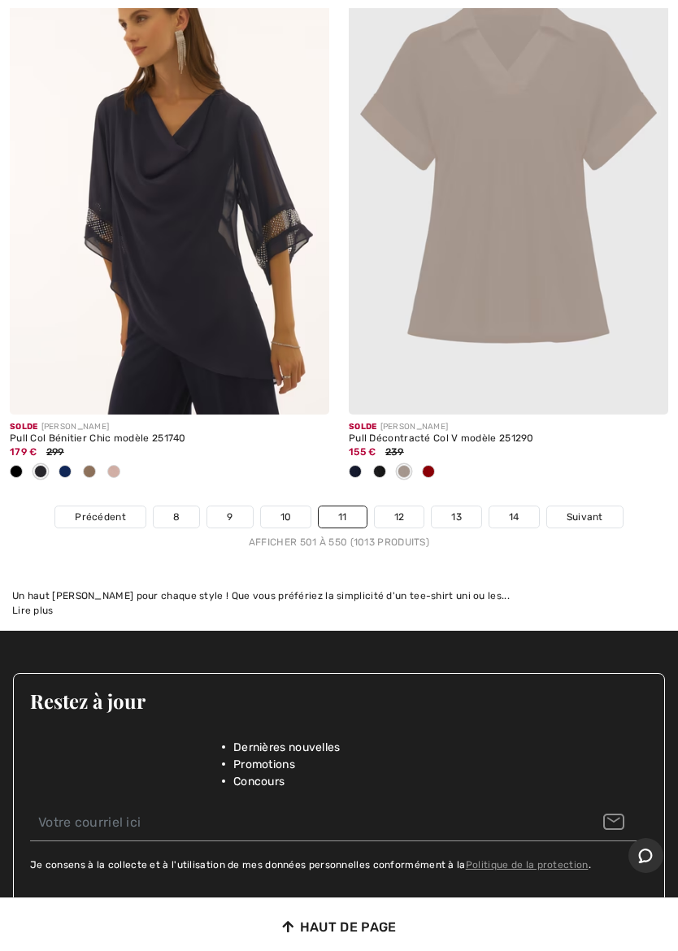
click at [394, 509] on link "12" at bounding box center [400, 516] width 50 height 21
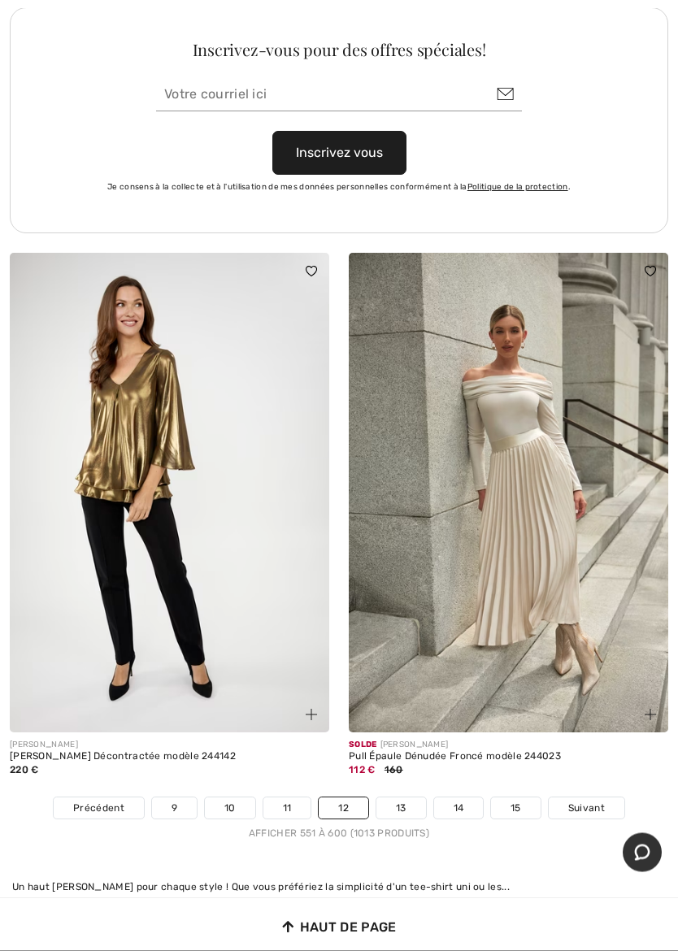
scroll to position [14137, 0]
click at [407, 797] on link "13" at bounding box center [401, 807] width 50 height 21
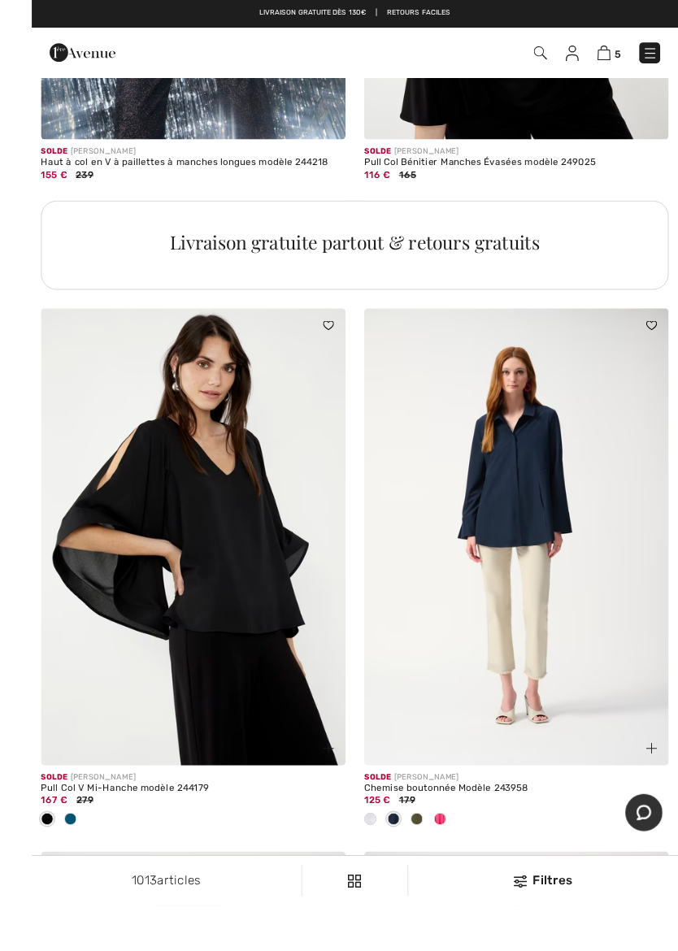
scroll to position [3369, 0]
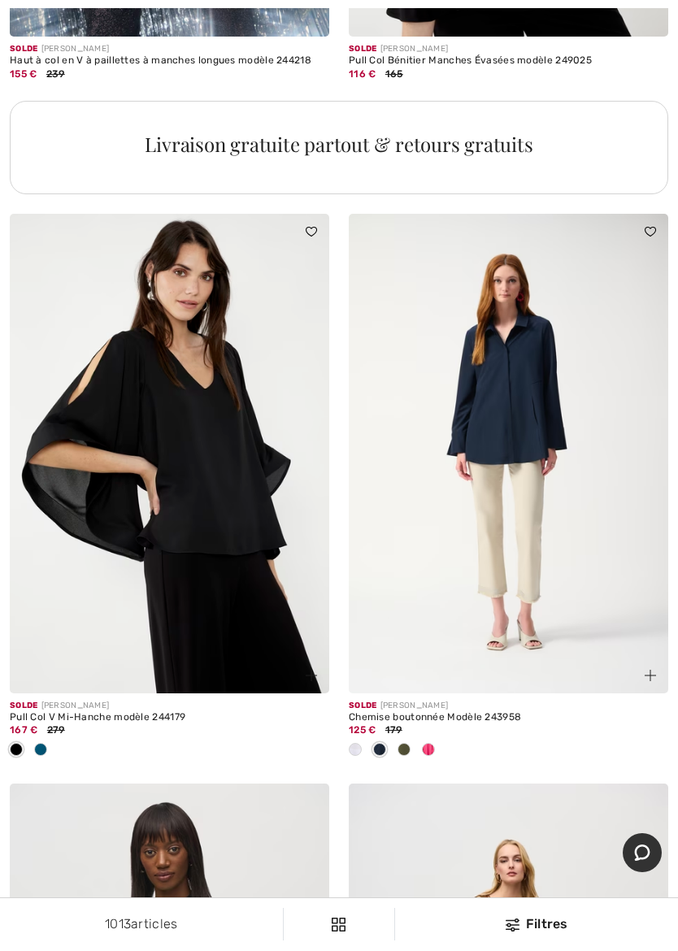
click at [254, 587] on img at bounding box center [169, 453] width 319 height 479
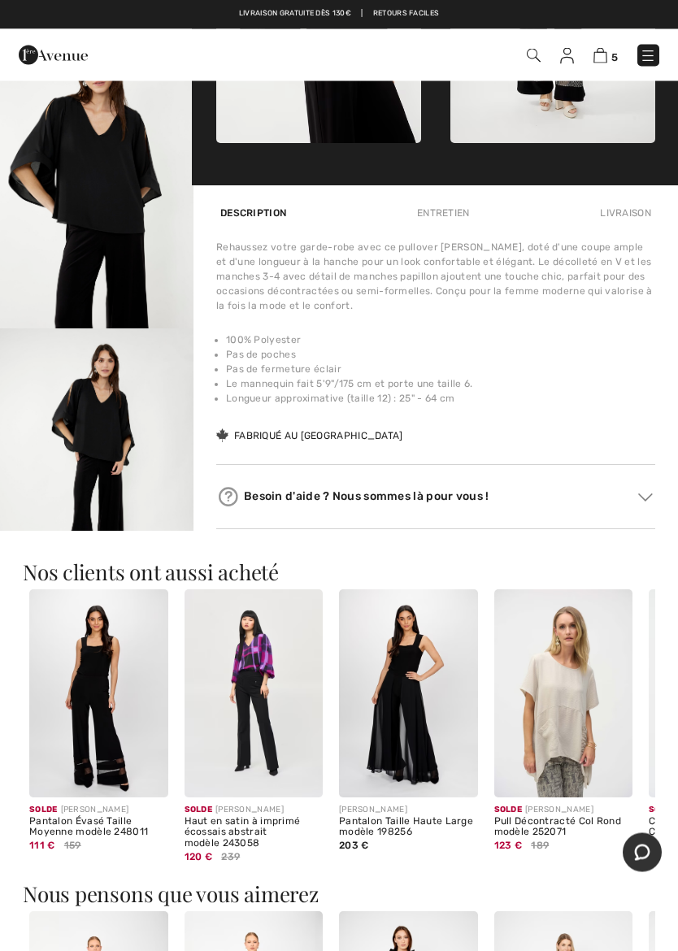
scroll to position [949, 0]
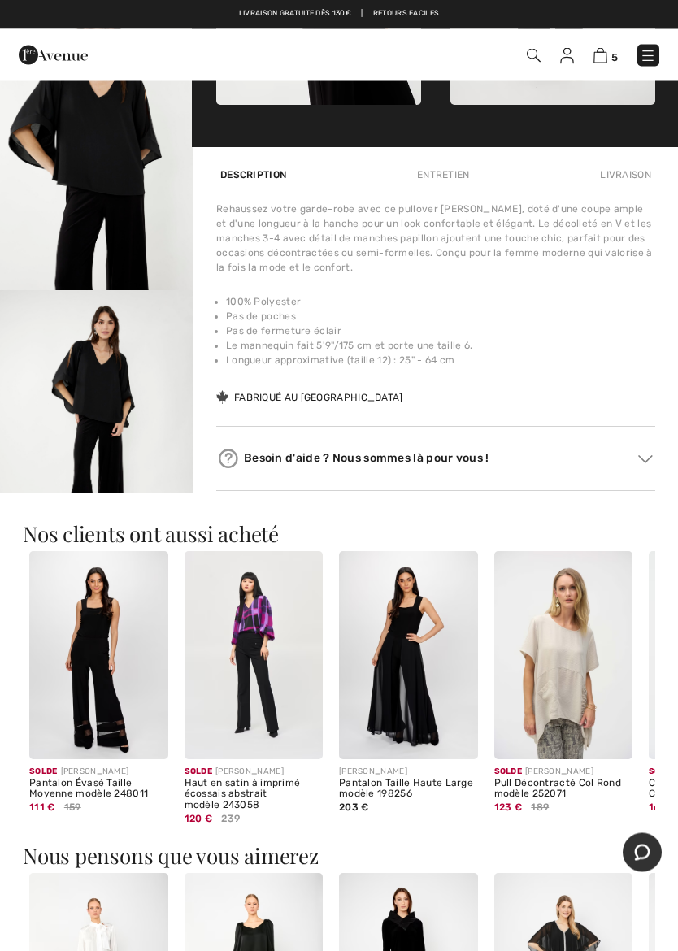
click at [129, 685] on img at bounding box center [98, 656] width 139 height 208
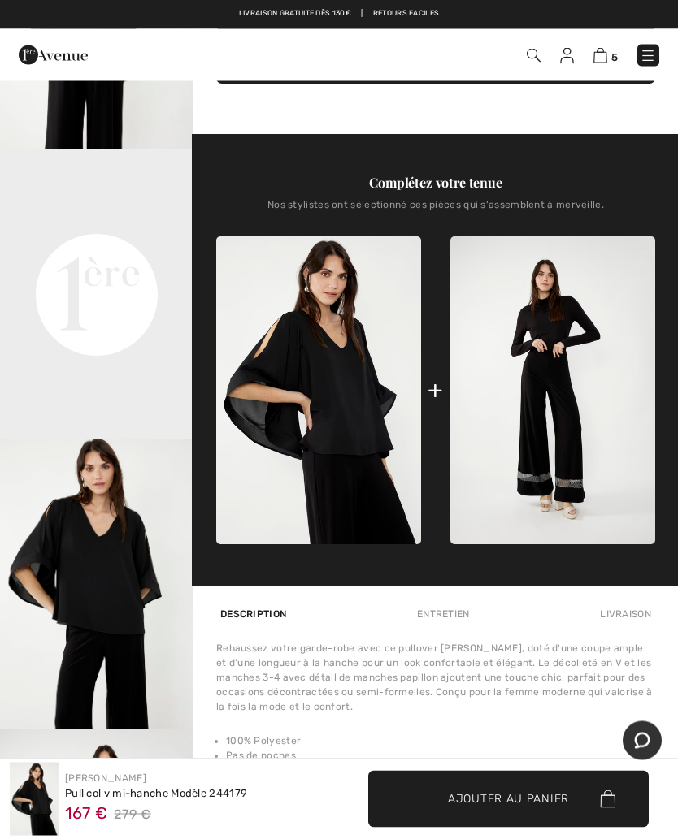
scroll to position [505, 0]
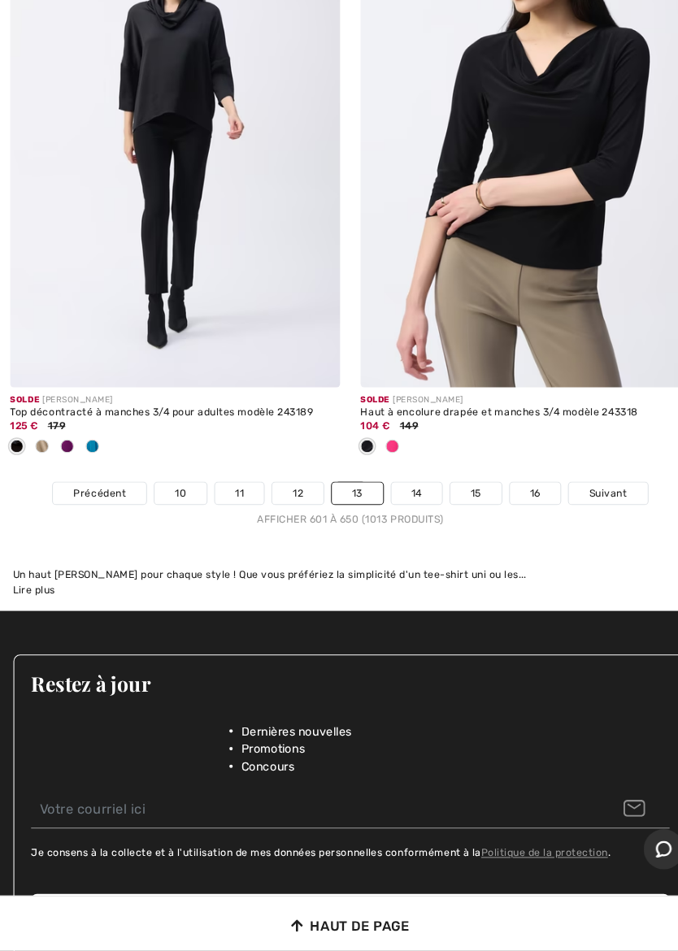
scroll to position [14304, 0]
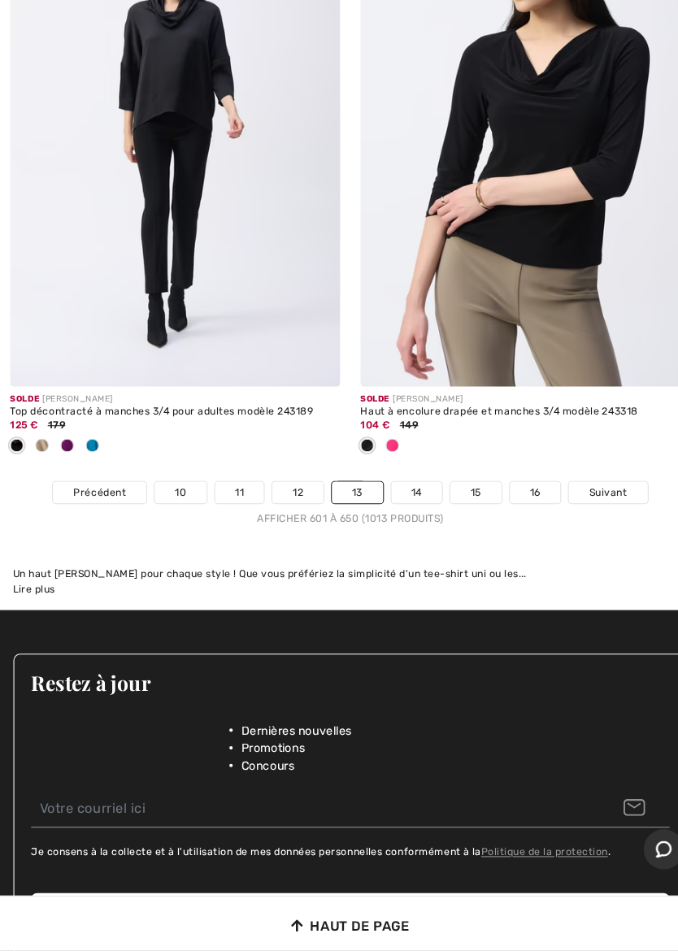
click at [408, 496] on link "14" at bounding box center [404, 506] width 50 height 21
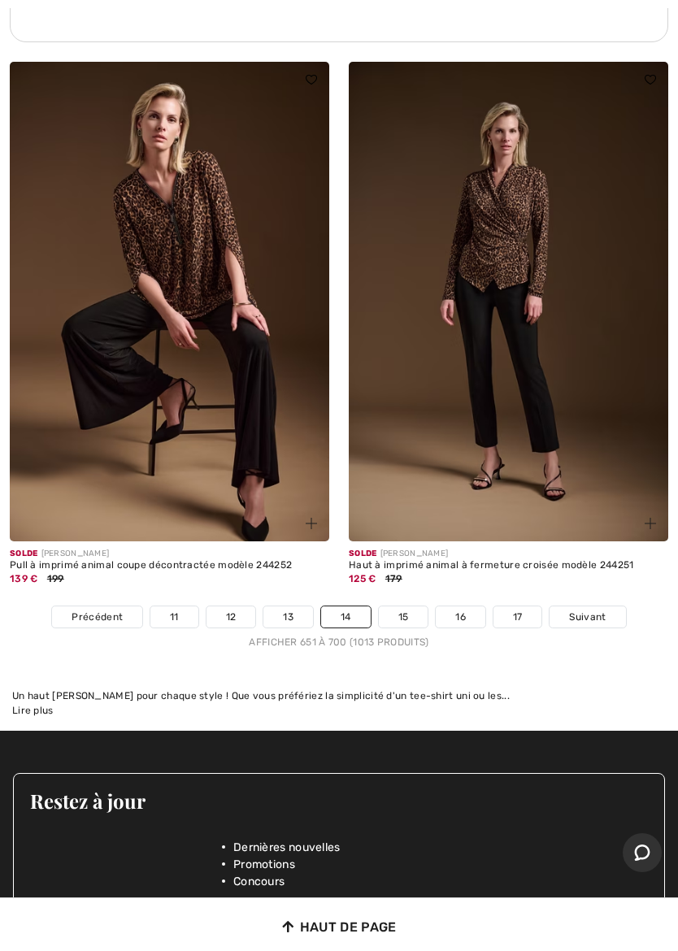
scroll to position [14208, 0]
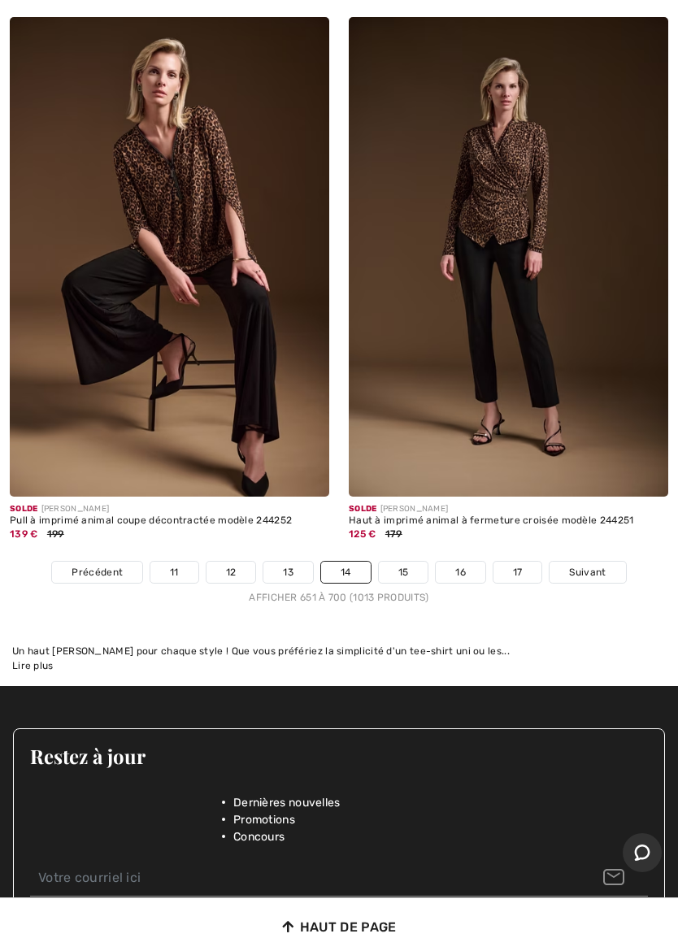
click at [398, 561] on link "15" at bounding box center [404, 571] width 50 height 21
click at [404, 561] on link "15" at bounding box center [404, 571] width 50 height 21
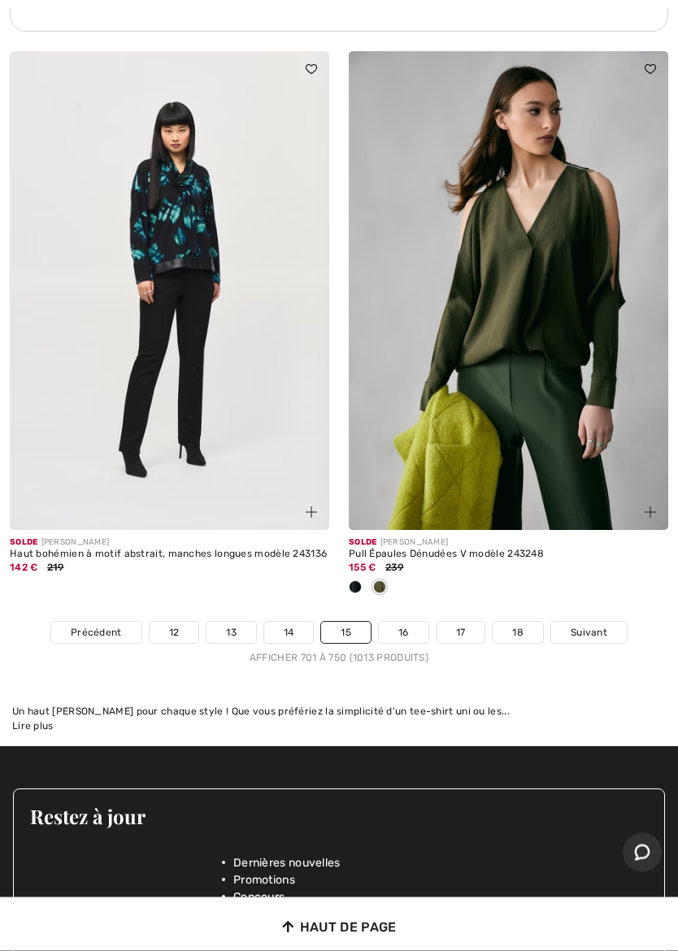
scroll to position [14201, 0]
click at [412, 622] on link "16" at bounding box center [404, 632] width 50 height 21
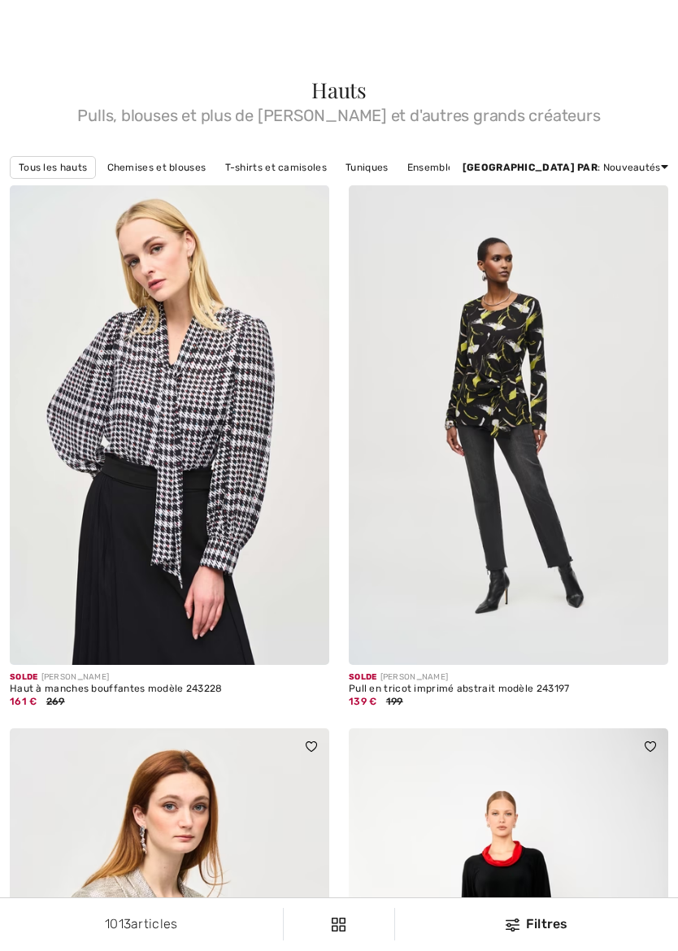
checkbox input "true"
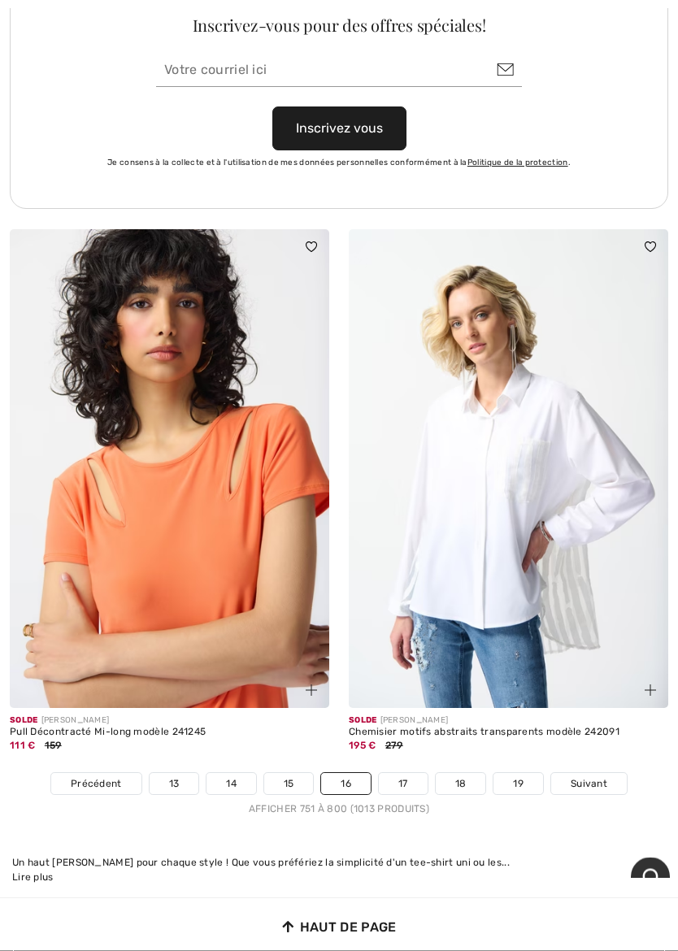
scroll to position [14115, 0]
click at [411, 773] on link "17" at bounding box center [403, 783] width 49 height 21
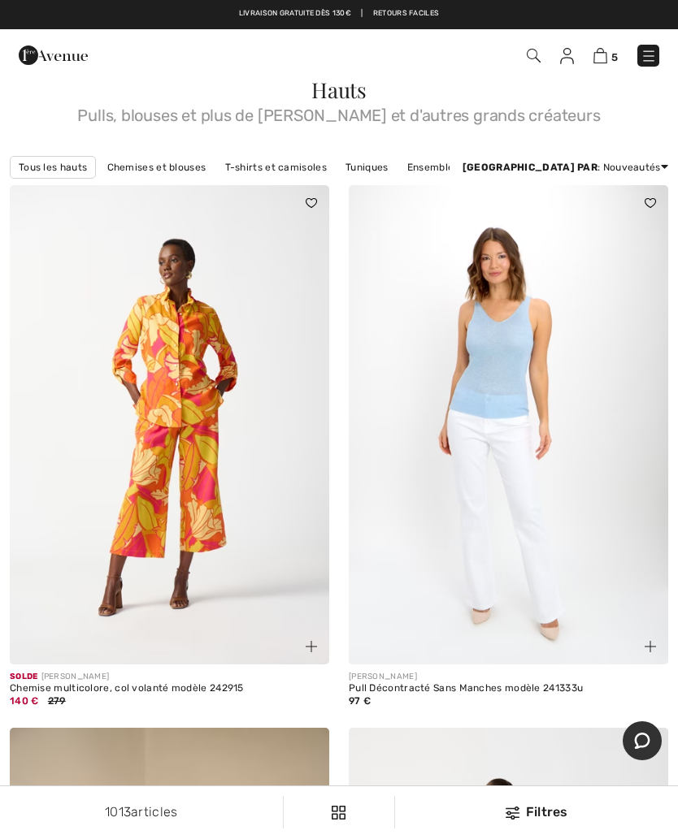
click at [598, 62] on img at bounding box center [600, 55] width 14 height 15
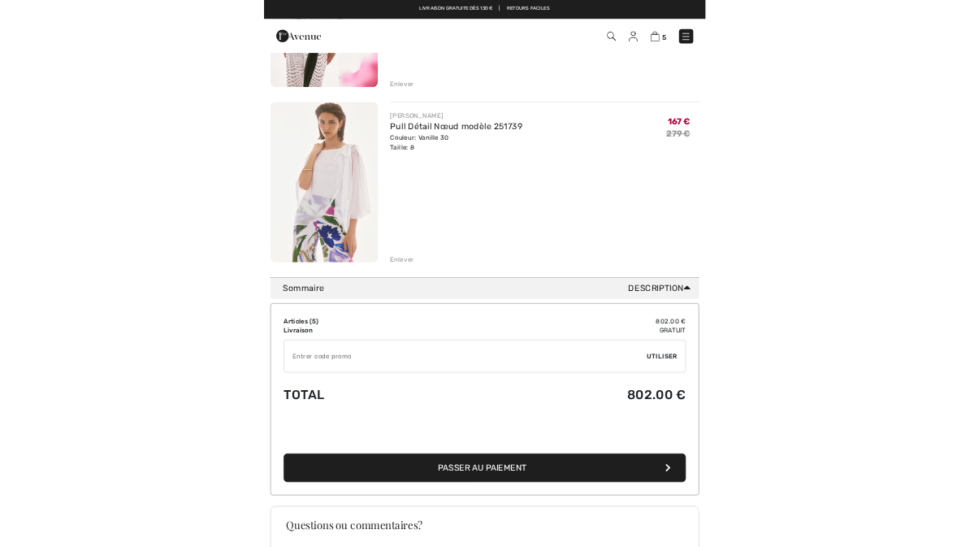
scroll to position [1008, 0]
